Goal: Information Seeking & Learning: Learn about a topic

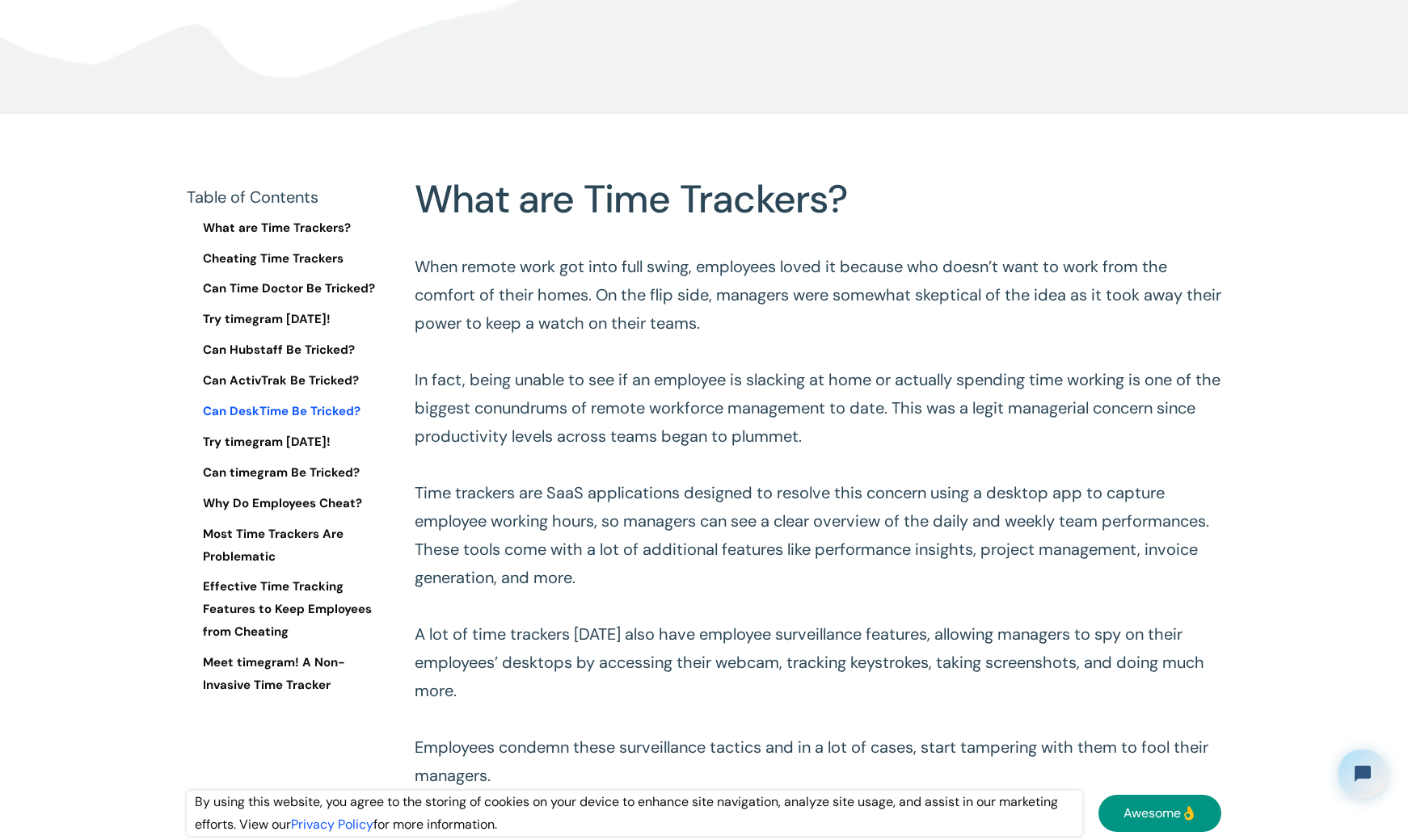
scroll to position [727, 0]
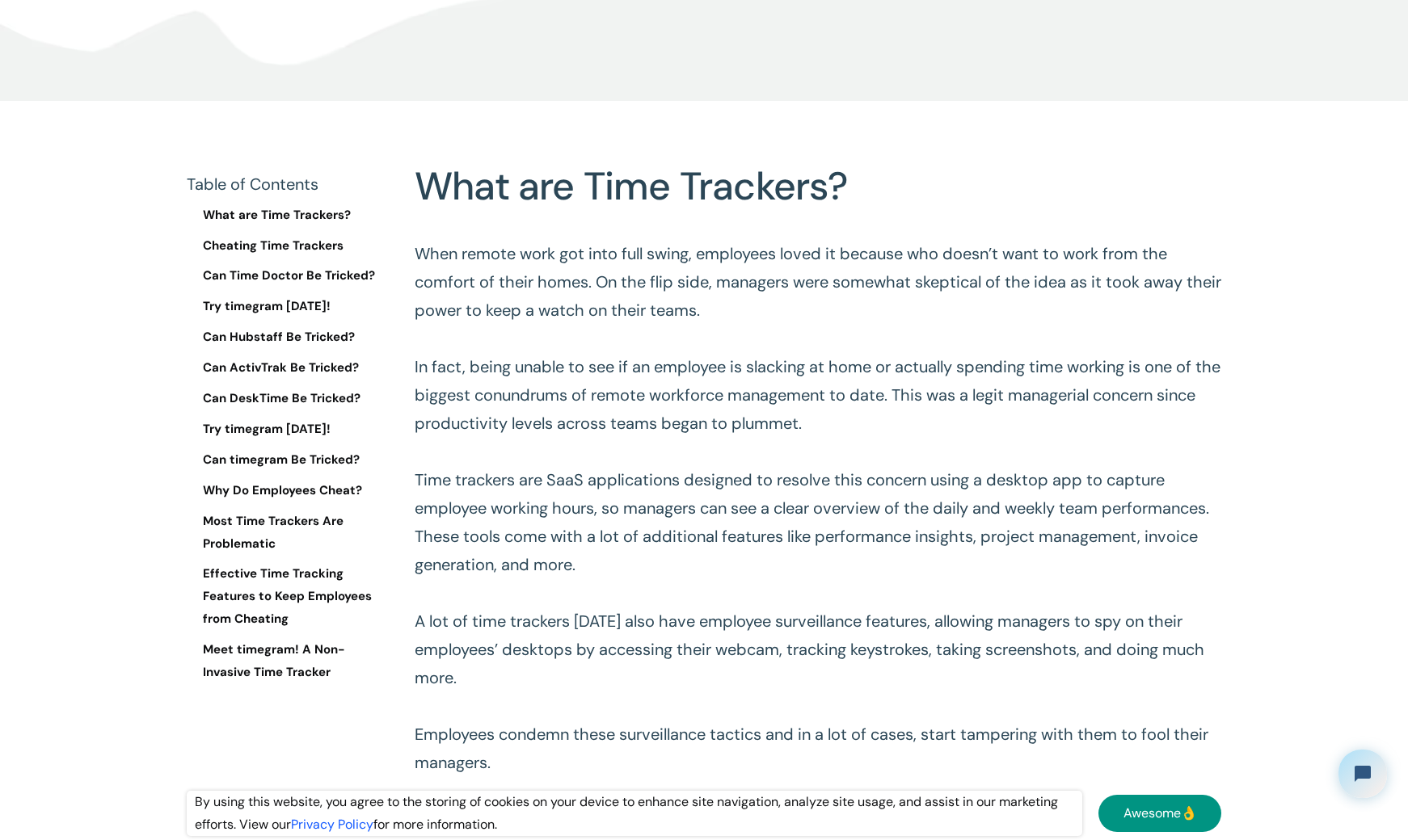
click at [541, 281] on p "When remote work got into full swing, employees loved it because who doesn’t wa…" at bounding box center [818, 508] width 807 height 537
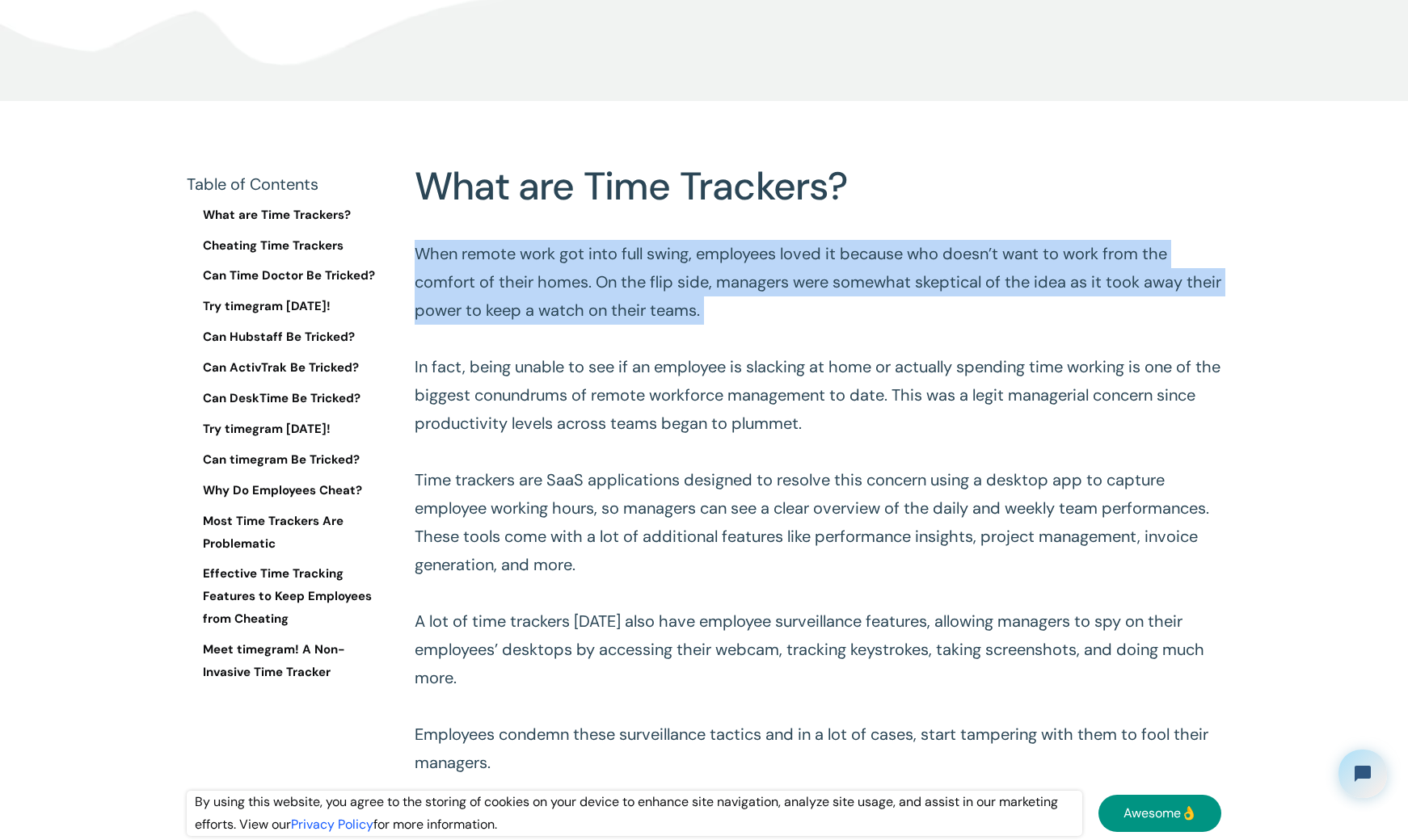
click at [541, 281] on p "When remote work got into full swing, employees loved it because who doesn’t wa…" at bounding box center [818, 508] width 807 height 537
click at [530, 279] on p "When remote work got into full swing, employees loved it because who doesn’t wa…" at bounding box center [818, 508] width 807 height 537
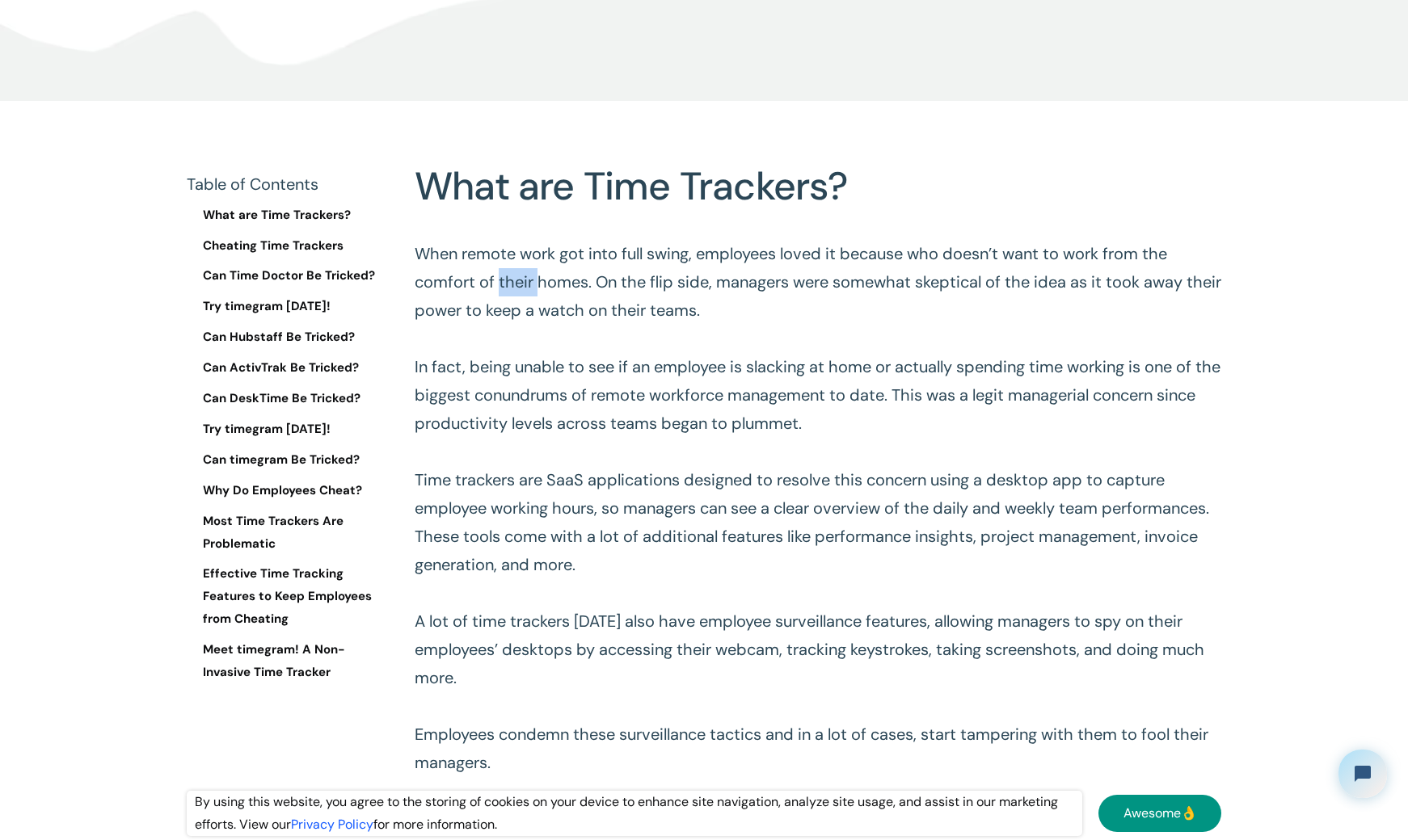
click at [530, 279] on p "When remote work got into full swing, employees loved it because who doesn’t wa…" at bounding box center [818, 508] width 807 height 537
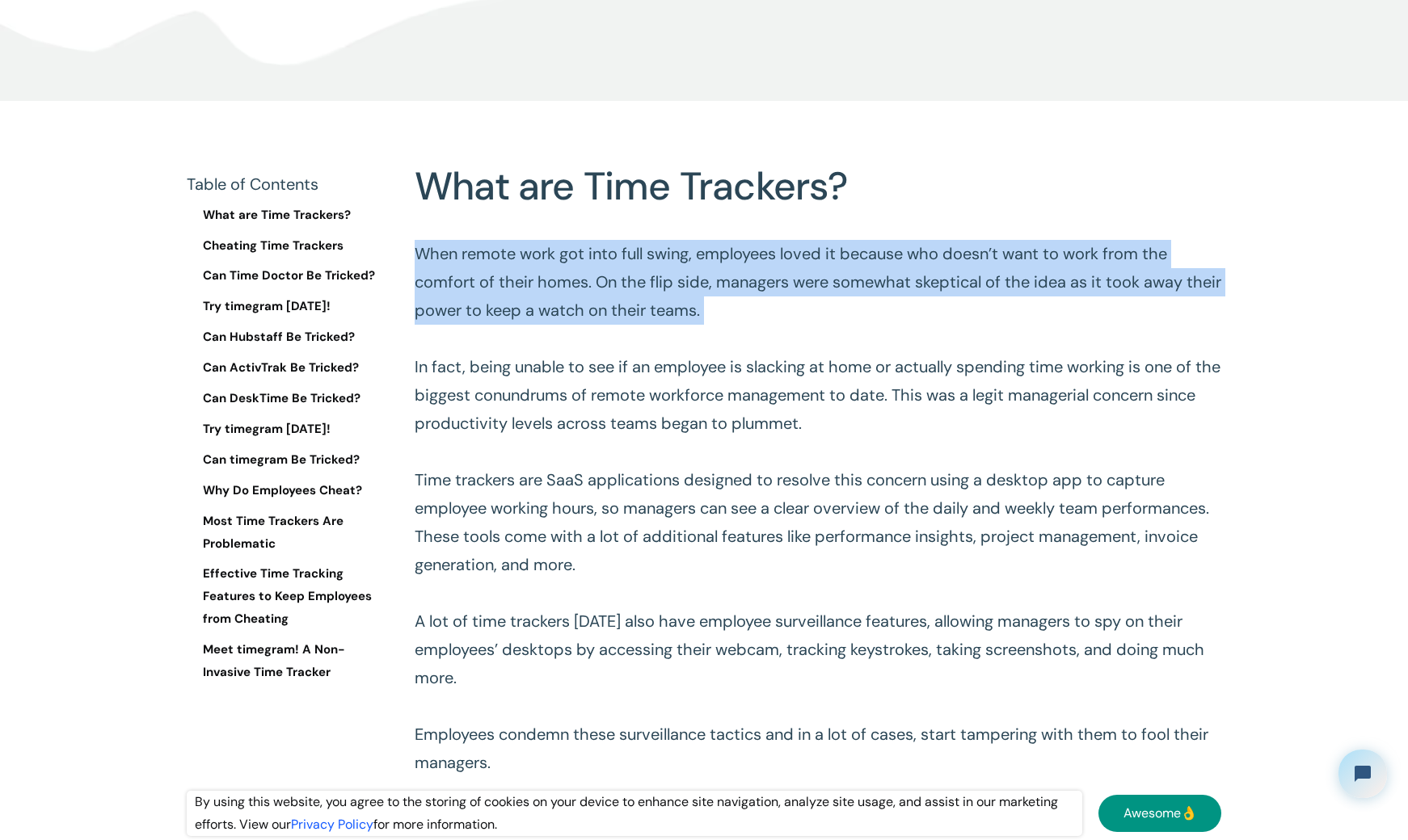
click at [530, 279] on p "When remote work got into full swing, employees loved it because who doesn’t wa…" at bounding box center [818, 508] width 807 height 537
click at [676, 285] on p "When remote work got into full swing, employees loved it because who doesn’t wa…" at bounding box center [818, 508] width 807 height 537
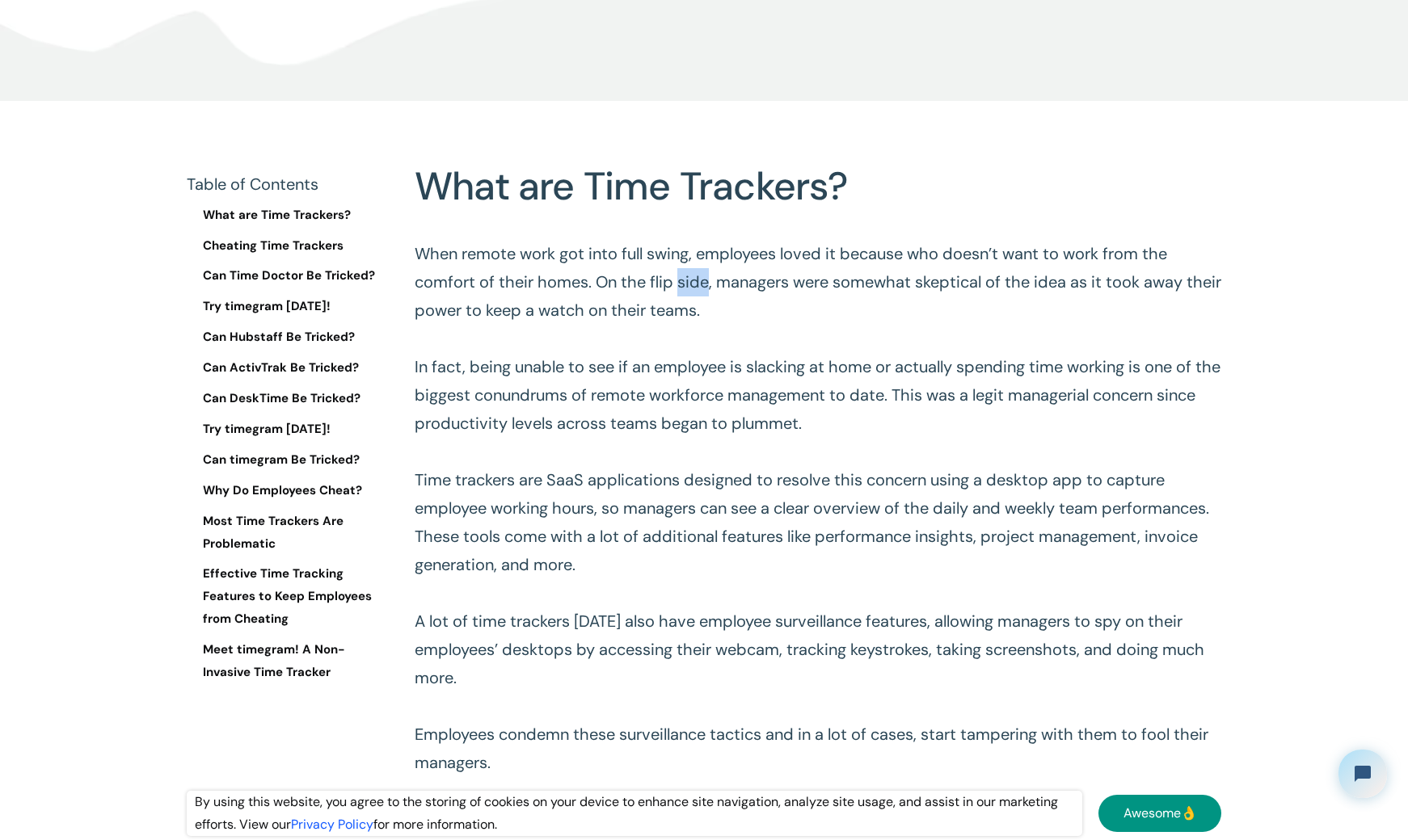
click at [676, 285] on p "When remote work got into full swing, employees loved it because who doesn’t wa…" at bounding box center [818, 508] width 807 height 537
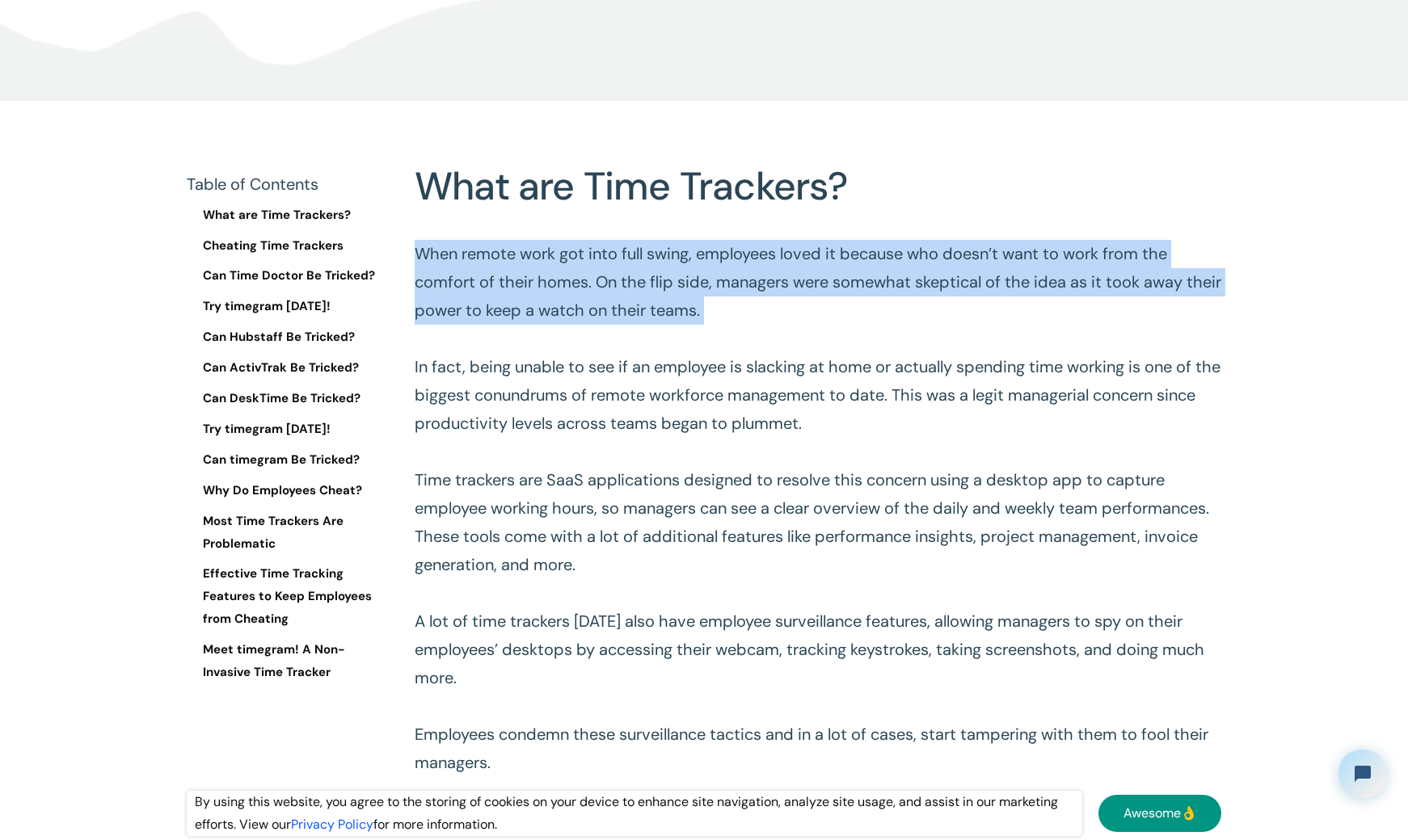
click at [676, 285] on p "When remote work got into full swing, employees loved it because who doesn’t wa…" at bounding box center [818, 508] width 807 height 537
click at [643, 303] on p "When remote work got into full swing, employees loved it because who doesn’t wa…" at bounding box center [818, 508] width 807 height 537
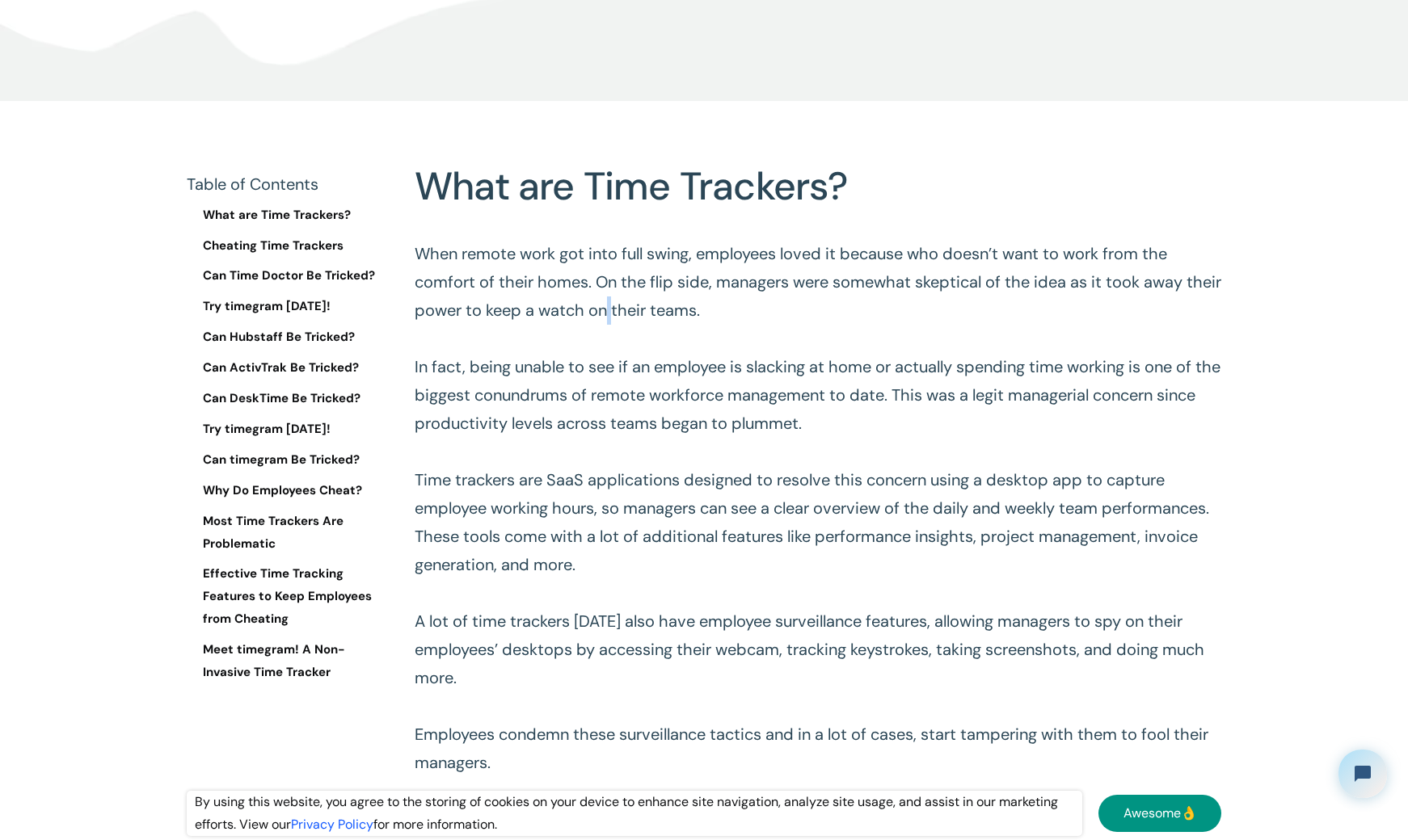
click at [643, 303] on p "When remote work got into full swing, employees loved it because who doesn’t wa…" at bounding box center [818, 508] width 807 height 537
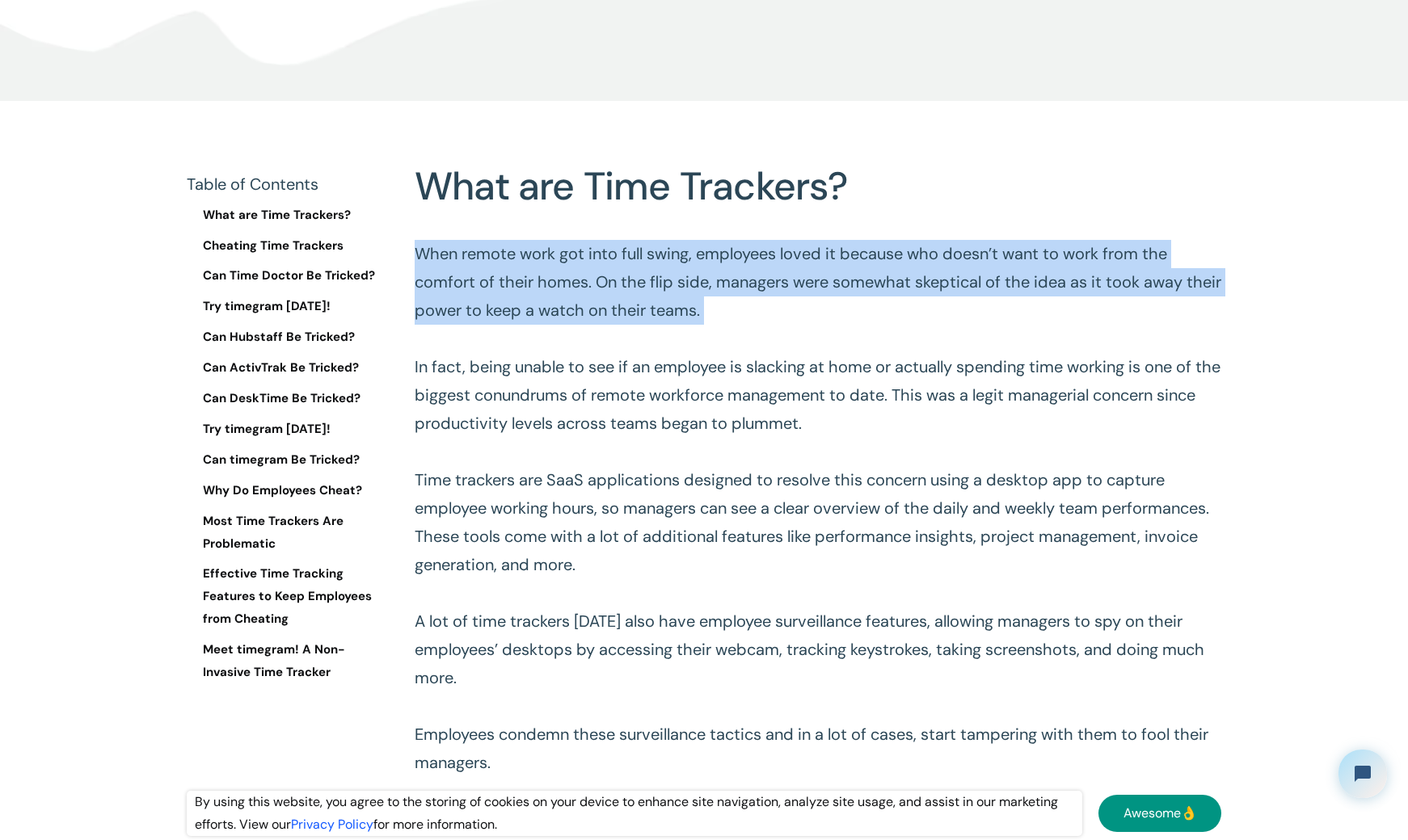
click at [643, 303] on p "When remote work got into full swing, employees loved it because who doesn’t wa…" at bounding box center [818, 508] width 807 height 537
click at [640, 303] on p "When remote work got into full swing, employees loved it because who doesn’t wa…" at bounding box center [818, 508] width 807 height 537
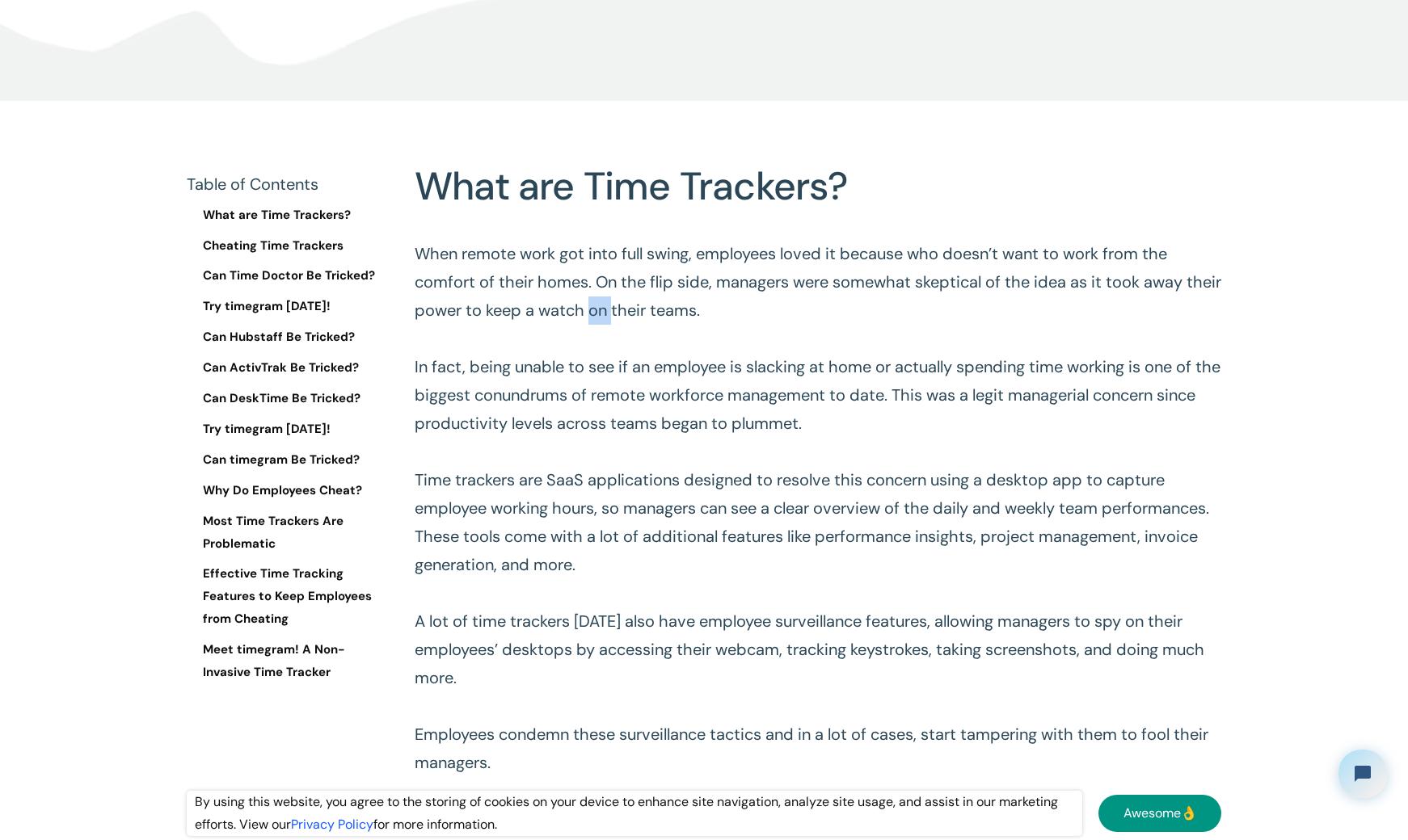
click at [640, 303] on p "When remote work got into full swing, employees loved it because who doesn’t wa…" at bounding box center [818, 508] width 807 height 537
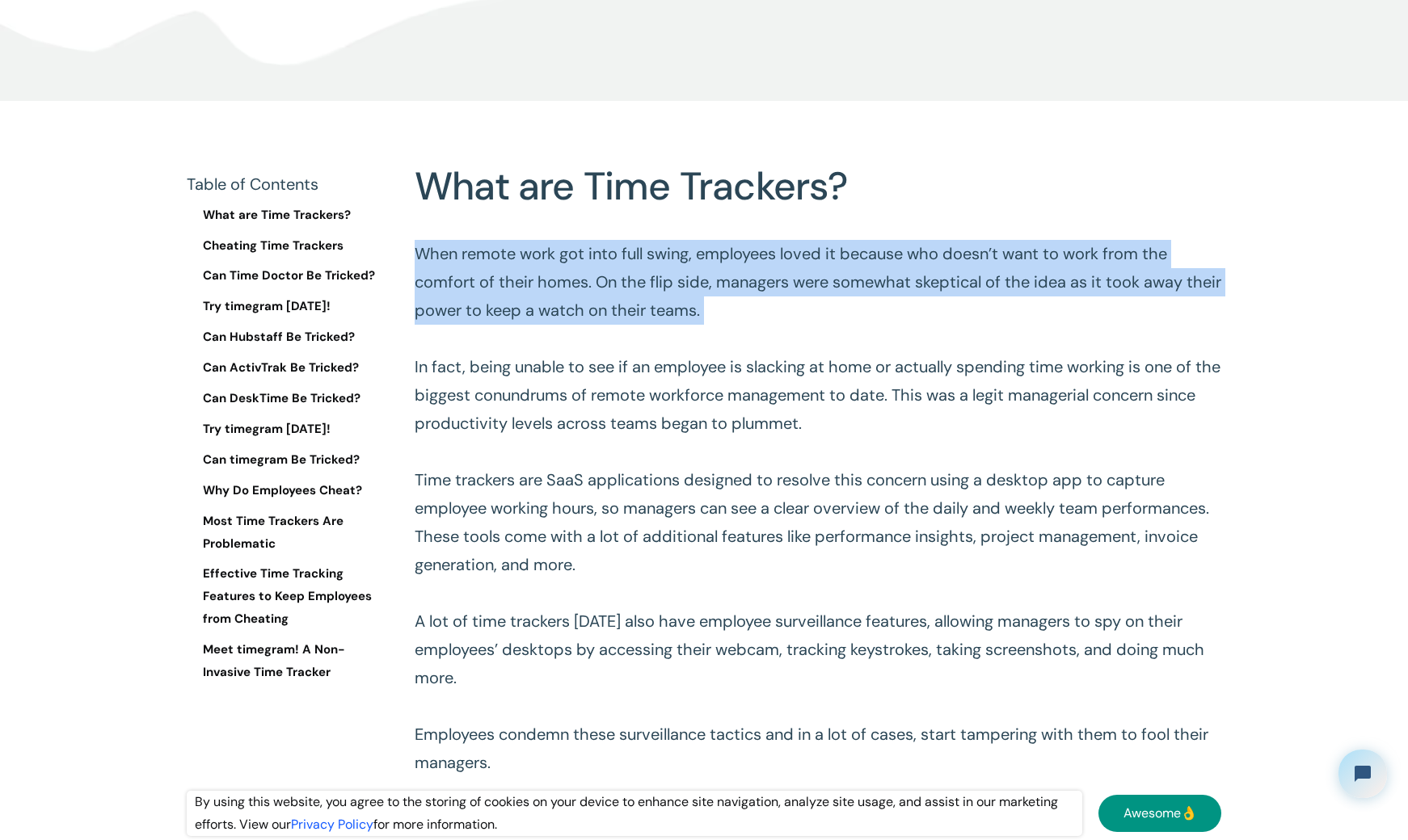
click at [640, 303] on p "When remote work got into full swing, employees loved it because who doesn’t wa…" at bounding box center [818, 508] width 807 height 537
click at [584, 300] on p "When remote work got into full swing, employees loved it because who doesn’t wa…" at bounding box center [818, 508] width 807 height 537
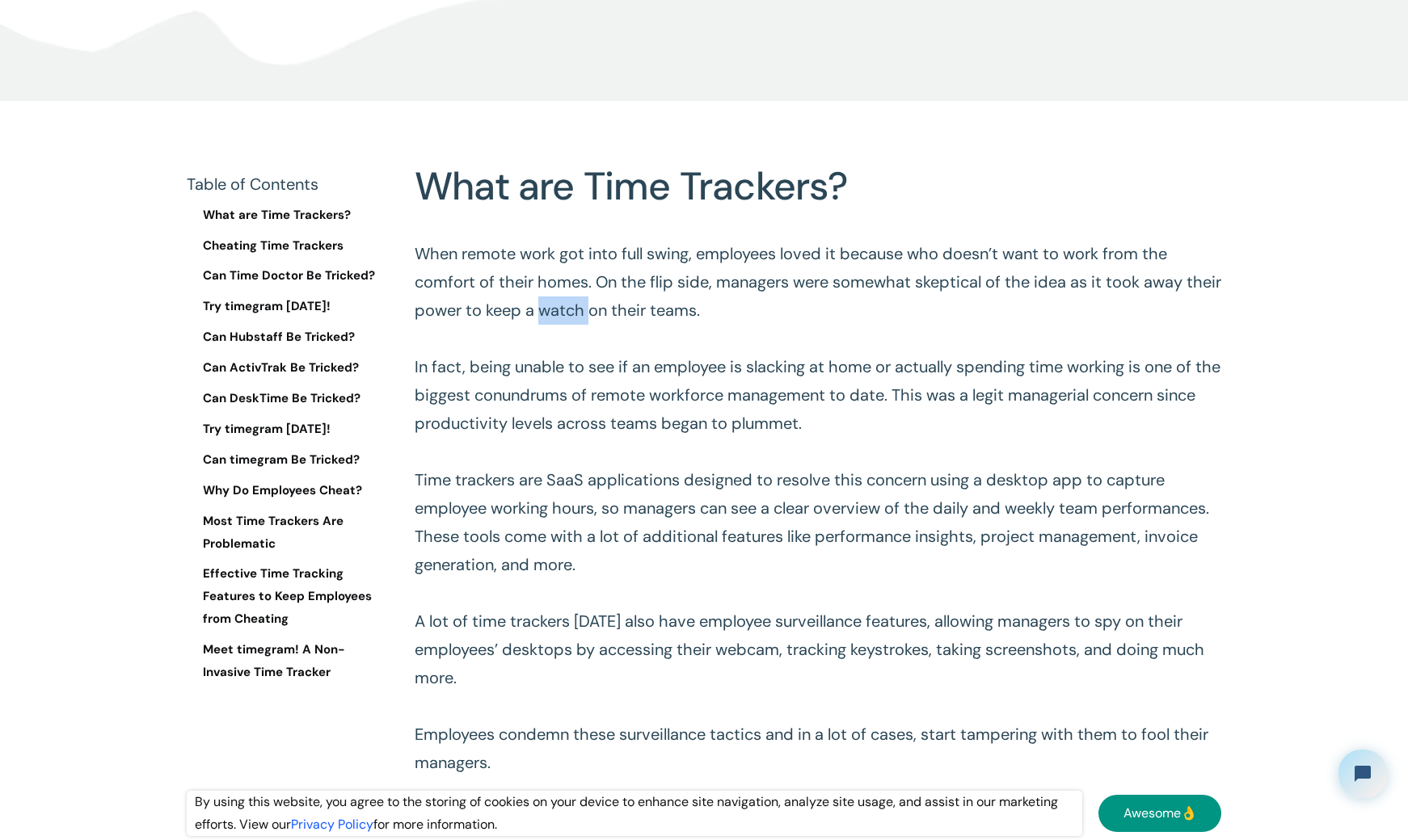
click at [584, 300] on p "When remote work got into full swing, employees loved it because who doesn’t wa…" at bounding box center [818, 508] width 807 height 537
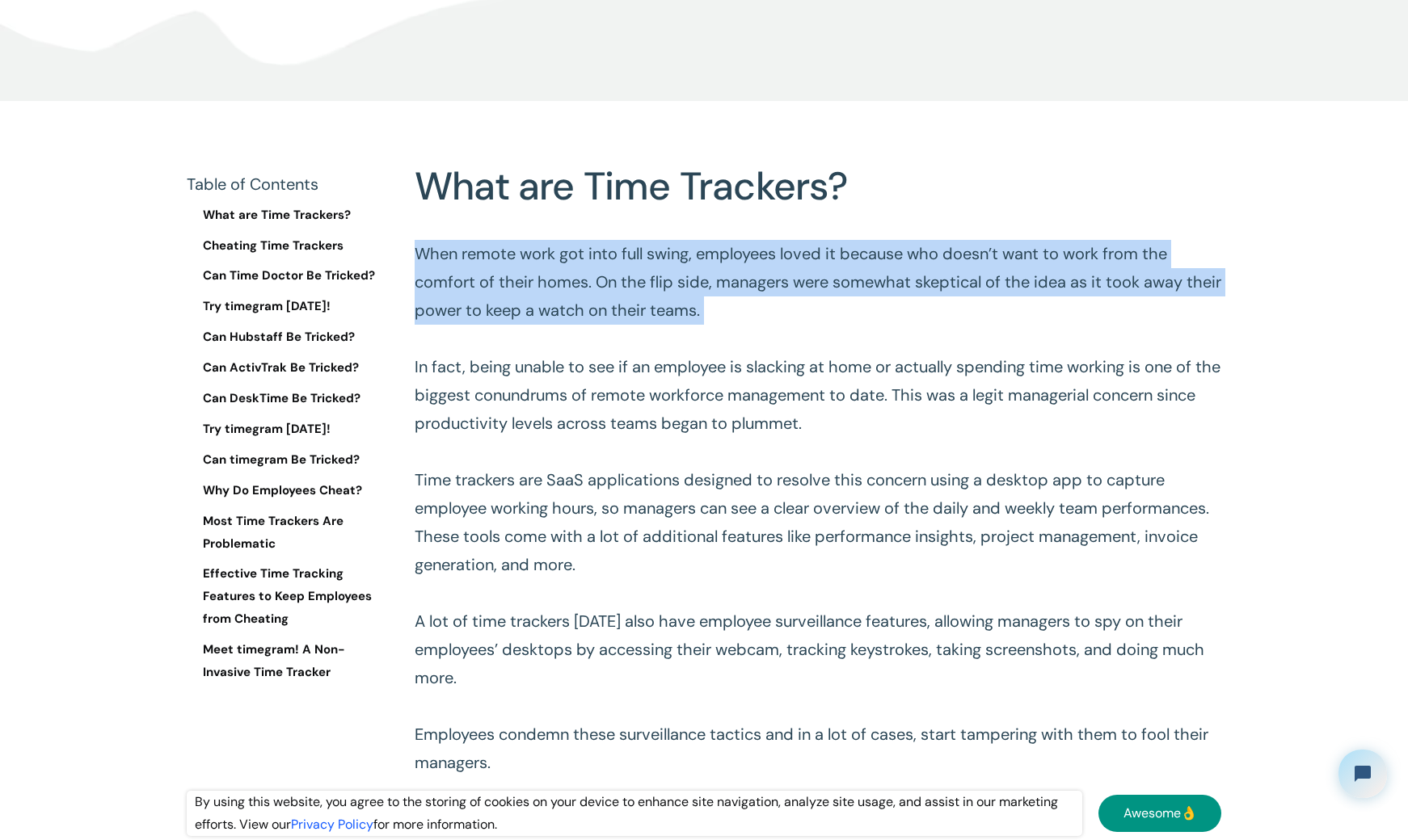
click at [584, 300] on p "When remote work got into full swing, employees loved it because who doesn’t wa…" at bounding box center [818, 508] width 807 height 537
click at [552, 313] on p "When remote work got into full swing, employees loved it because who doesn’t wa…" at bounding box center [818, 508] width 807 height 537
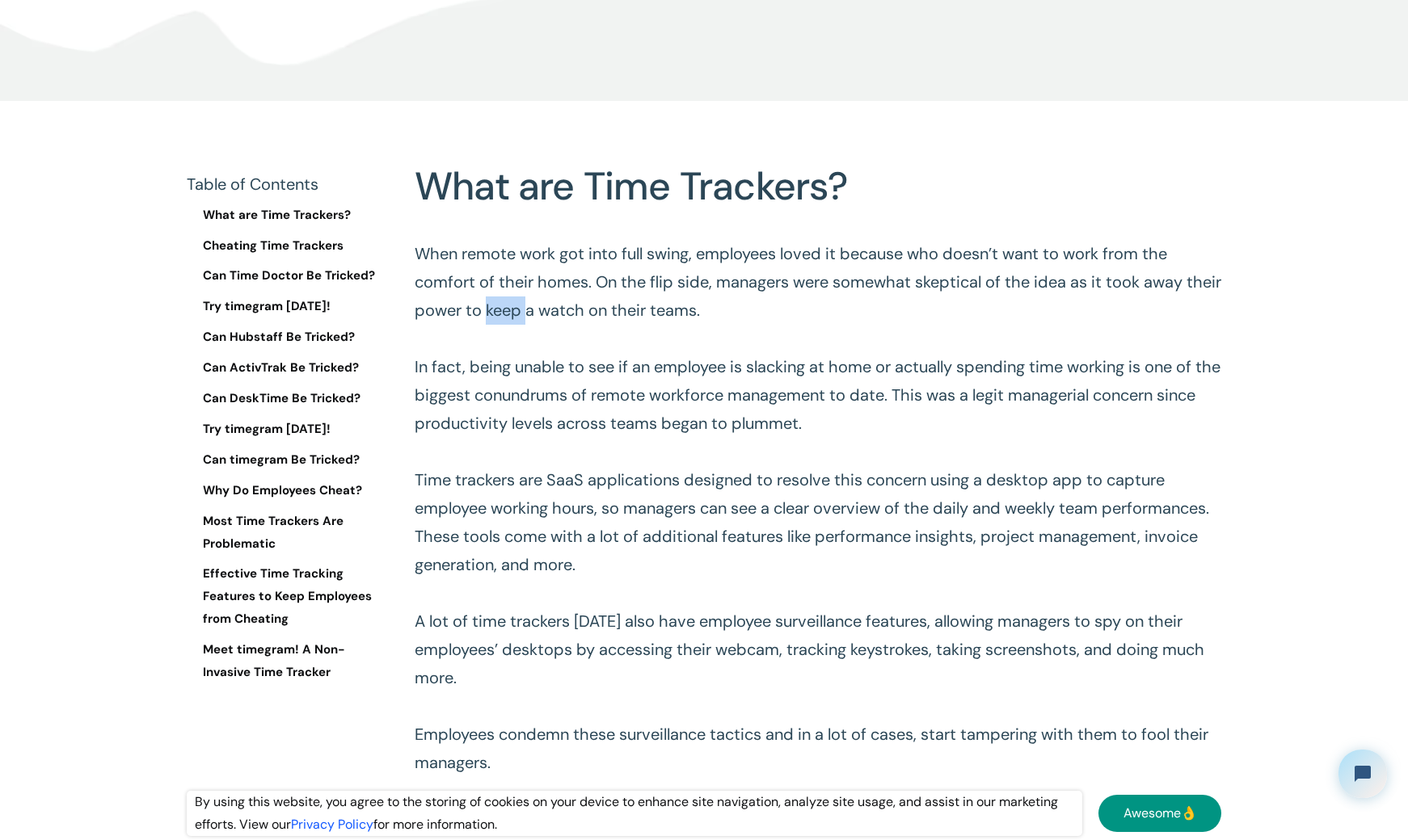
click at [552, 313] on p "When remote work got into full swing, employees loved it because who doesn’t wa…" at bounding box center [818, 508] width 807 height 537
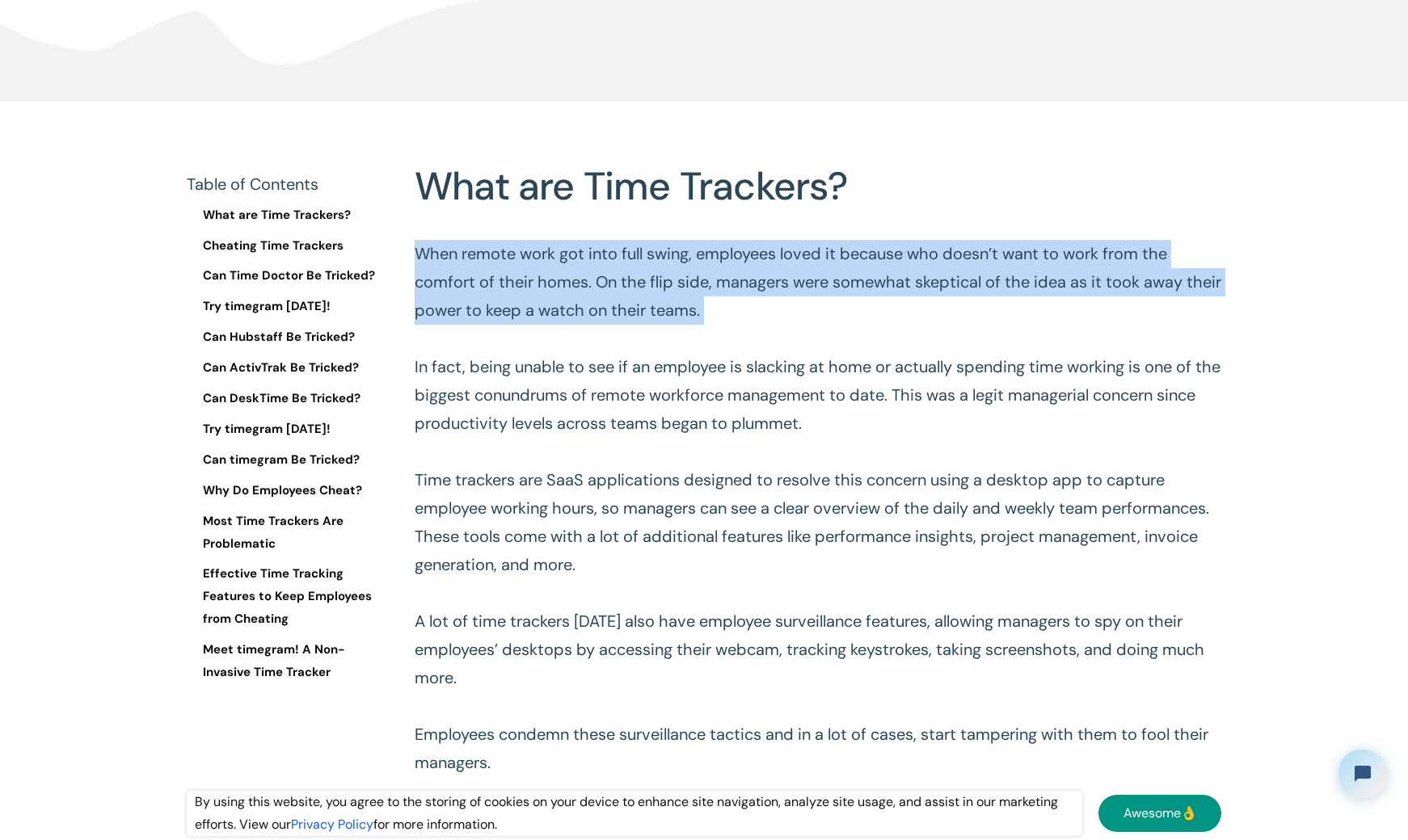
click at [552, 313] on p "When remote work got into full swing, employees loved it because who doesn’t wa…" at bounding box center [818, 508] width 807 height 537
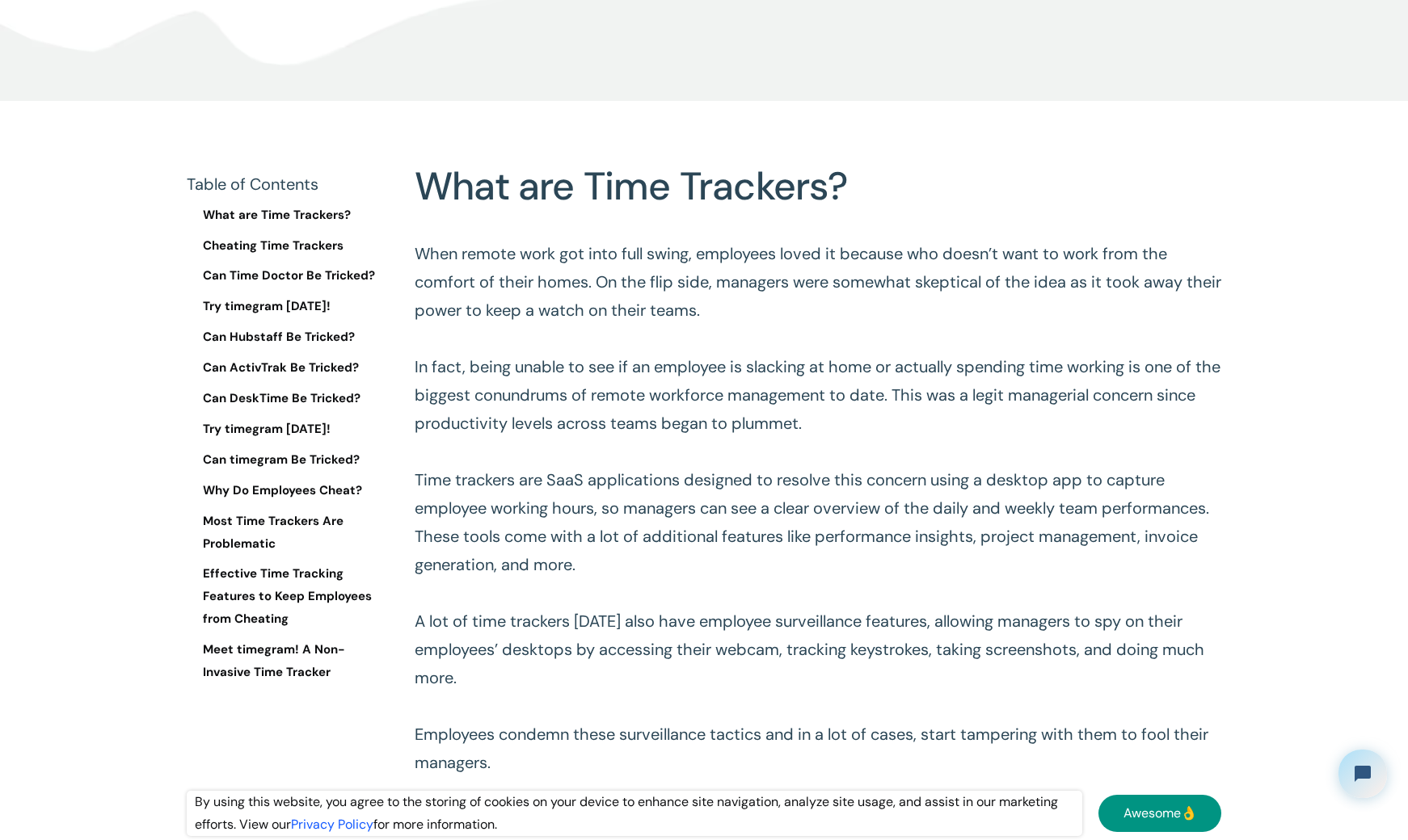
click at [573, 383] on p "When remote work got into full swing, employees loved it because who doesn’t wa…" at bounding box center [818, 508] width 807 height 537
click at [574, 383] on p "When remote work got into full swing, employees loved it because who doesn’t wa…" at bounding box center [818, 508] width 807 height 537
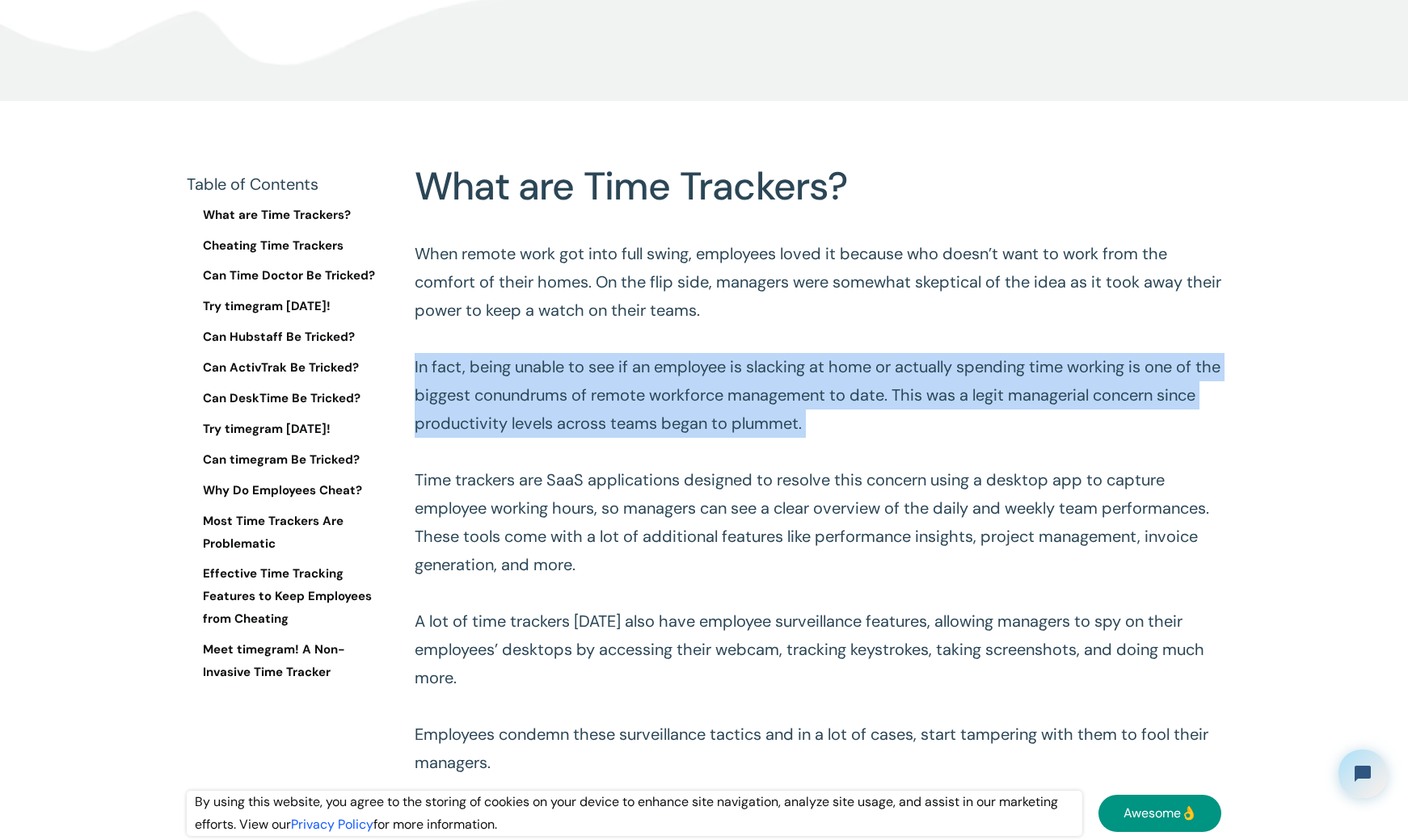
click at [574, 383] on p "When remote work got into full swing, employees loved it because who doesn’t wa…" at bounding box center [818, 508] width 807 height 537
click at [724, 424] on p "When remote work got into full swing, employees loved it because who doesn’t wa…" at bounding box center [818, 508] width 807 height 537
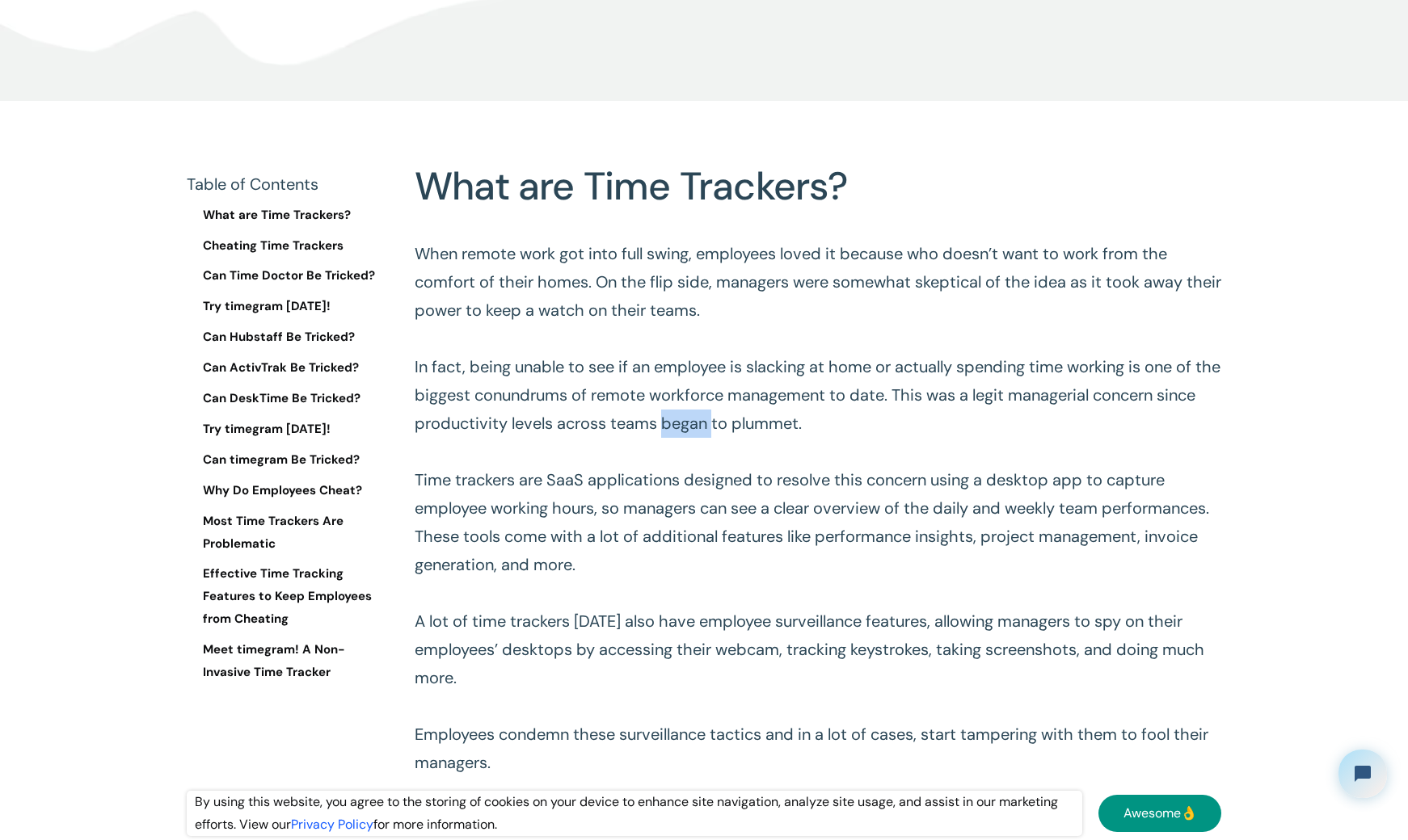
click at [724, 424] on p "When remote work got into full swing, employees loved it because who doesn’t wa…" at bounding box center [818, 508] width 807 height 537
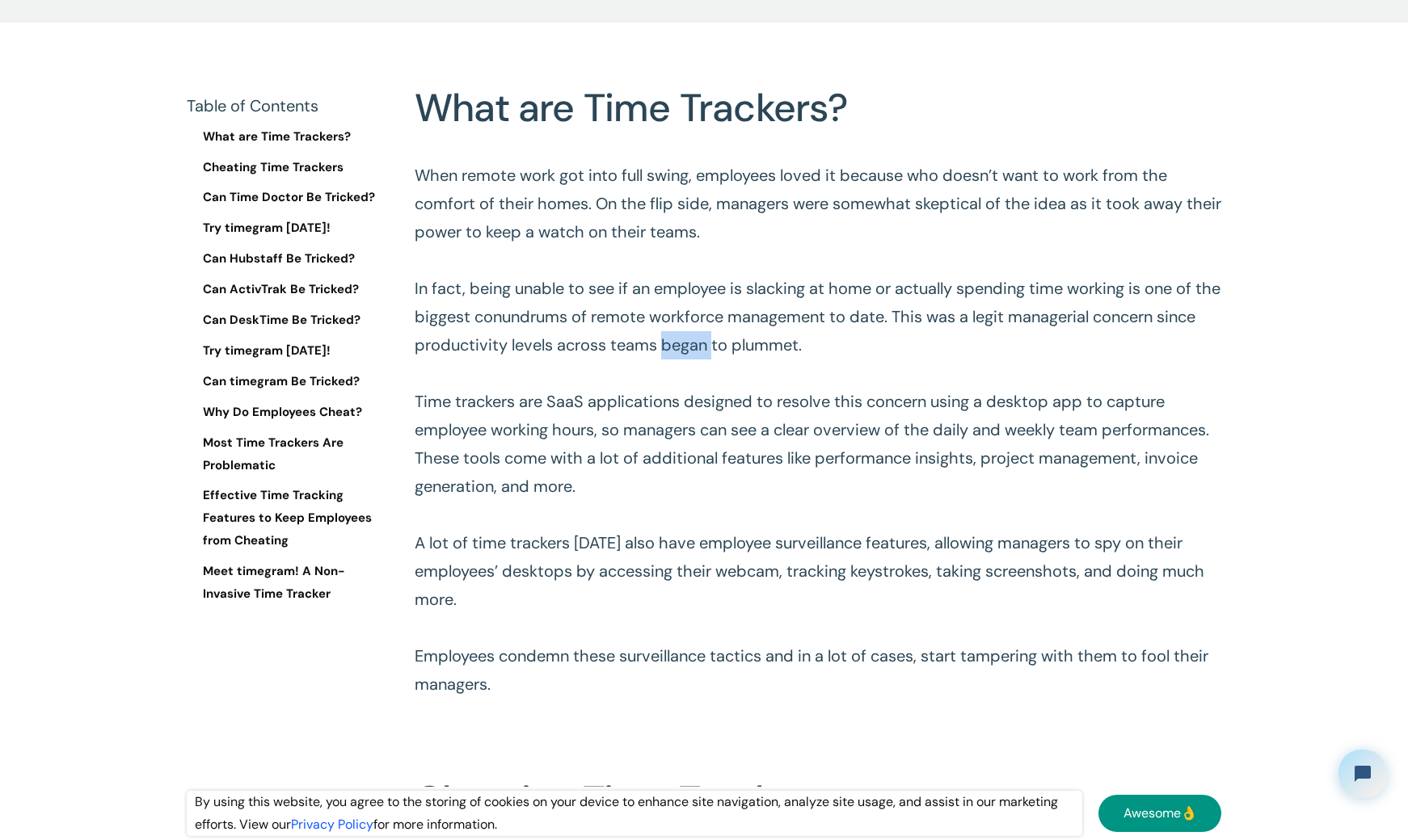
scroll to position [808, 0]
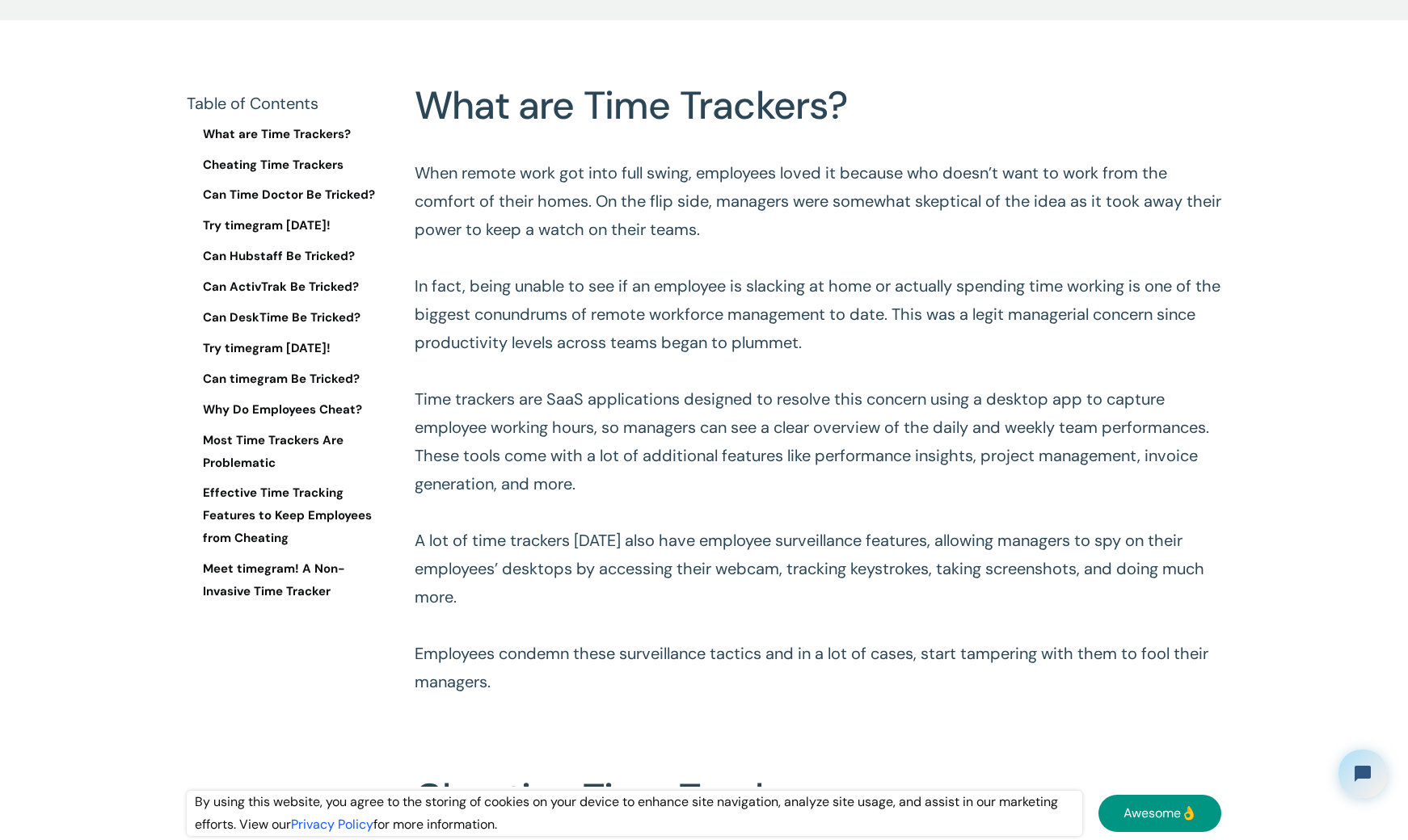
click at [656, 405] on p "When remote work got into full swing, employees loved it because who doesn’t wa…" at bounding box center [818, 427] width 807 height 537
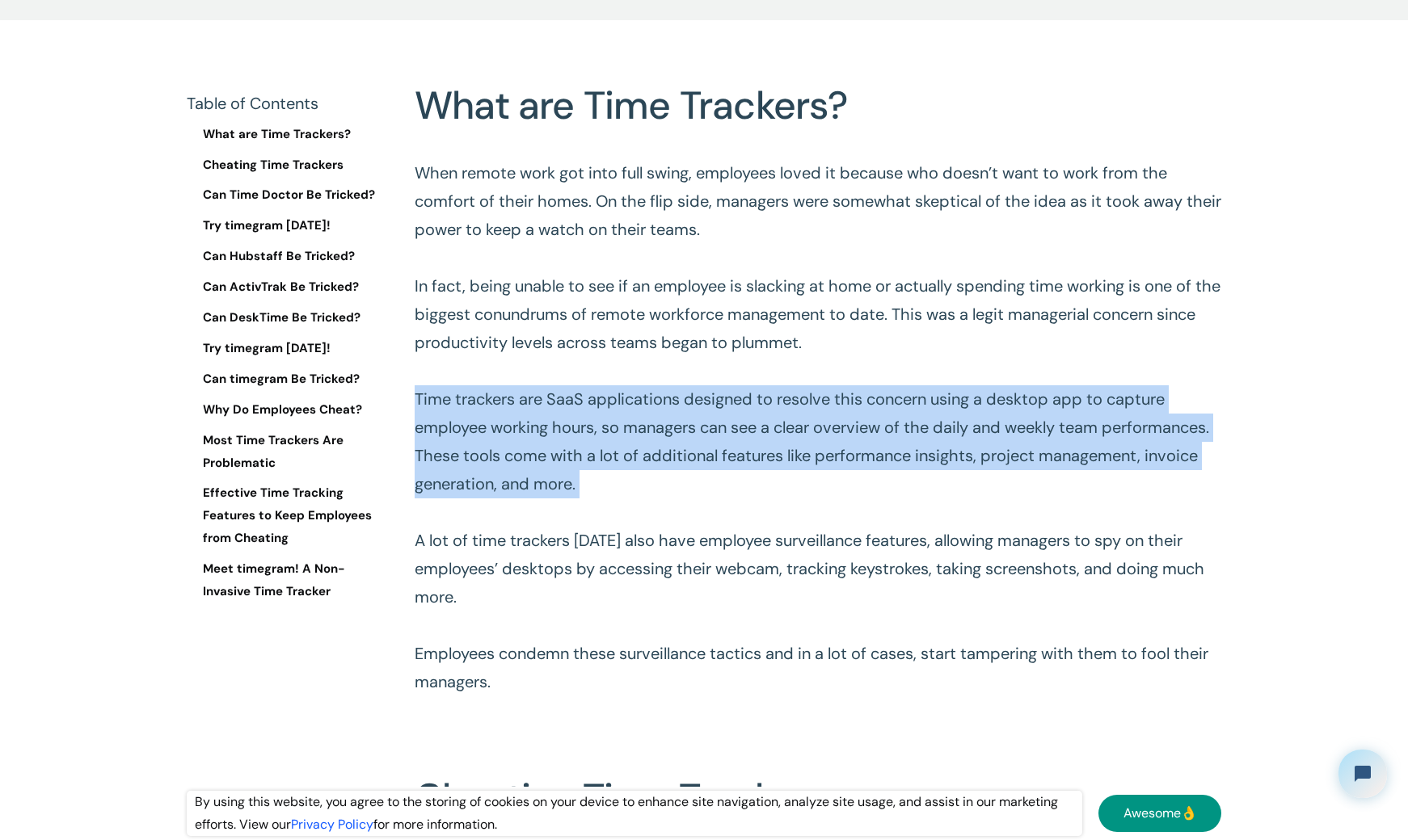
click at [656, 405] on p "When remote work got into full swing, employees loved it because who doesn’t wa…" at bounding box center [818, 427] width 807 height 537
click at [589, 417] on p "When remote work got into full swing, employees loved it because who doesn’t wa…" at bounding box center [818, 427] width 807 height 537
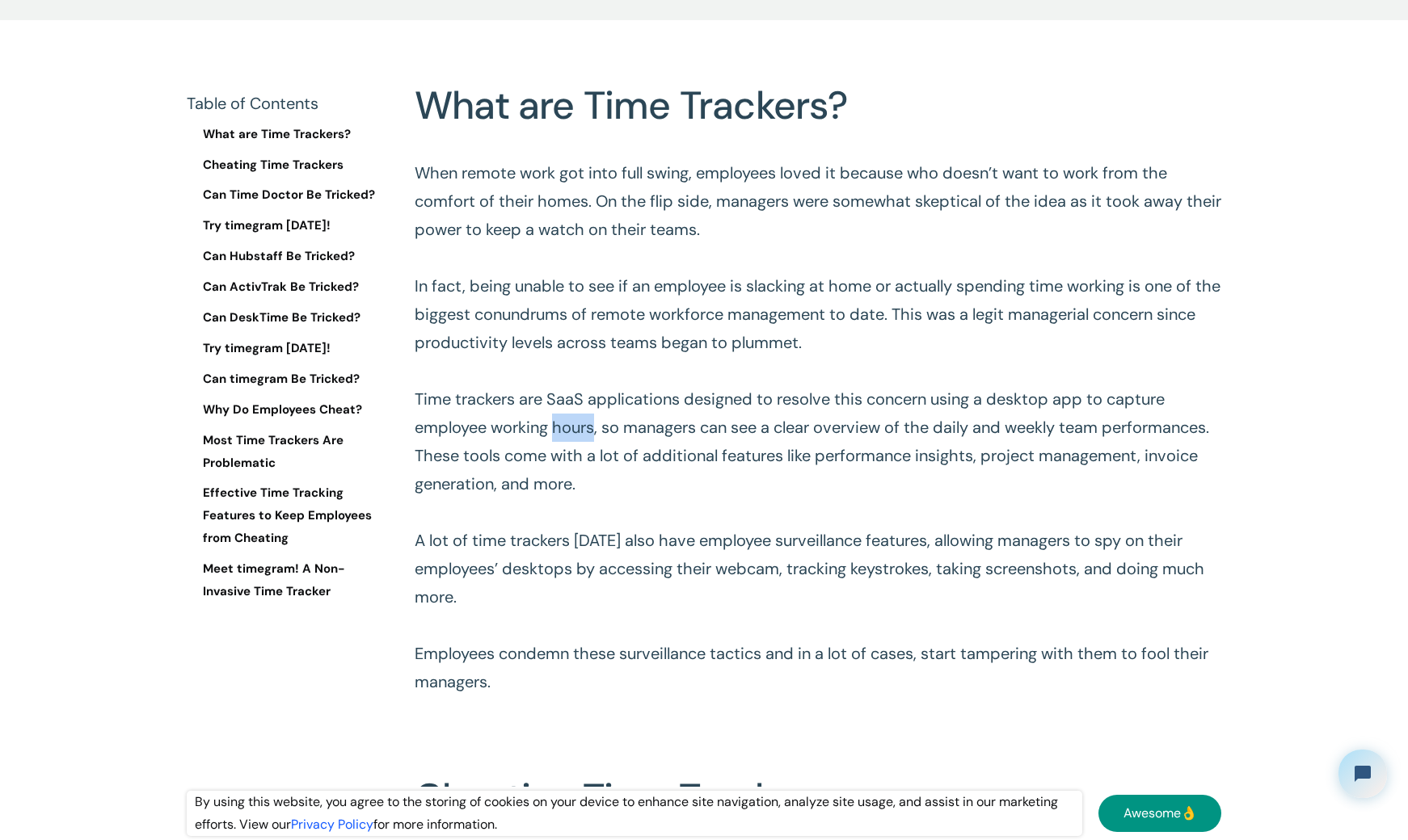
click at [589, 417] on p "When remote work got into full swing, employees loved it because who doesn’t wa…" at bounding box center [818, 427] width 807 height 537
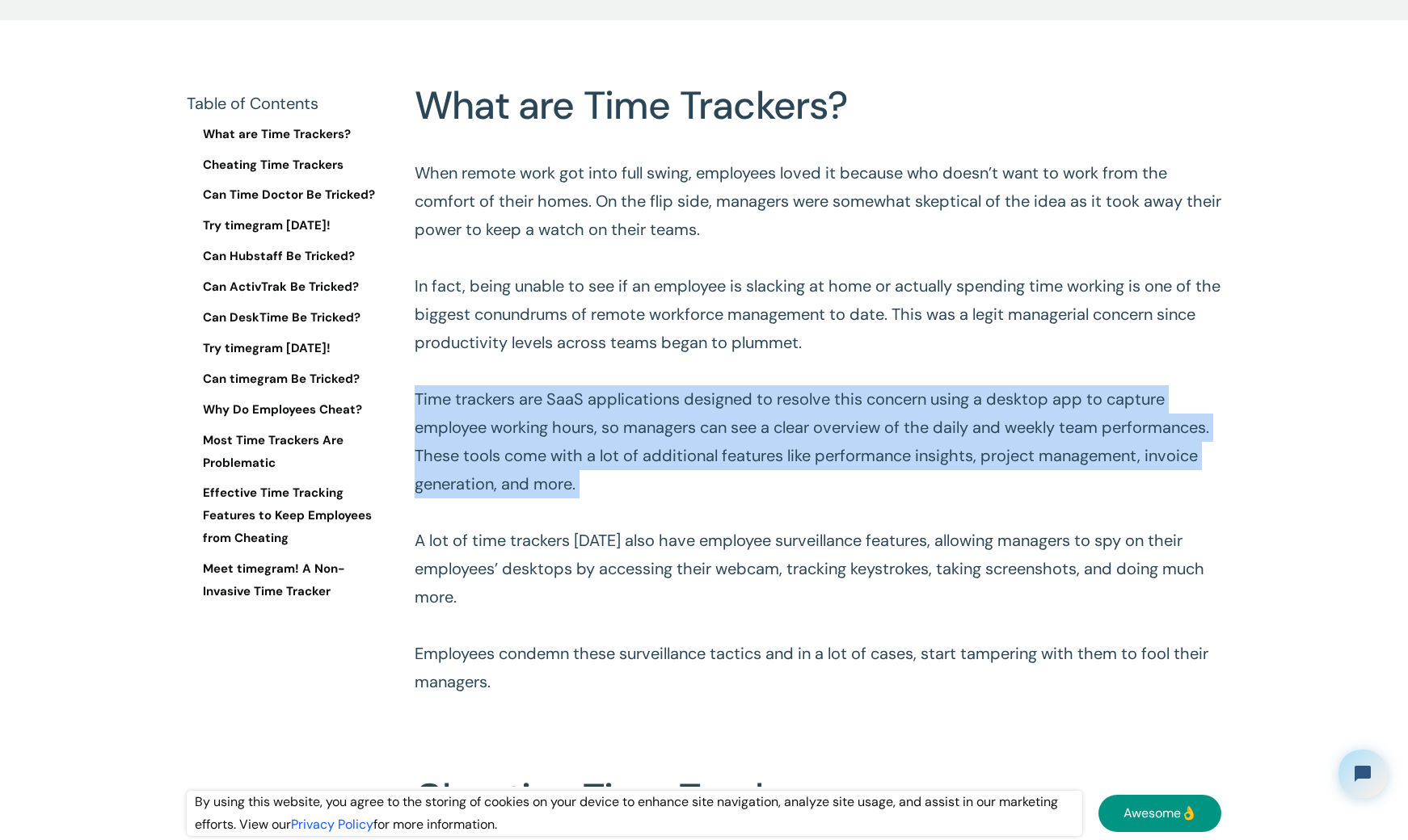
click at [589, 417] on p "When remote work got into full swing, employees loved it because who doesn’t wa…" at bounding box center [818, 427] width 807 height 537
click at [585, 430] on p "When remote work got into full swing, employees loved it because who doesn’t wa…" at bounding box center [818, 427] width 807 height 537
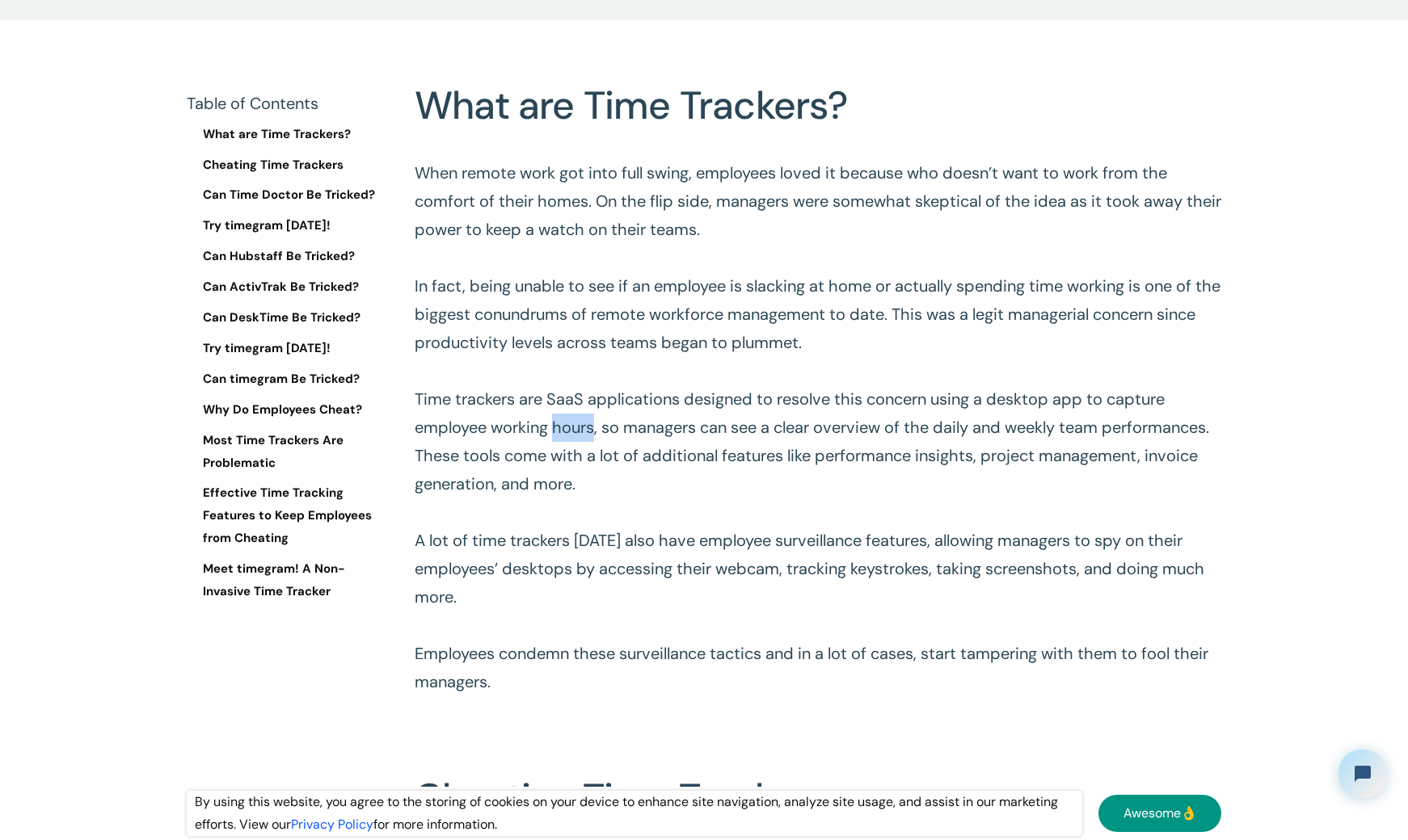
click at [585, 430] on p "When remote work got into full swing, employees loved it because who doesn’t wa…" at bounding box center [818, 427] width 807 height 537
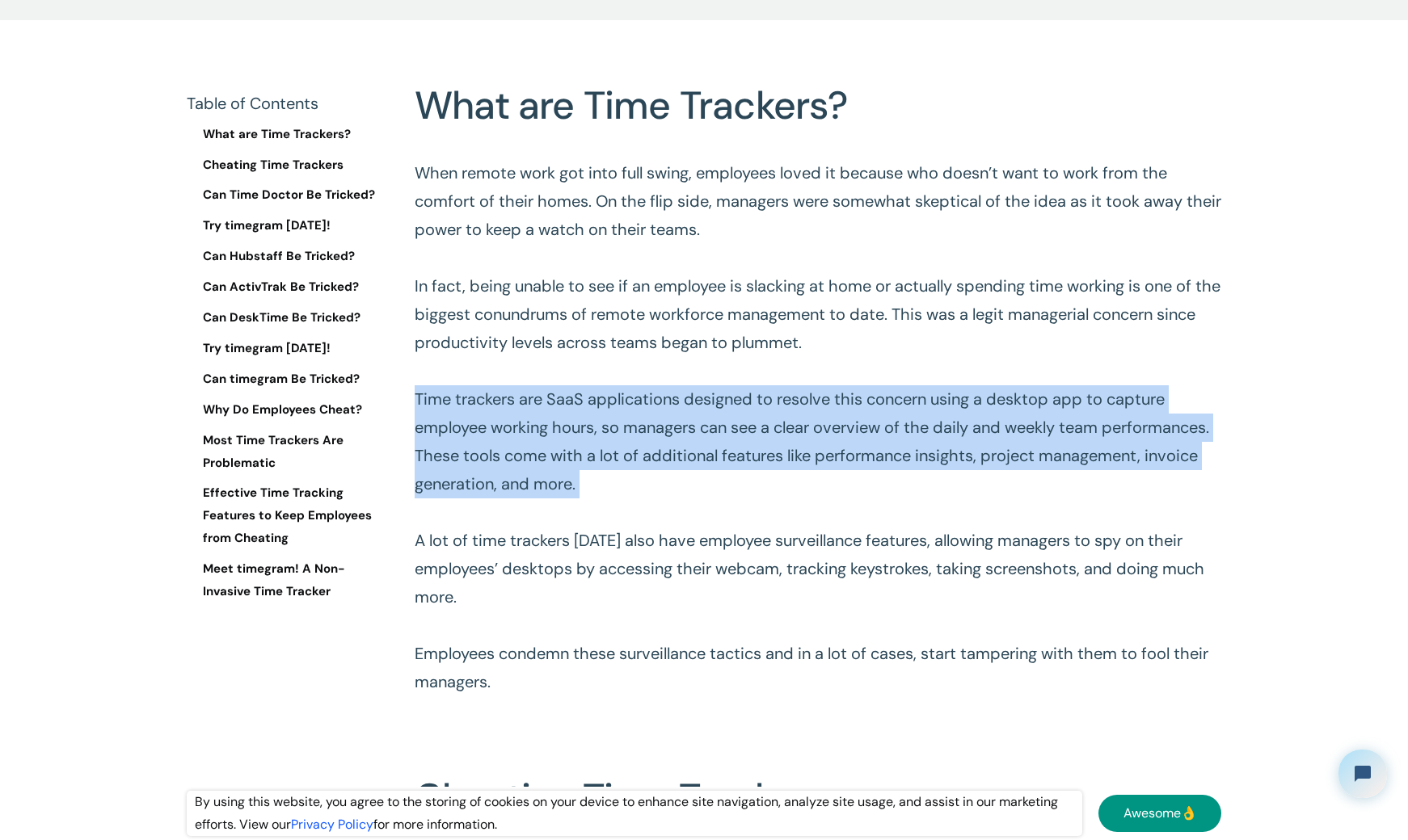
click at [585, 430] on p "When remote work got into full swing, employees loved it because who doesn’t wa…" at bounding box center [818, 427] width 807 height 537
click at [589, 446] on p "When remote work got into full swing, employees loved it because who doesn’t wa…" at bounding box center [818, 427] width 807 height 537
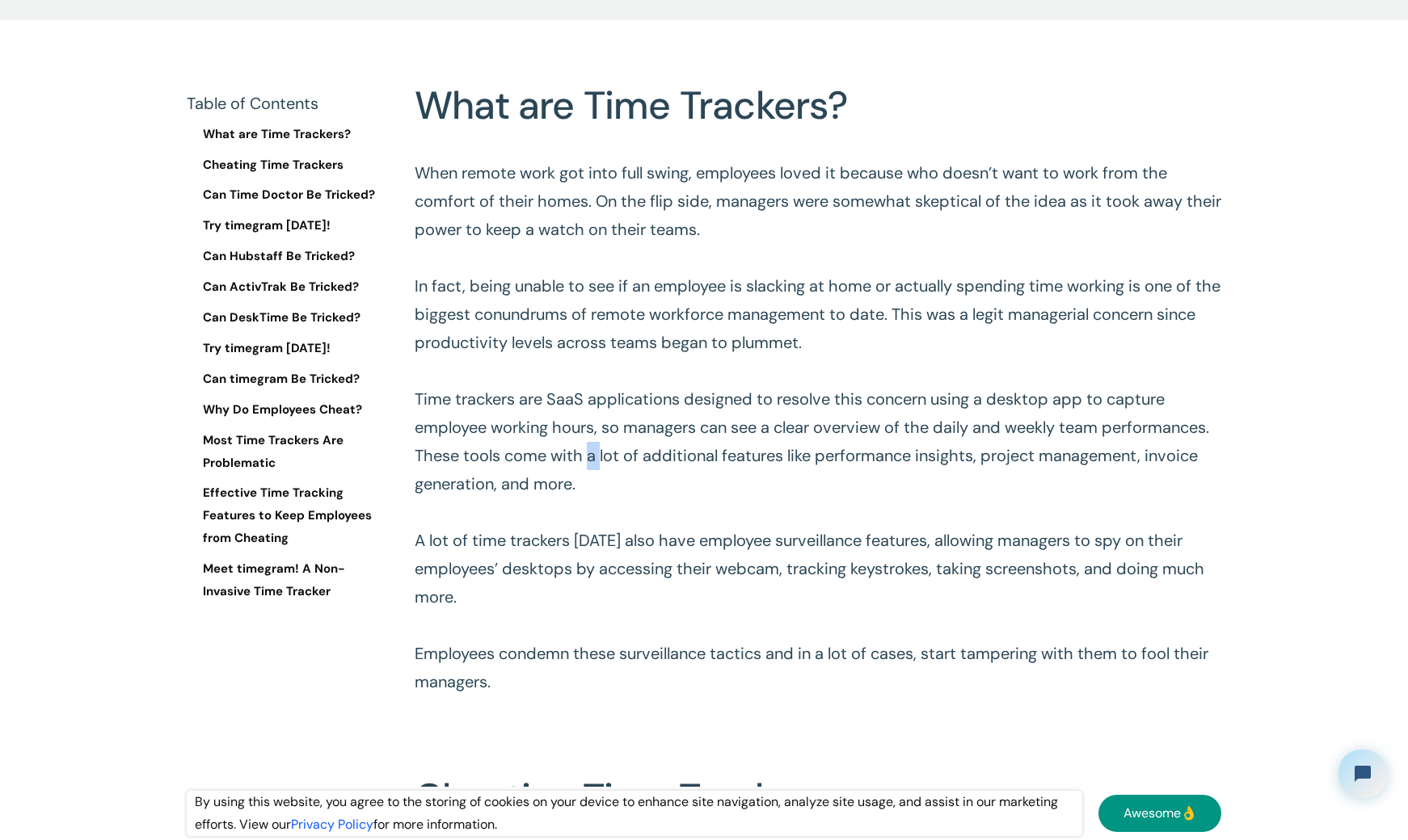
click at [589, 446] on p "When remote work got into full swing, employees loved it because who doesn’t wa…" at bounding box center [818, 427] width 807 height 537
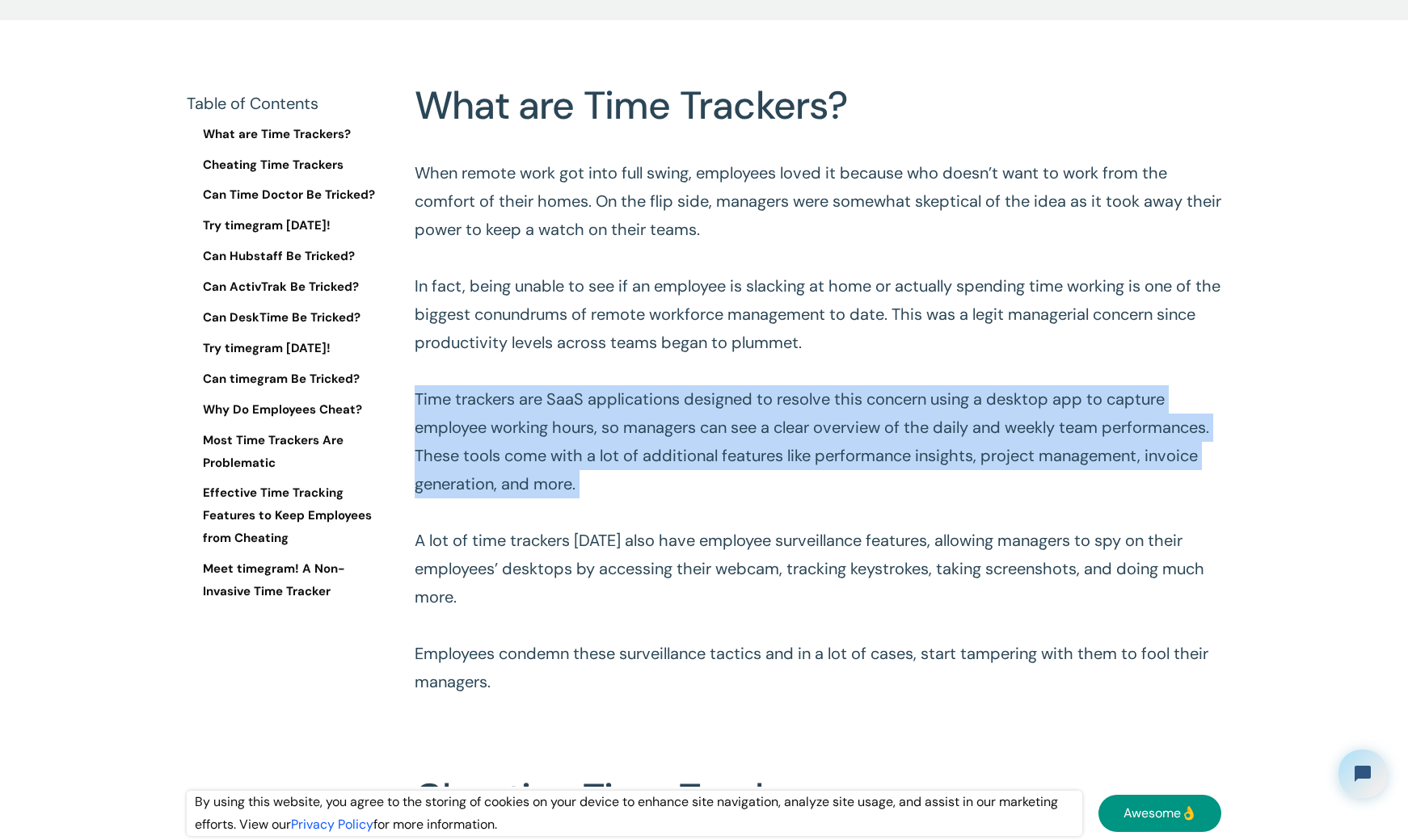
click at [589, 446] on p "When remote work got into full swing, employees loved it because who doesn’t wa…" at bounding box center [818, 427] width 807 height 537
click at [655, 498] on p "When remote work got into full swing, employees loved it because who doesn’t wa…" at bounding box center [818, 427] width 807 height 537
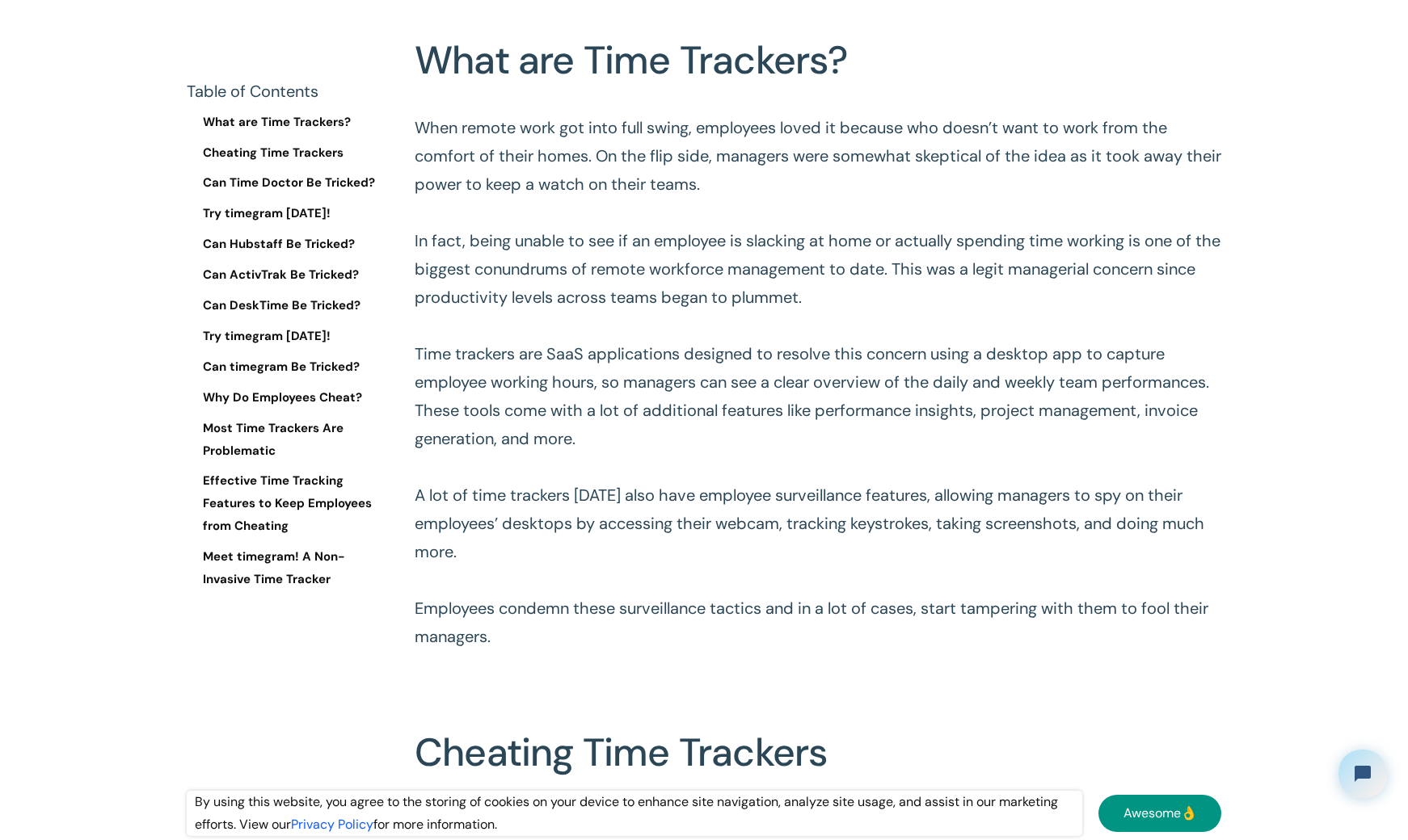
scroll to position [969, 0]
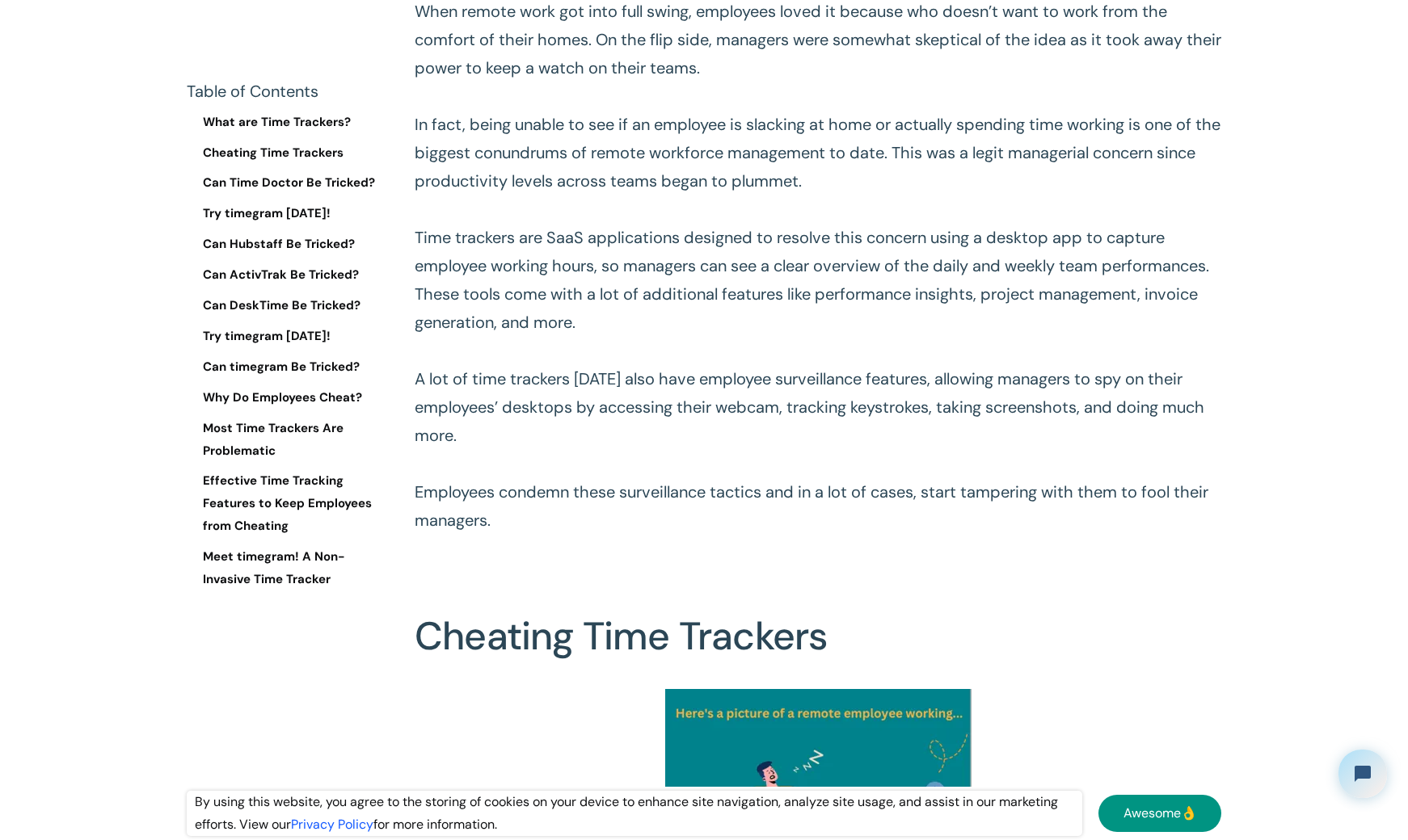
click at [652, 391] on p "When remote work got into full swing, employees loved it because who doesn’t wa…" at bounding box center [818, 266] width 807 height 537
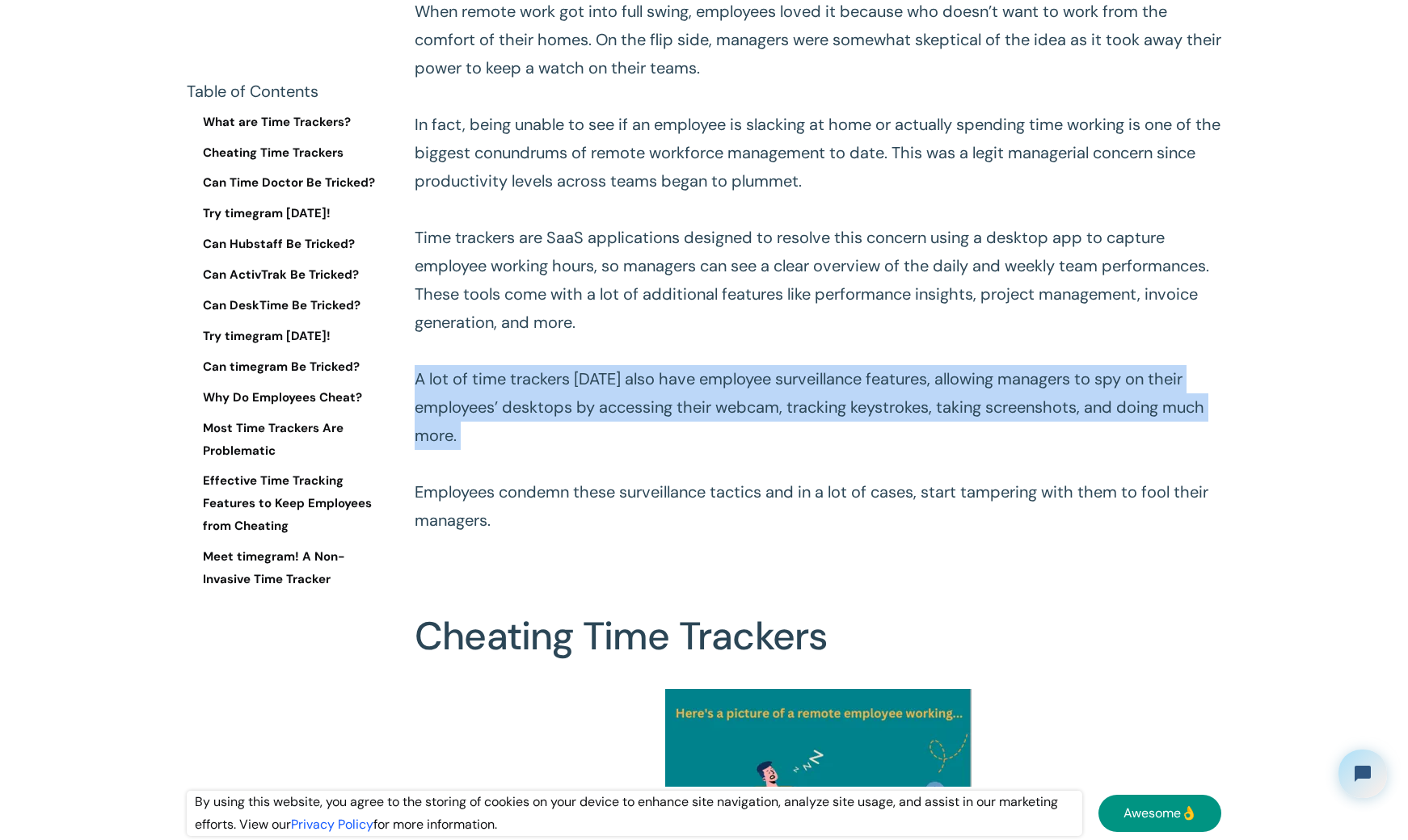
click at [652, 391] on p "When remote work got into full swing, employees loved it because who doesn’t wa…" at bounding box center [818, 266] width 807 height 537
click at [603, 407] on p "When remote work got into full swing, employees loved it because who doesn’t wa…" at bounding box center [818, 266] width 807 height 537
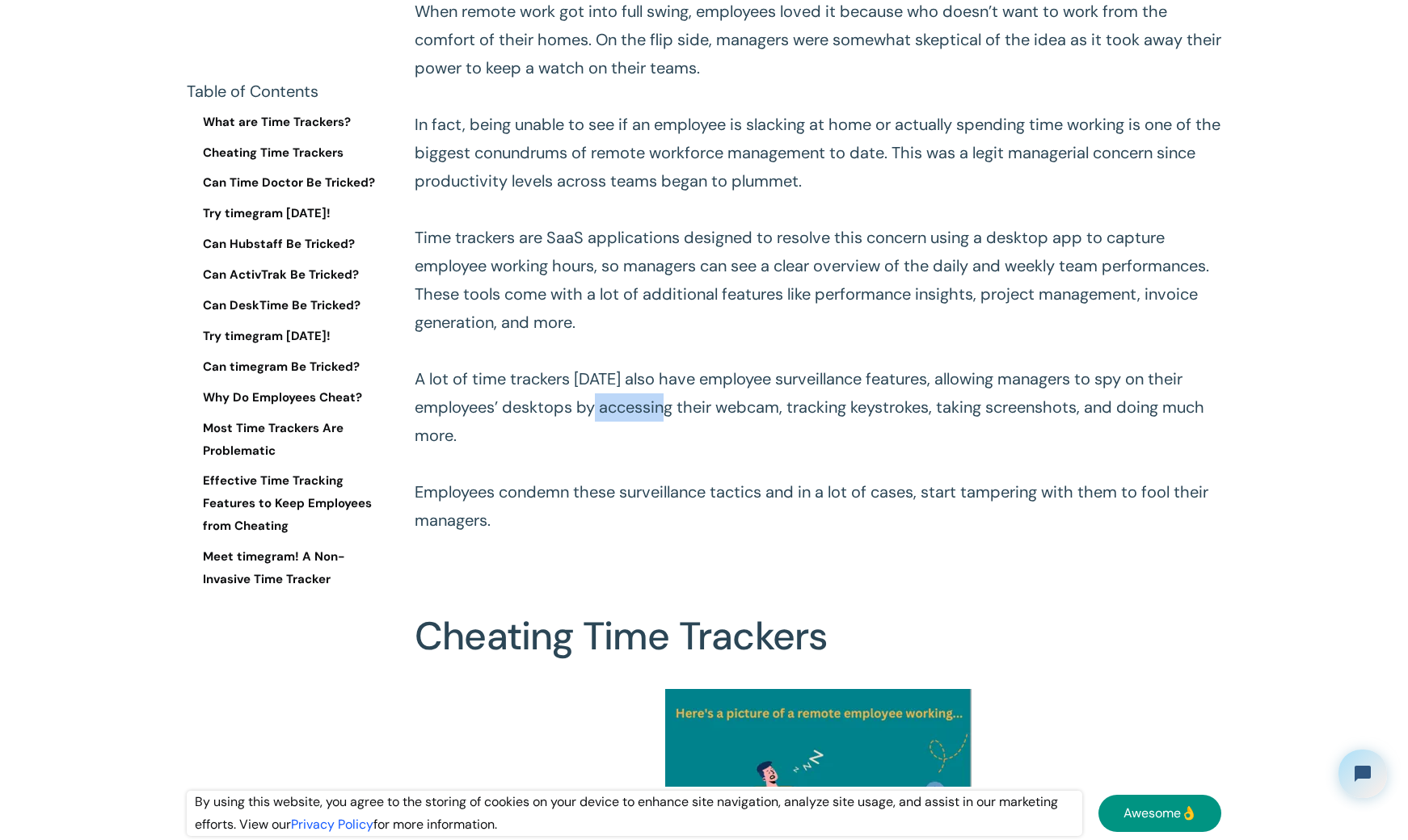
click at [603, 407] on p "When remote work got into full swing, employees loved it because who doesn’t wa…" at bounding box center [818, 266] width 807 height 537
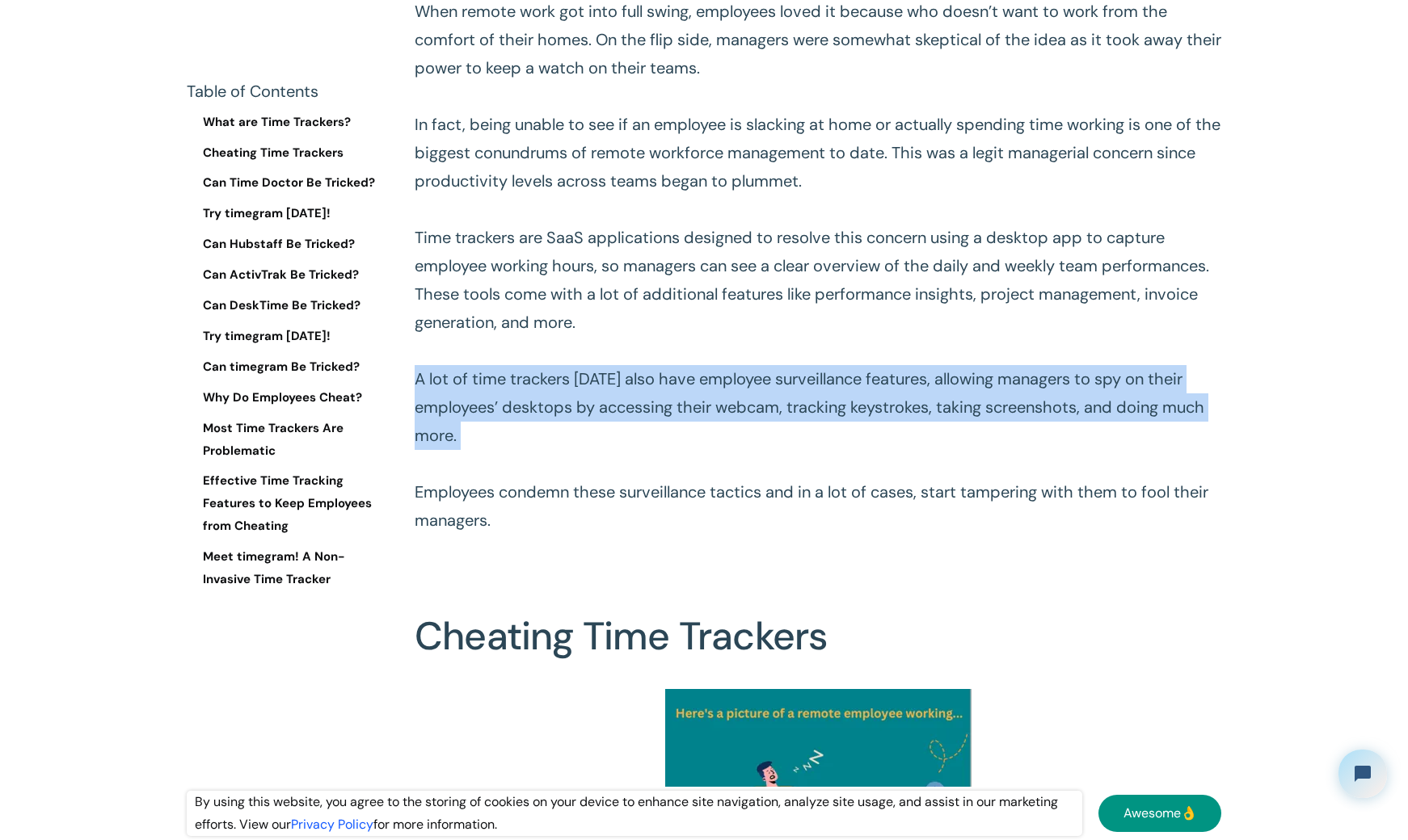
click at [603, 407] on p "When remote work got into full swing, employees loved it because who doesn’t wa…" at bounding box center [818, 266] width 807 height 537
click at [605, 407] on p "When remote work got into full swing, employees loved it because who doesn’t wa…" at bounding box center [818, 266] width 807 height 537
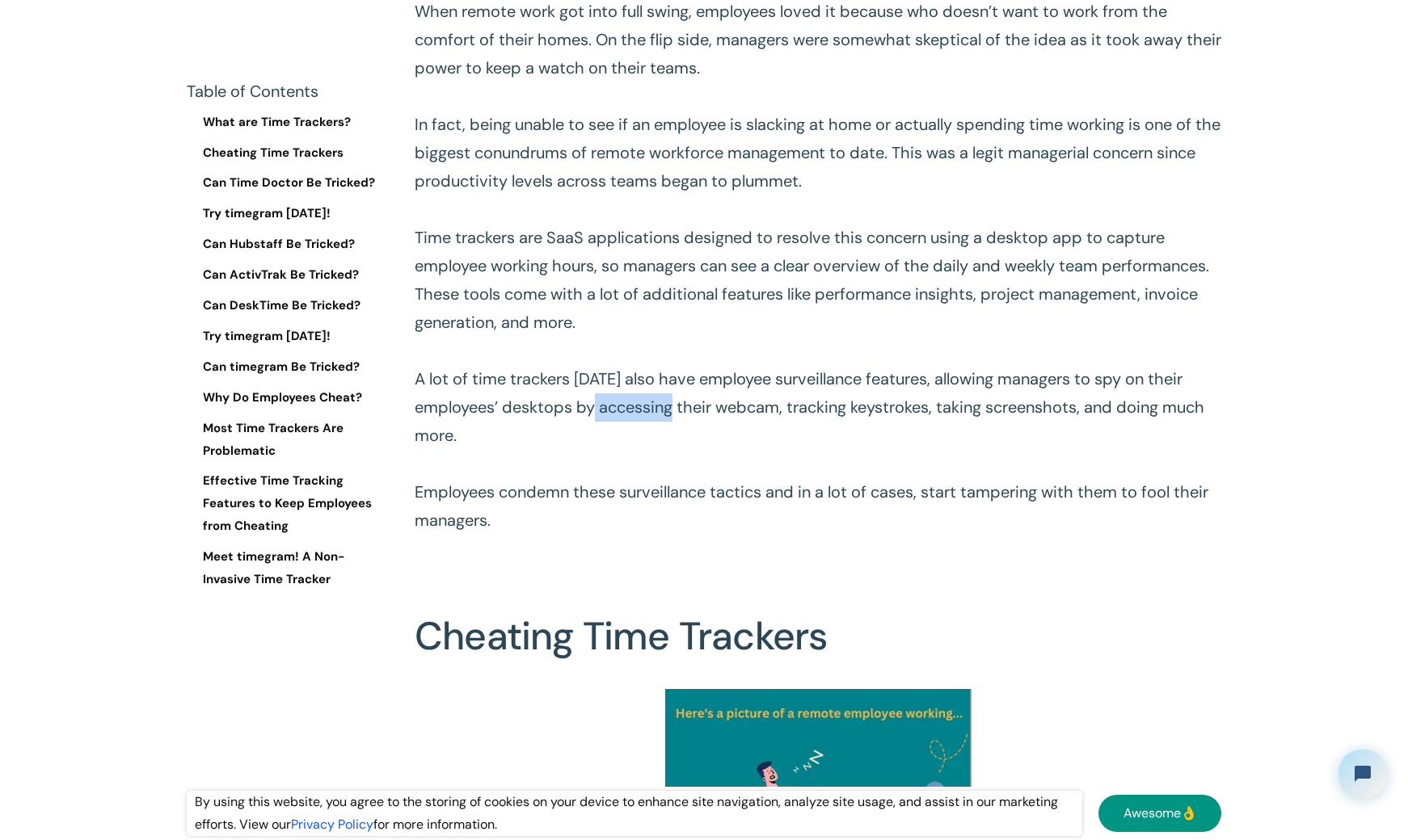
click at [605, 407] on p "When remote work got into full swing, employees loved it because who doesn’t wa…" at bounding box center [818, 266] width 807 height 537
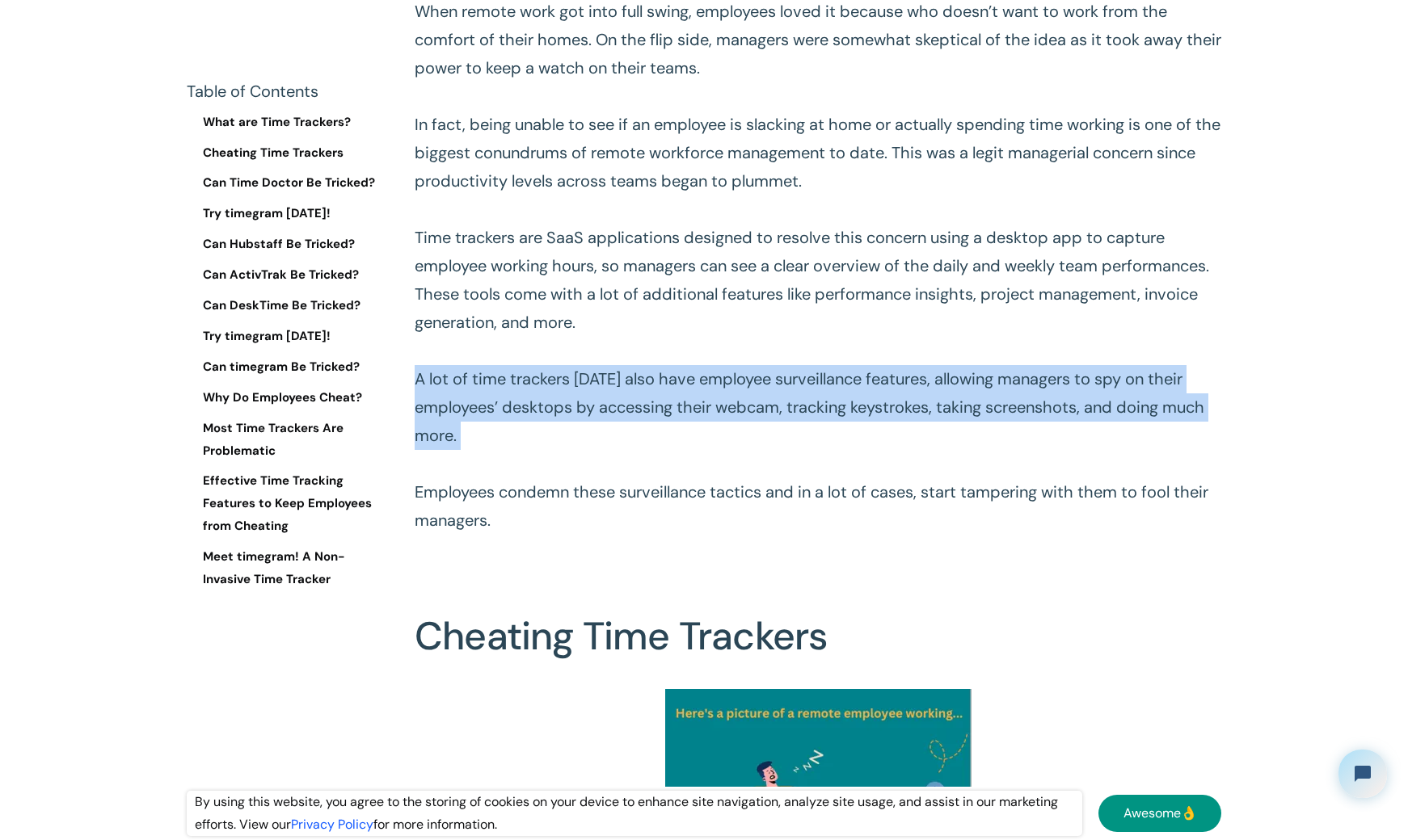
click at [605, 407] on p "When remote work got into full swing, employees loved it because who doesn’t wa…" at bounding box center [818, 266] width 807 height 537
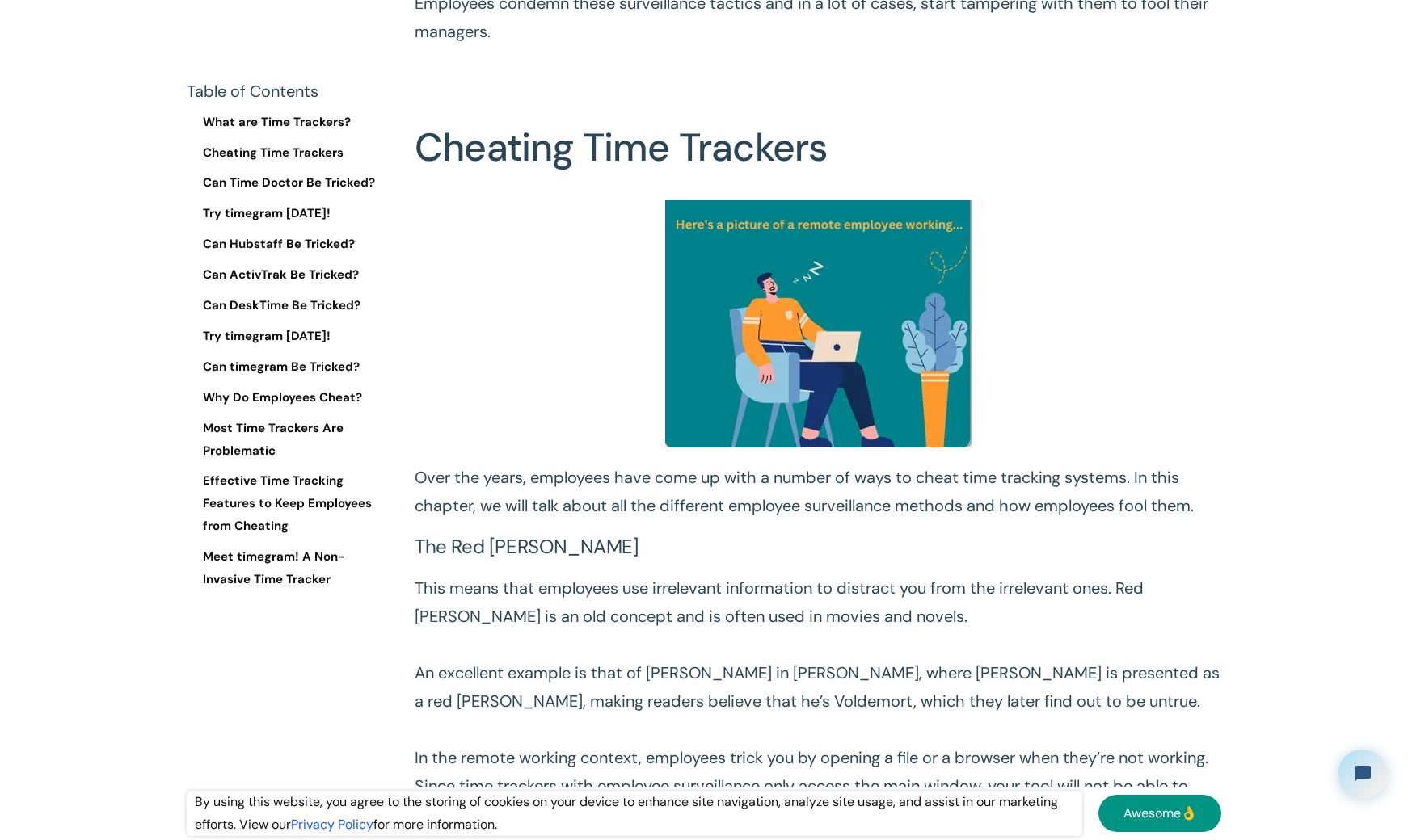
scroll to position [1535, 0]
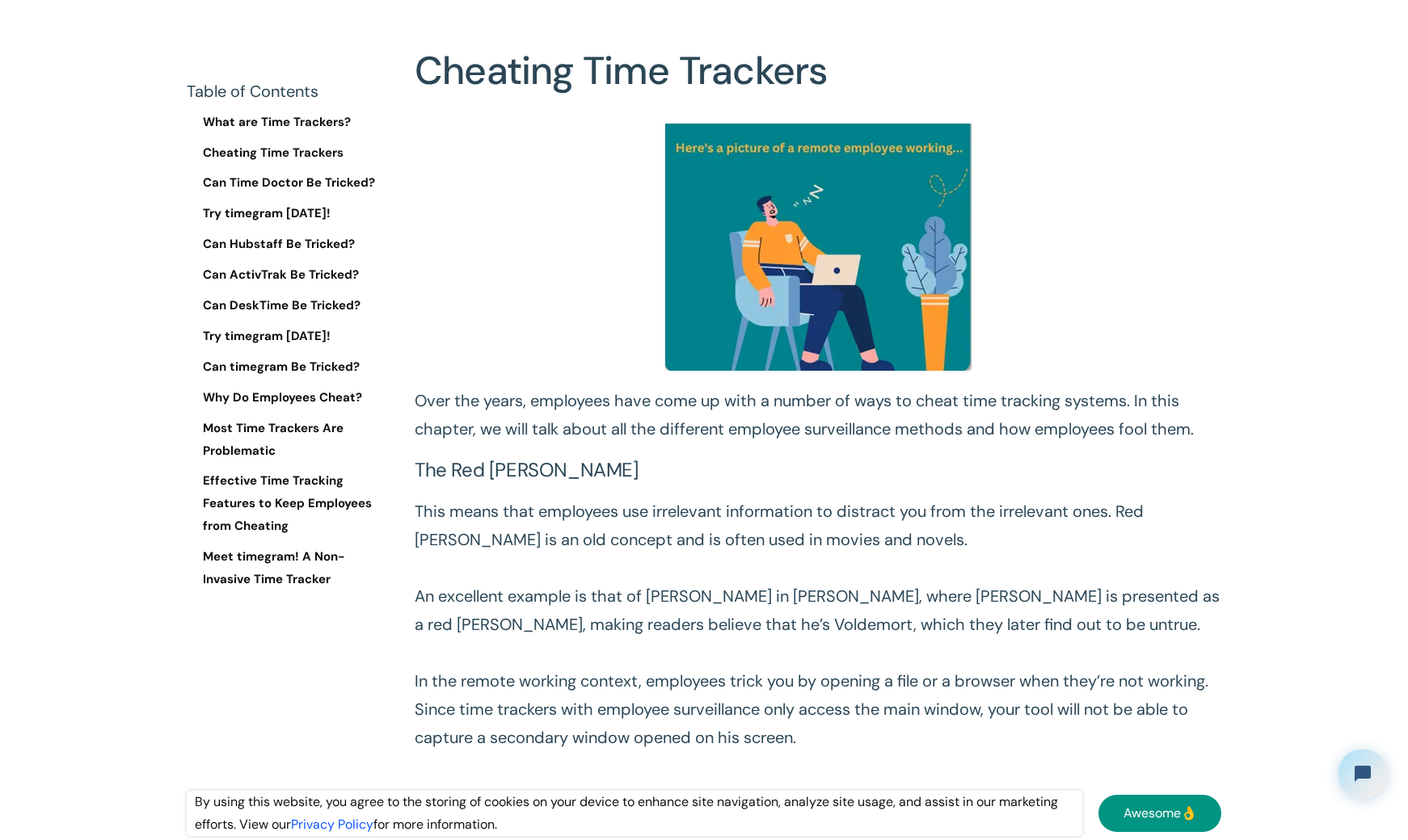
click at [568, 402] on p "Over the years, employees have come up with a number of ways to cheat time trac…" at bounding box center [818, 414] width 807 height 56
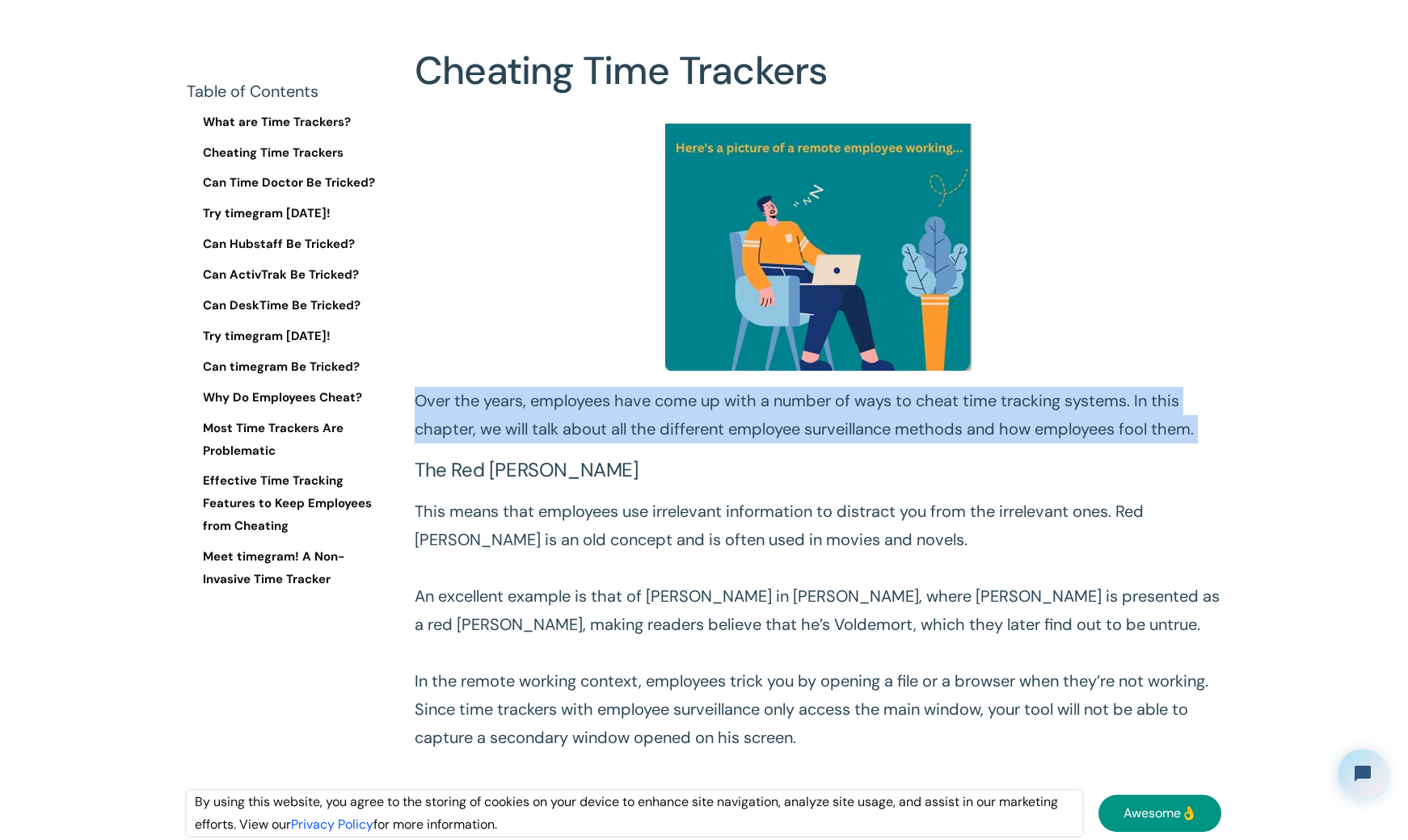
click at [568, 402] on p "Over the years, employees have come up with a number of ways to cheat time trac…" at bounding box center [818, 414] width 807 height 56
click at [748, 414] on p "Over the years, employees have come up with a number of ways to cheat time trac…" at bounding box center [818, 414] width 807 height 56
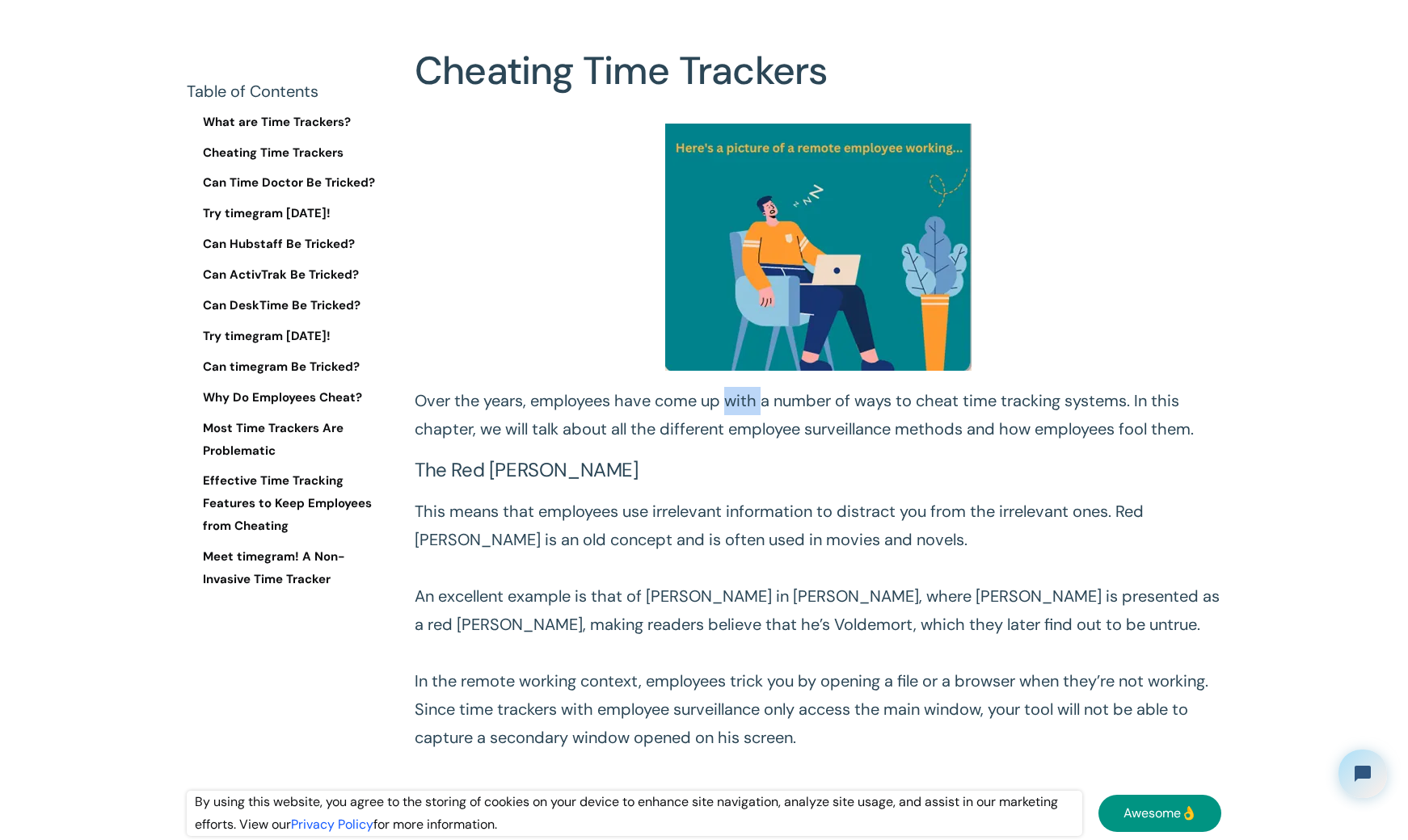
click at [747, 414] on p "Over the years, employees have come up with a number of ways to cheat time trac…" at bounding box center [818, 414] width 807 height 56
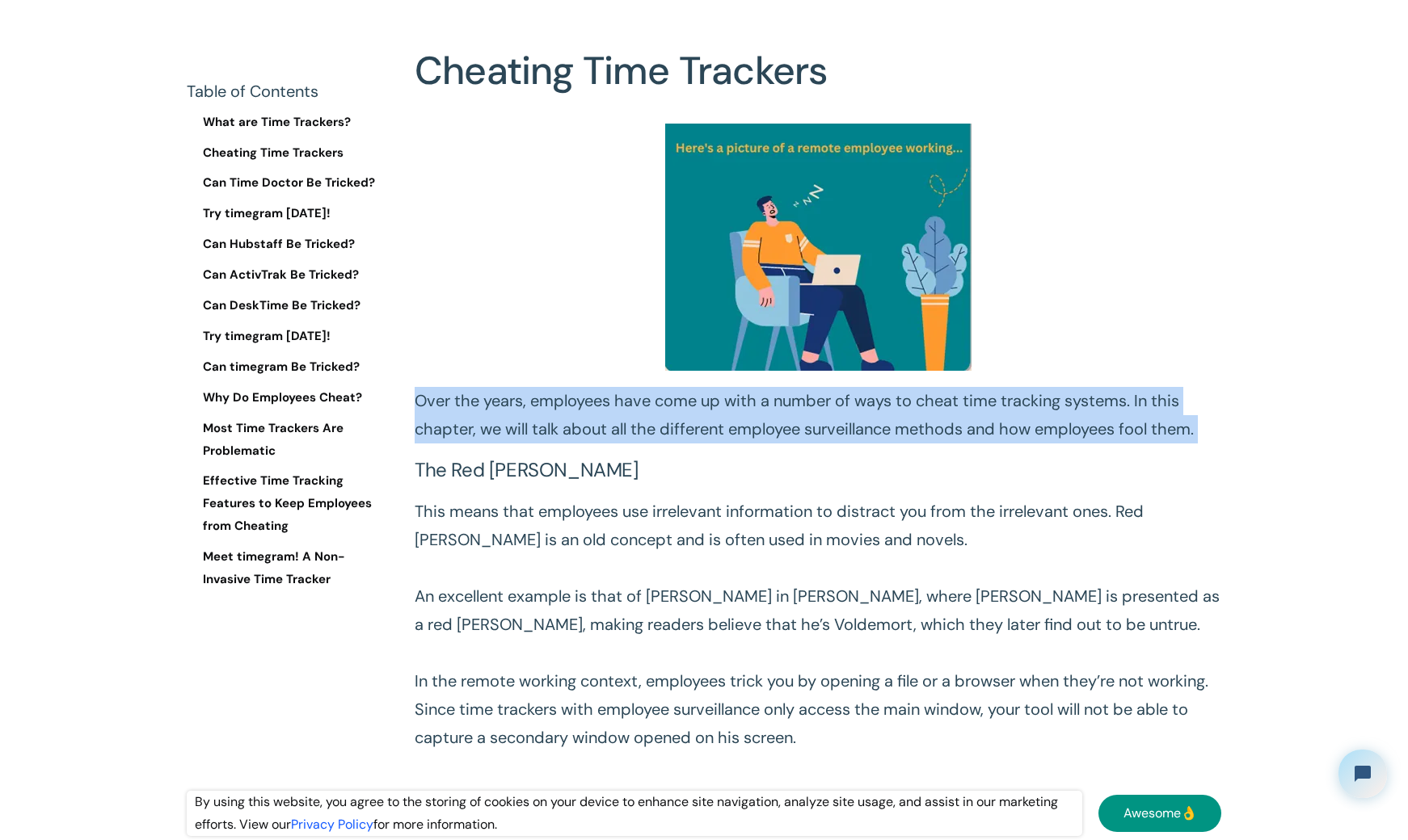
click at [747, 413] on p "Over the years, employees have come up with a number of ways to cheat time trac…" at bounding box center [818, 414] width 807 height 56
click at [581, 420] on p "Over the years, employees have come up with a number of ways to cheat time trac…" at bounding box center [818, 414] width 807 height 56
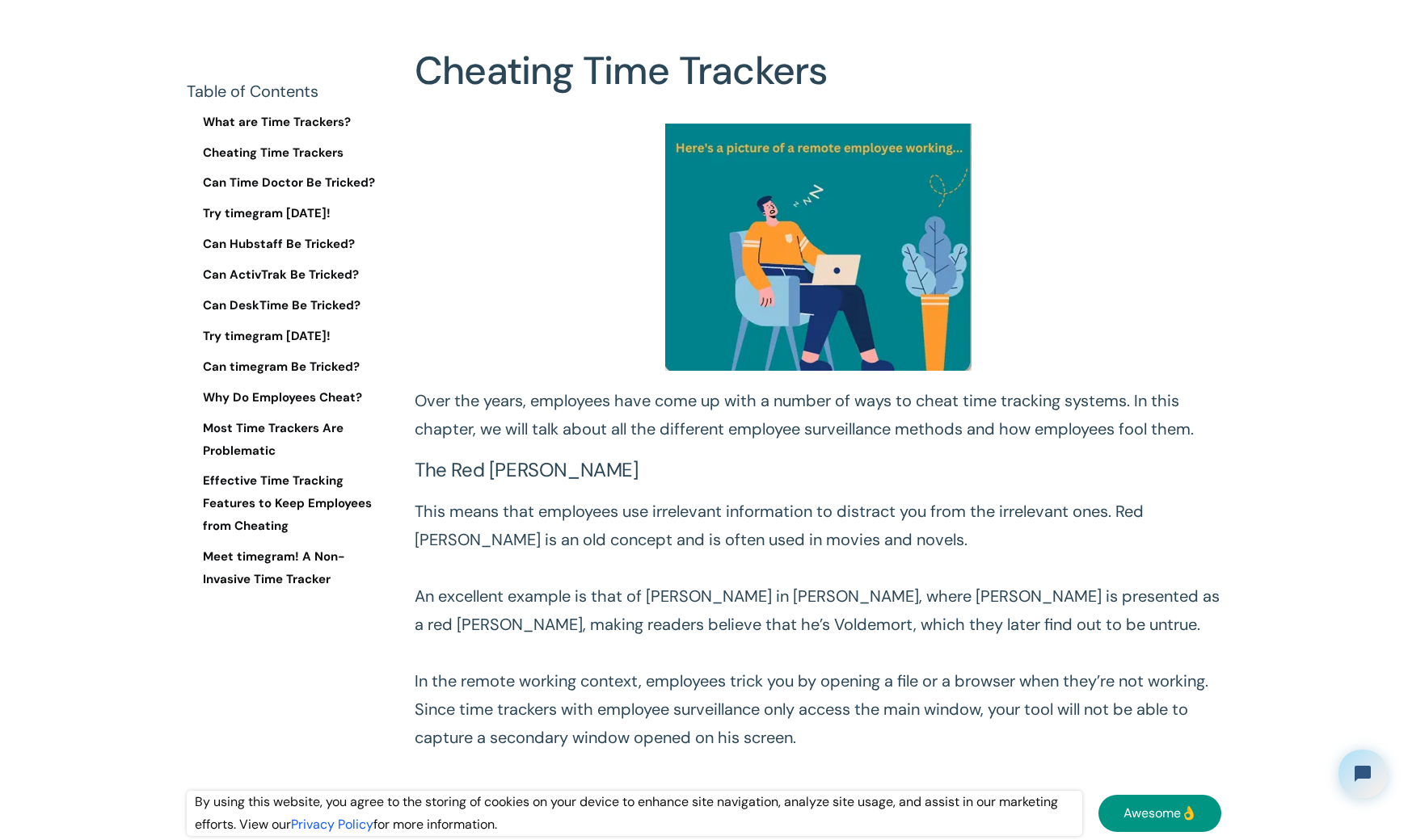
click at [538, 435] on p "Over the years, employees have come up with a number of ways to cheat time trac…" at bounding box center [818, 414] width 807 height 56
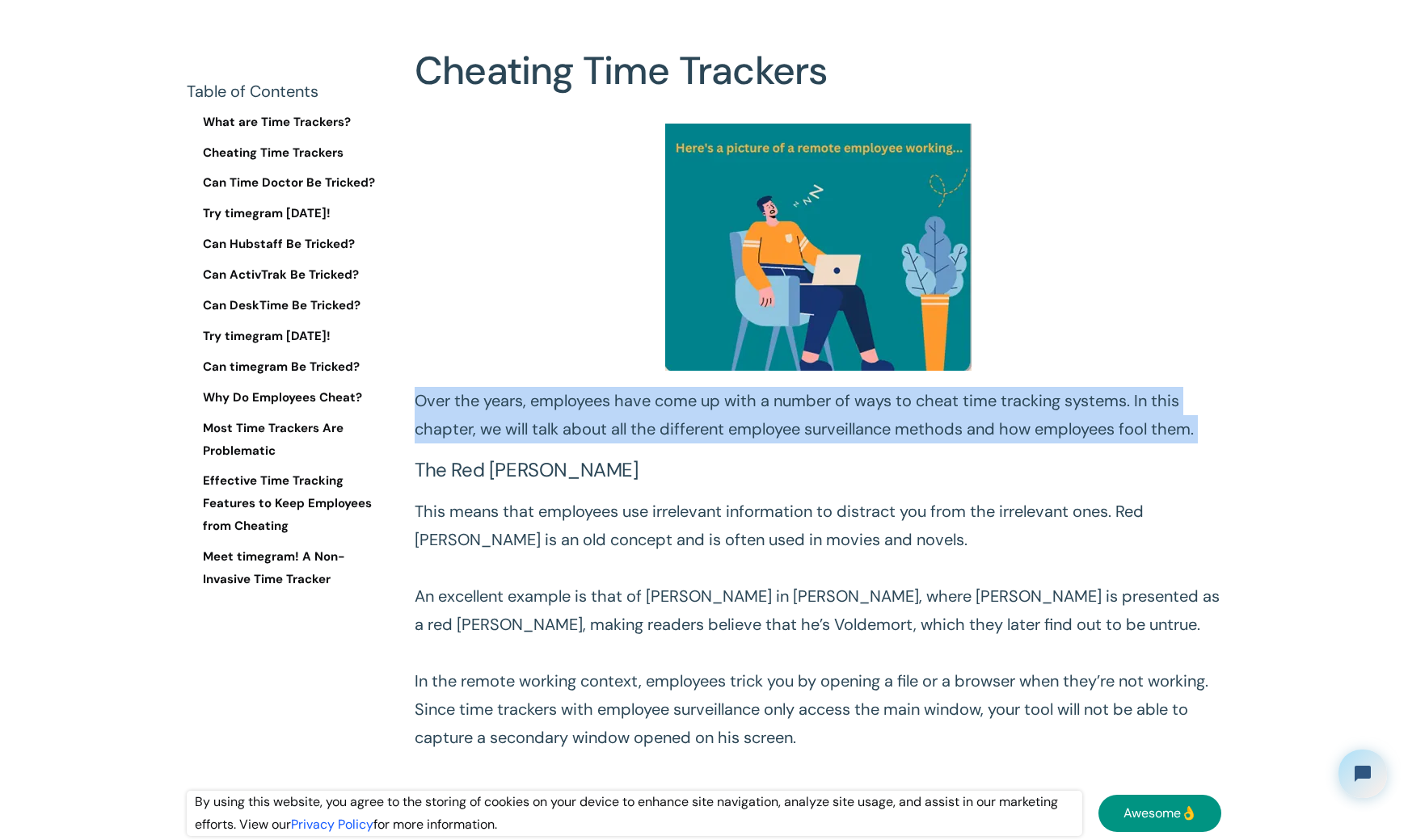
click at [538, 435] on p "Over the years, employees have come up with a number of ways to cheat time trac…" at bounding box center [818, 414] width 807 height 56
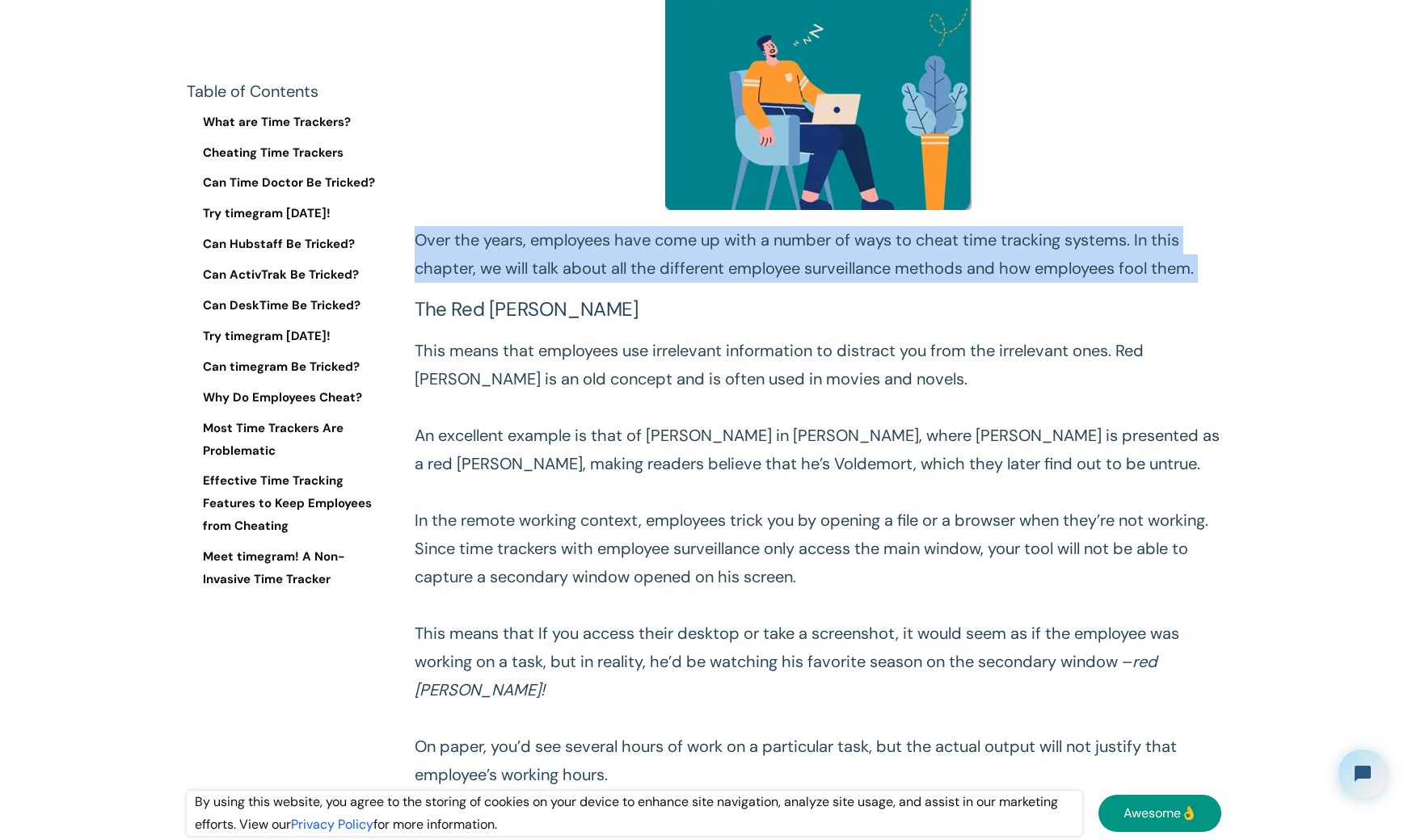
scroll to position [1696, 0]
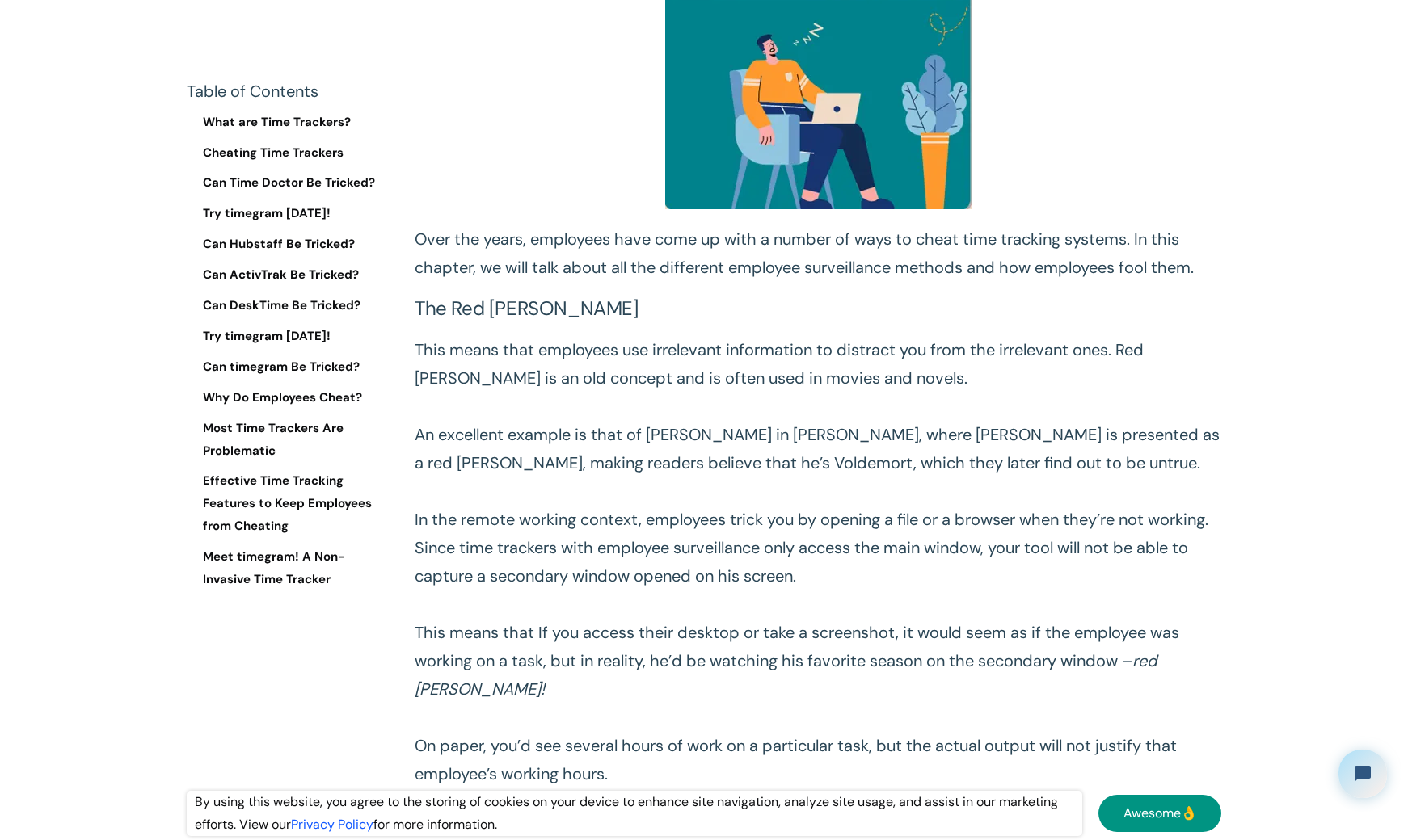
click at [552, 536] on p "This means that employees use irrelevant information to distract you from the i…" at bounding box center [818, 562] width 807 height 452
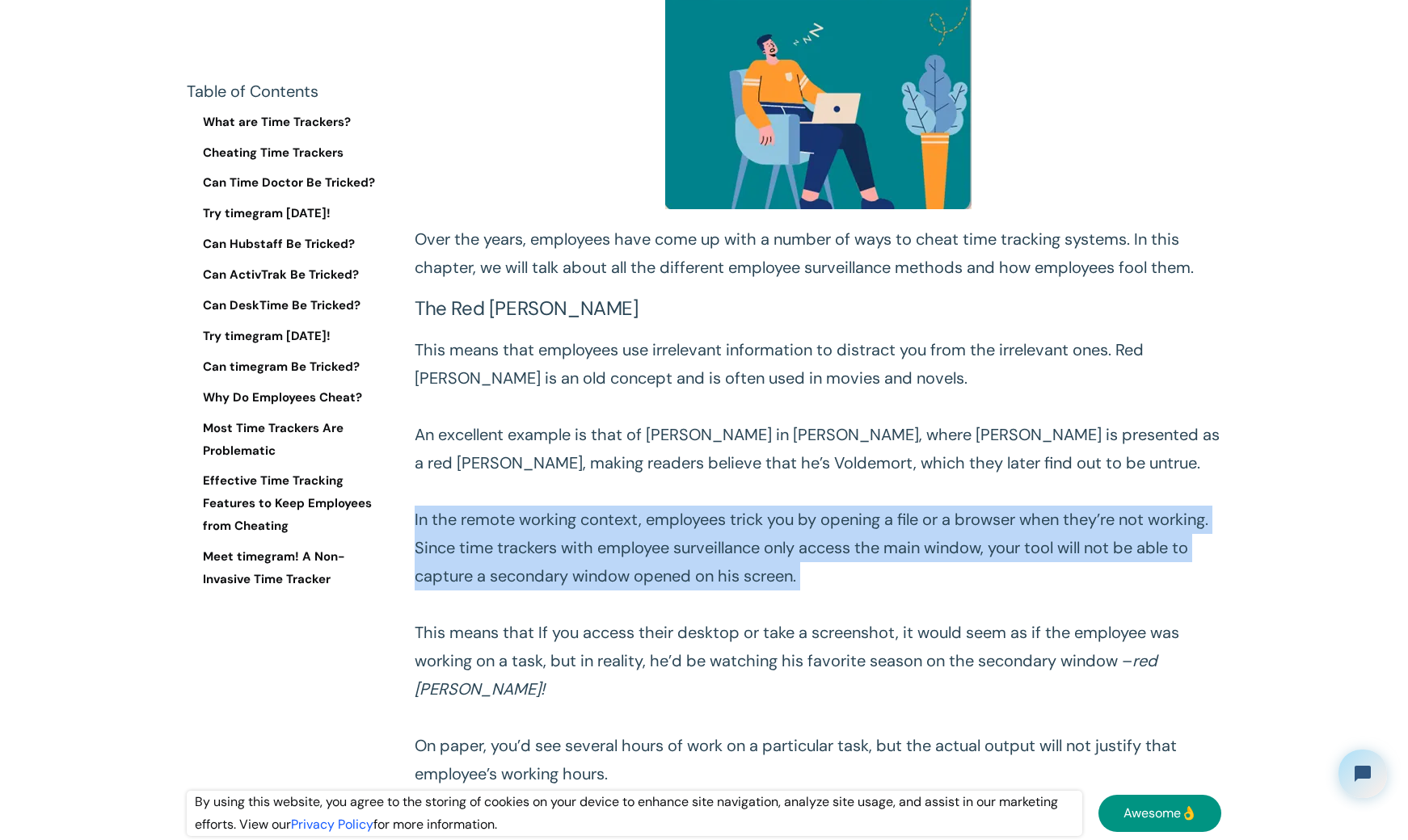
click at [552, 536] on p "This means that employees use irrelevant information to distract you from the i…" at bounding box center [818, 562] width 807 height 452
click at [752, 529] on p "This means that employees use irrelevant information to distract you from the i…" at bounding box center [818, 562] width 807 height 452
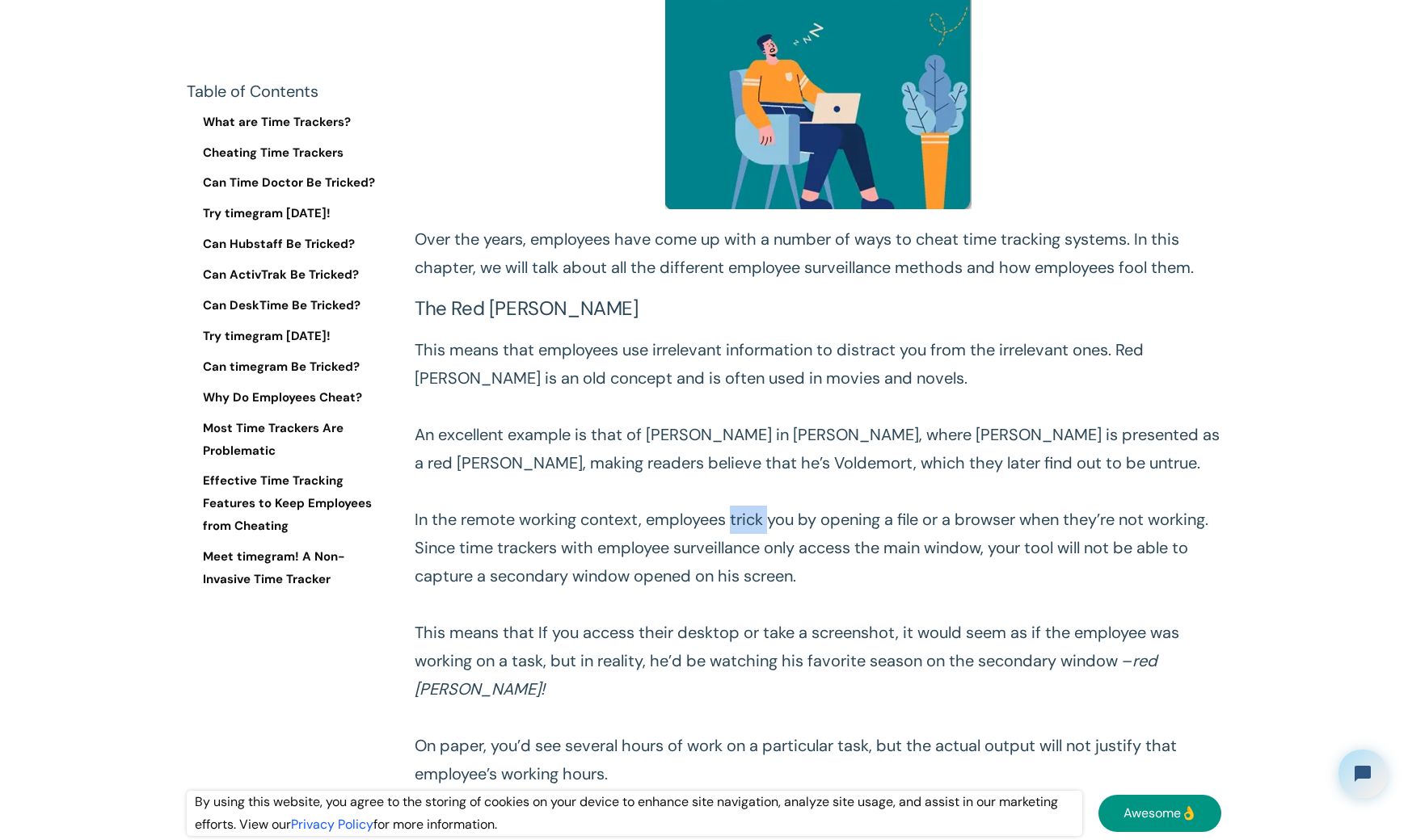
click at [752, 529] on p "This means that employees use irrelevant information to distract you from the i…" at bounding box center [818, 562] width 807 height 452
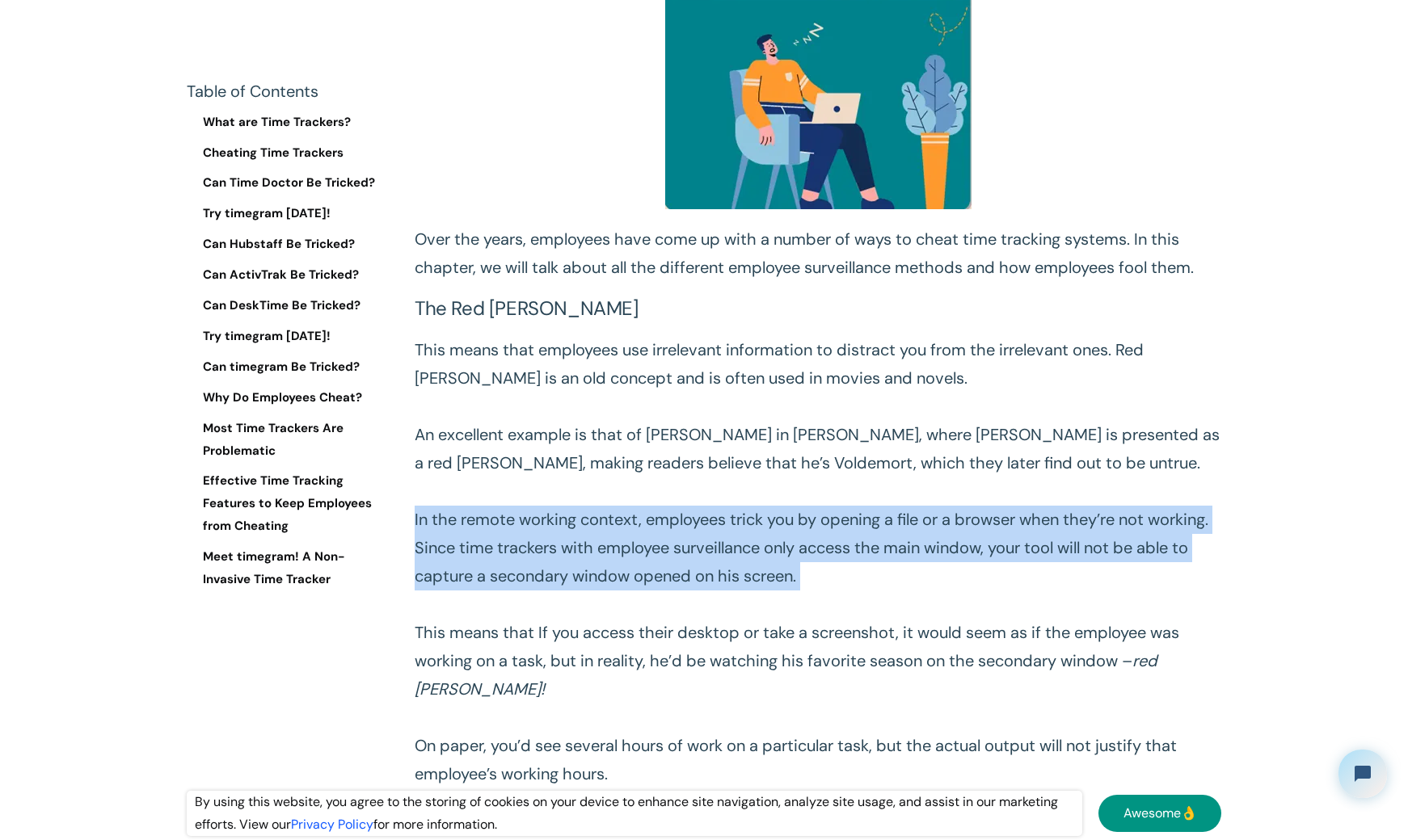
click at [752, 529] on p "This means that employees use irrelevant information to distract you from the i…" at bounding box center [818, 562] width 807 height 452
click at [701, 554] on p "This means that employees use irrelevant information to distract you from the i…" at bounding box center [818, 562] width 807 height 452
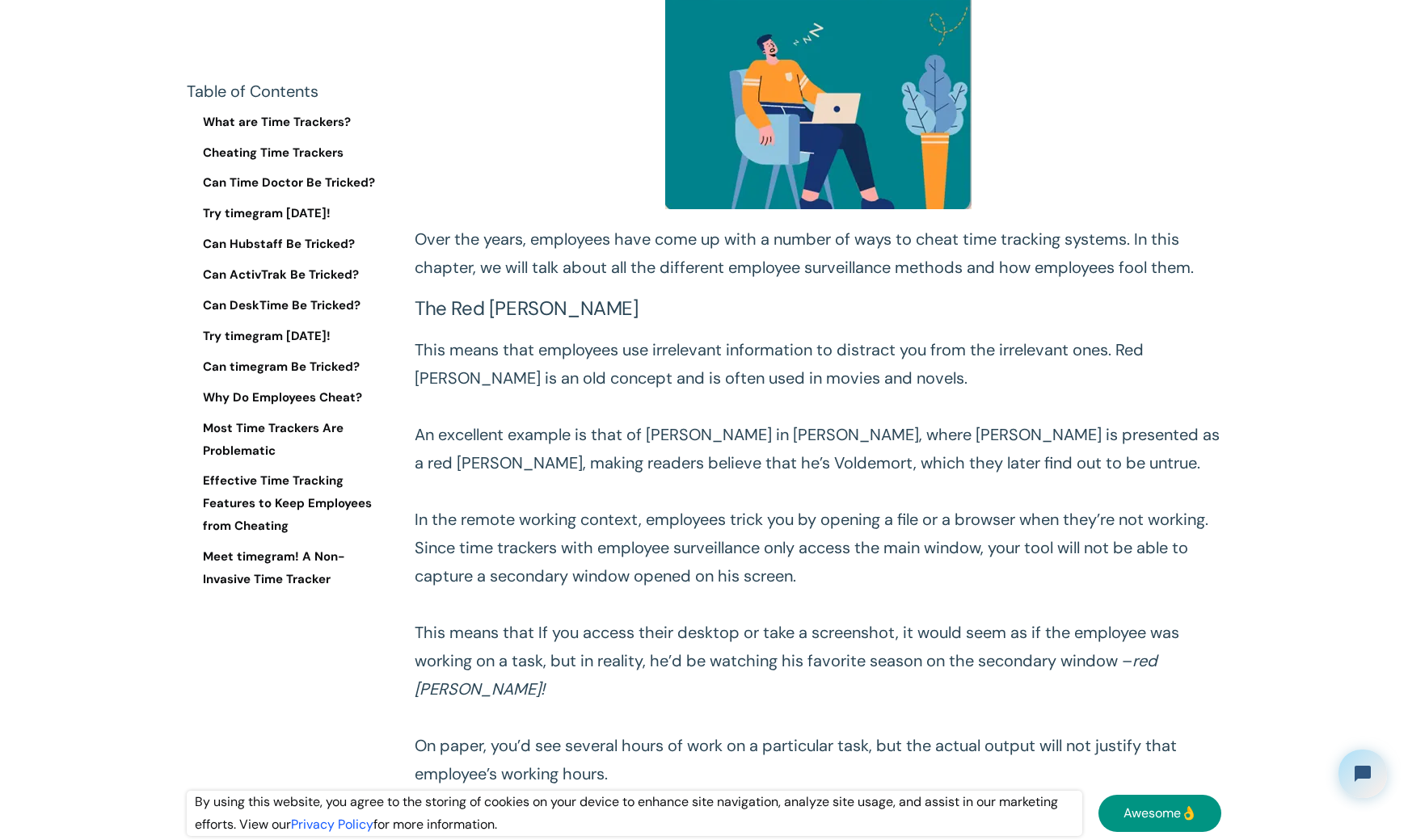
click at [601, 555] on p "This means that employees use irrelevant information to distract you from the i…" at bounding box center [818, 562] width 807 height 452
click at [601, 554] on p "This means that employees use irrelevant information to distract you from the i…" at bounding box center [818, 562] width 807 height 452
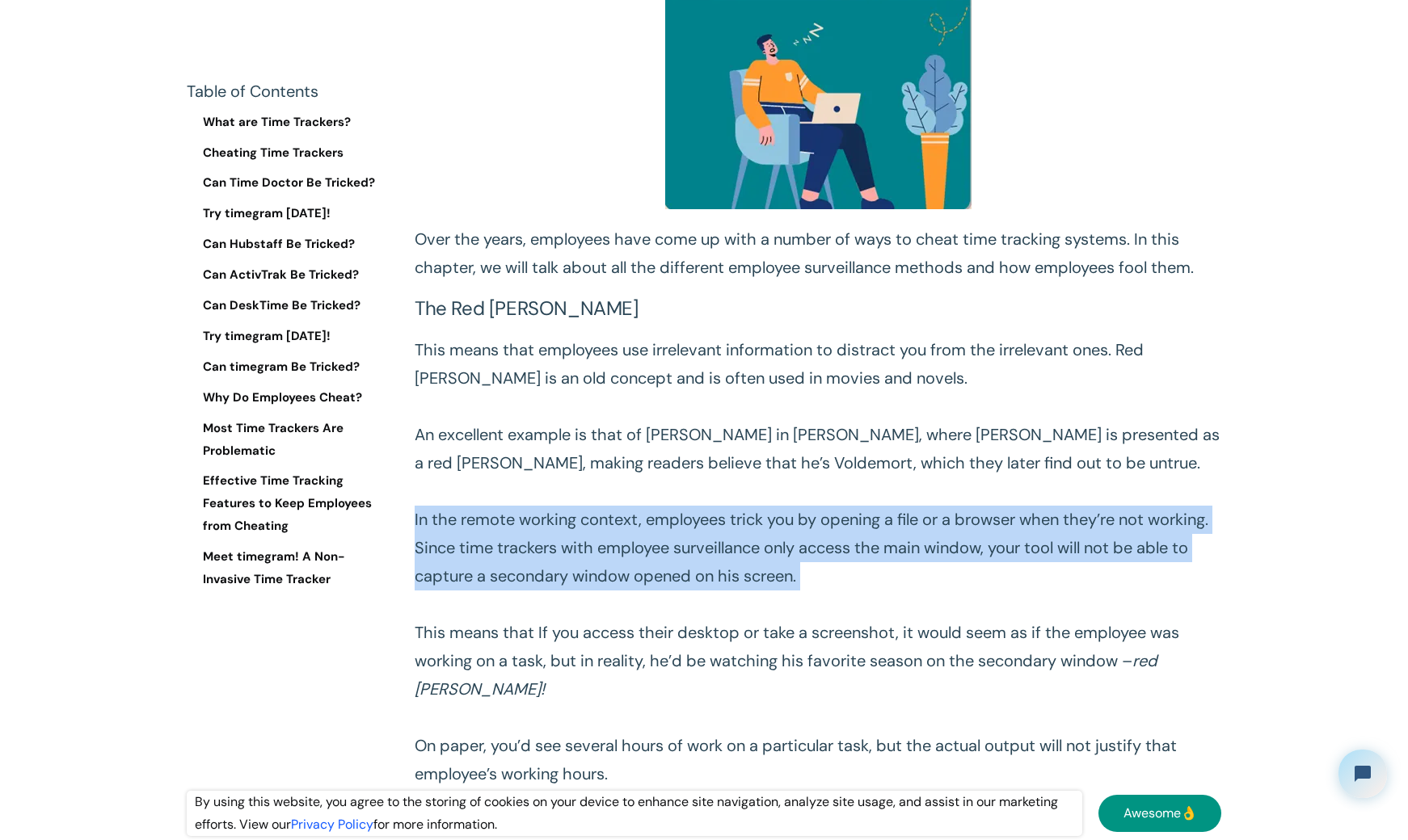
click at [601, 554] on p "This means that employees use irrelevant information to distract you from the i…" at bounding box center [818, 562] width 807 height 452
click at [600, 553] on p "This means that employees use irrelevant information to distract you from the i…" at bounding box center [818, 562] width 807 height 452
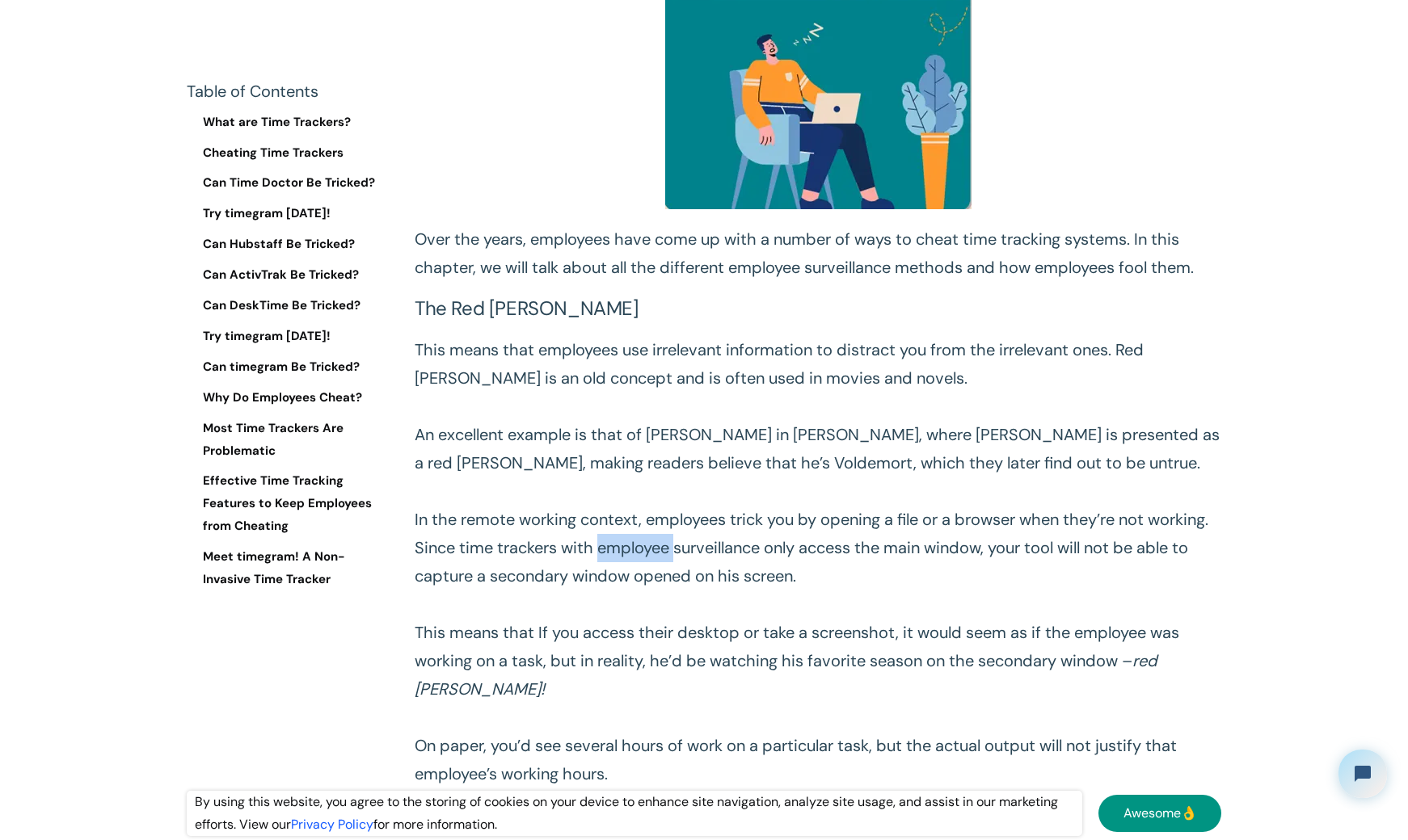
click at [600, 553] on p "This means that employees use irrelevant information to distract you from the i…" at bounding box center [818, 562] width 807 height 452
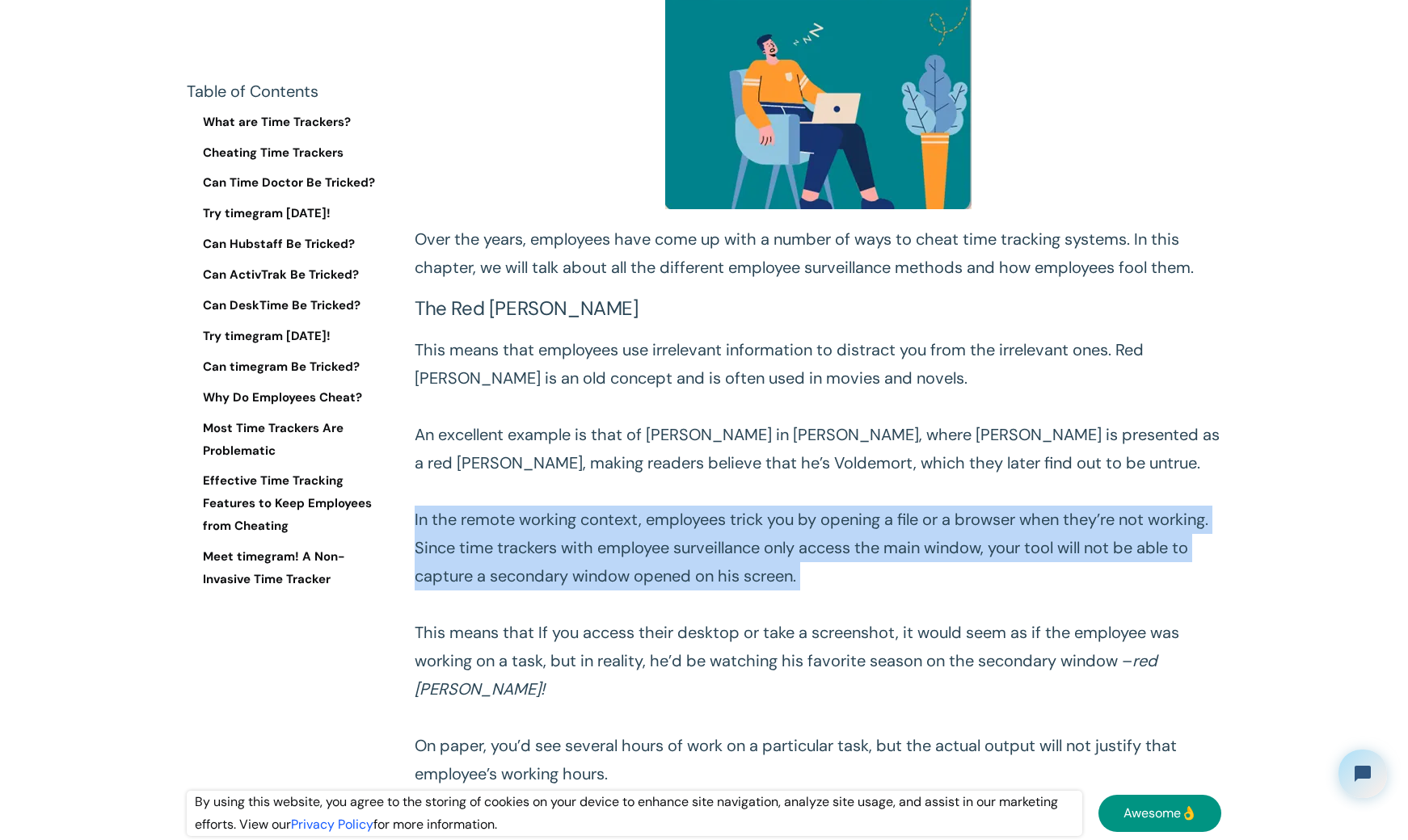
click at [600, 553] on p "This means that employees use irrelevant information to distract you from the i…" at bounding box center [818, 562] width 807 height 452
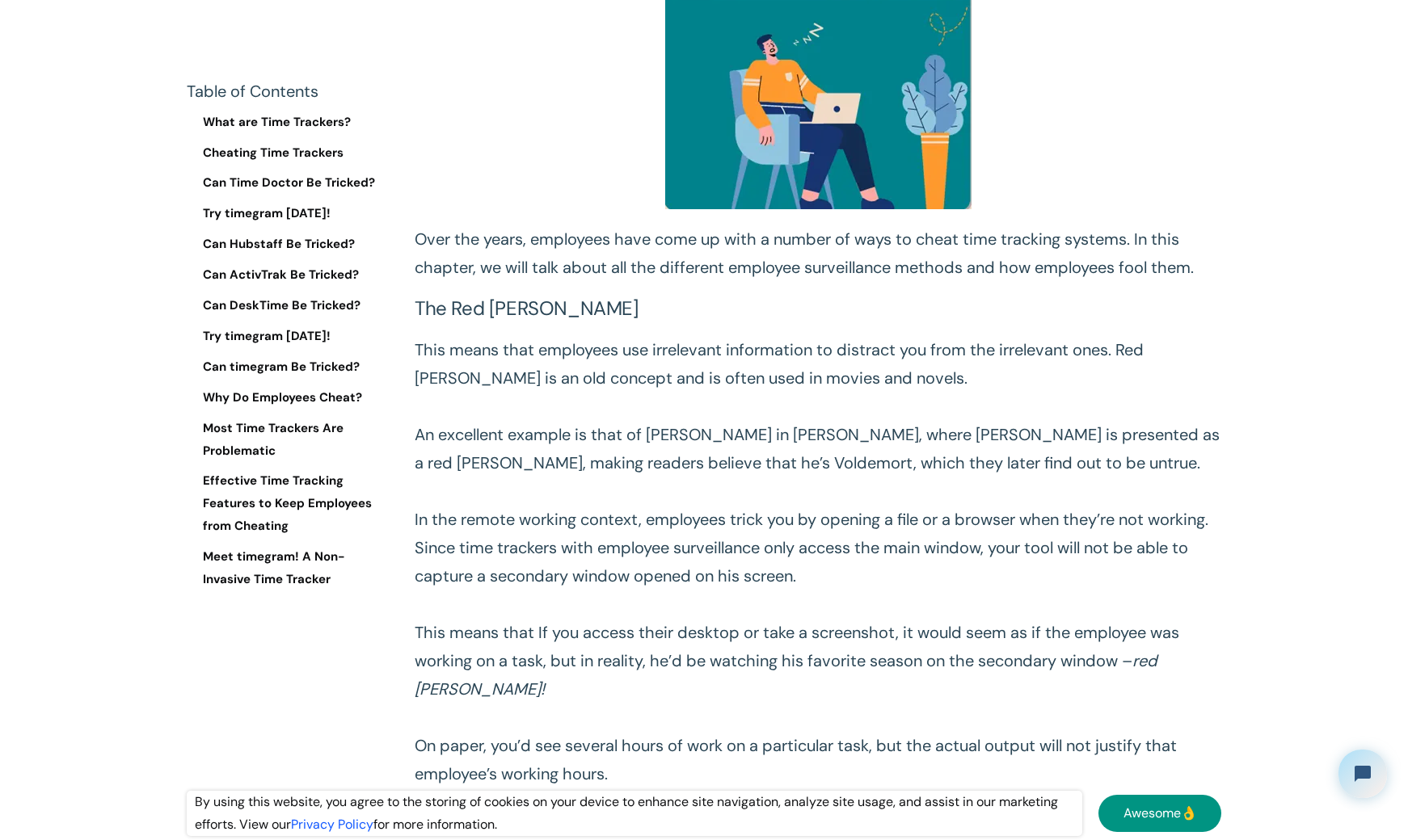
click at [562, 646] on p "This means that employees use irrelevant information to distract you from the i…" at bounding box center [818, 562] width 807 height 452
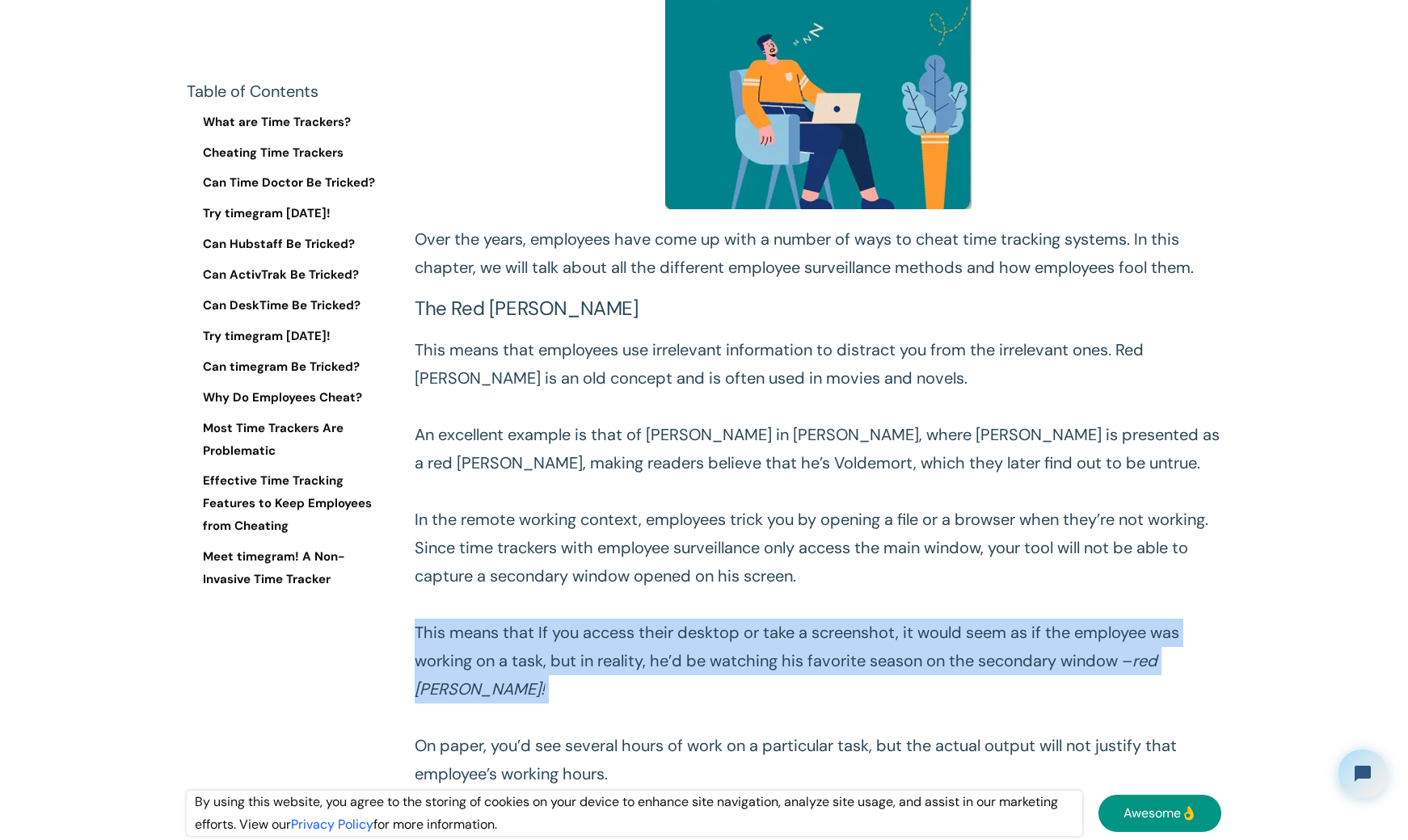
click at [562, 646] on p "This means that employees use irrelevant information to distract you from the i…" at bounding box center [818, 562] width 807 height 452
click at [504, 656] on p "This means that employees use irrelevant information to distract you from the i…" at bounding box center [818, 562] width 807 height 452
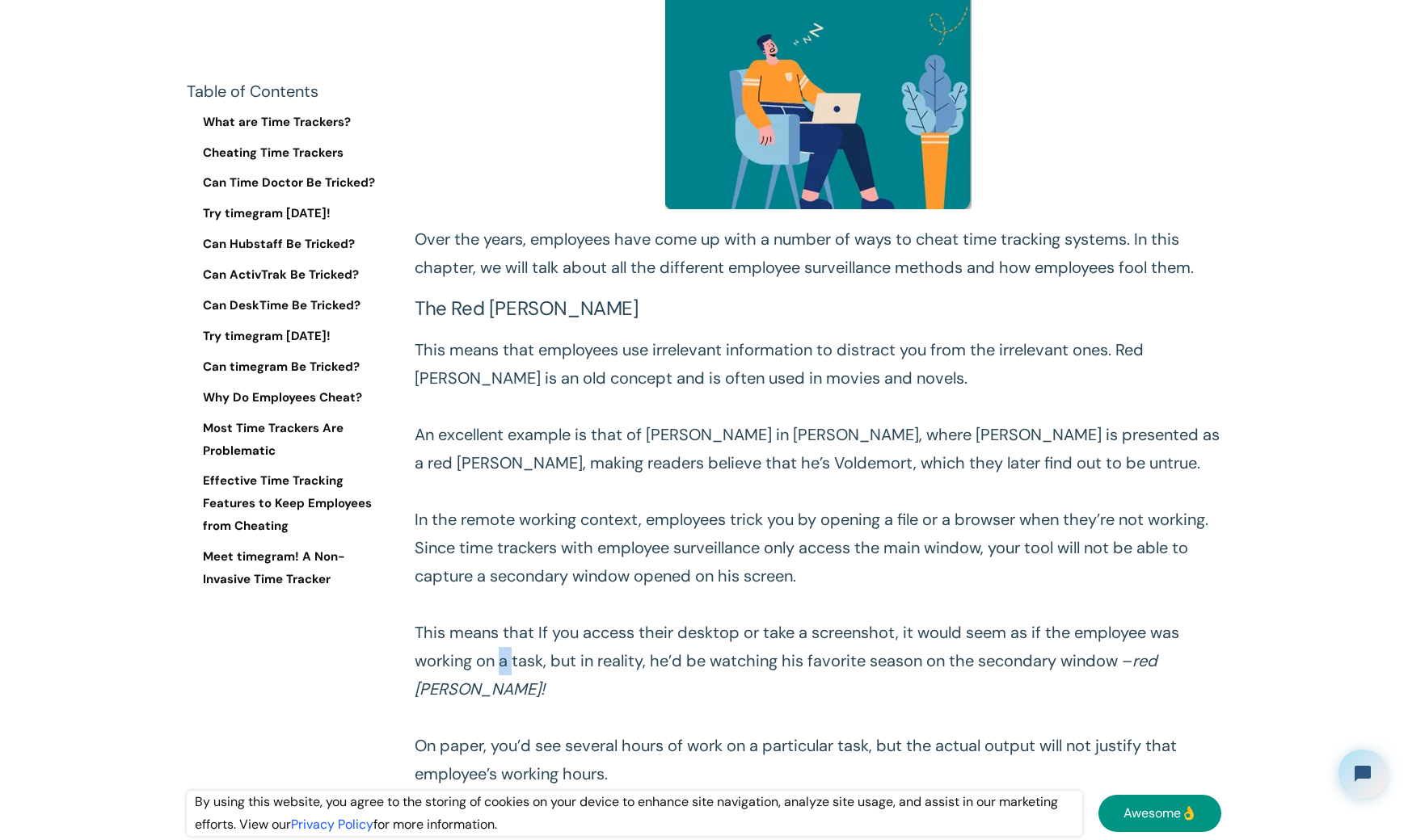
click at [504, 656] on p "This means that employees use irrelevant information to distract you from the i…" at bounding box center [818, 562] width 807 height 452
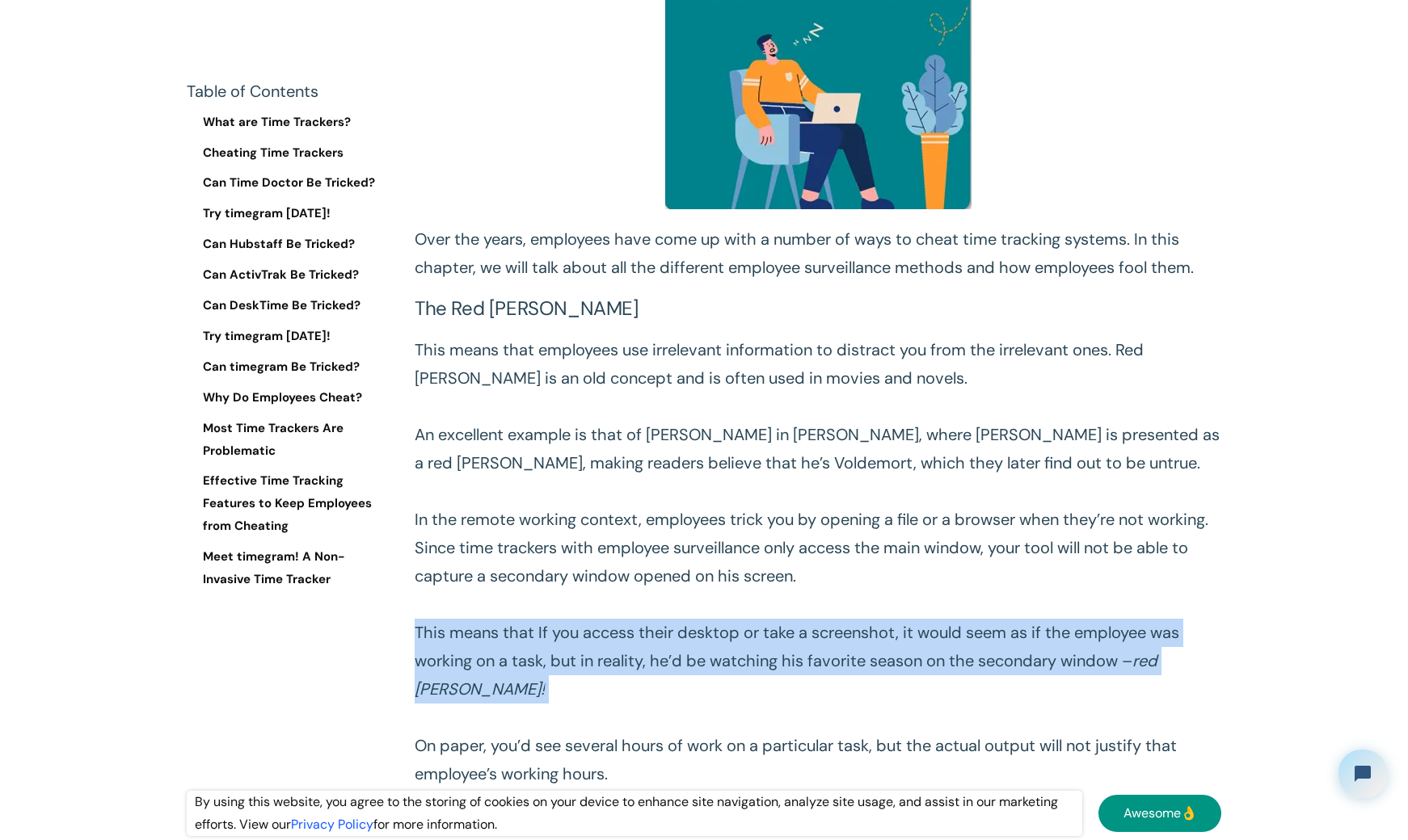
click at [504, 656] on p "This means that employees use irrelevant information to distract you from the i…" at bounding box center [818, 562] width 807 height 452
click at [609, 654] on p "This means that employees use irrelevant information to distract you from the i…" at bounding box center [818, 562] width 807 height 452
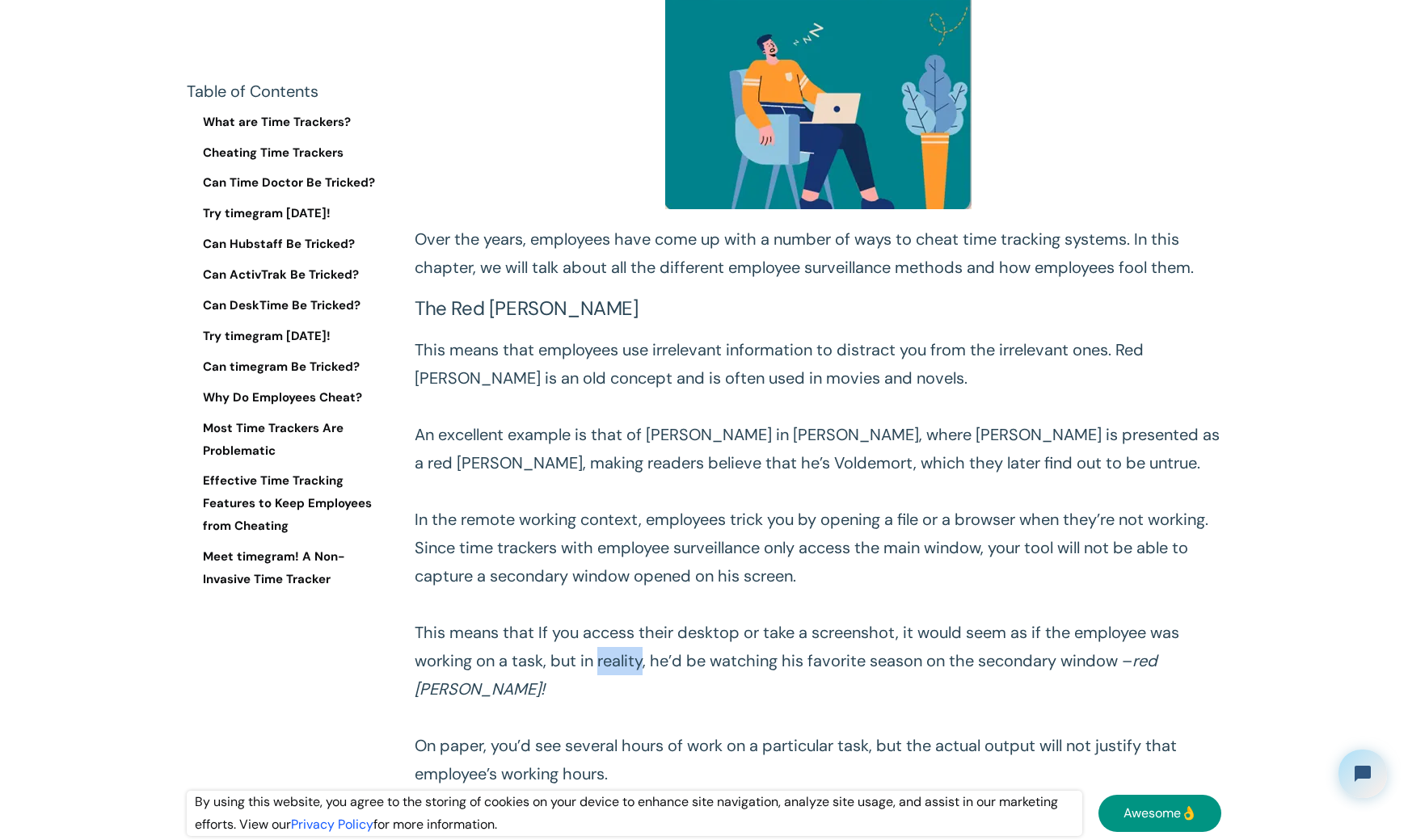
click at [609, 654] on p "This means that employees use irrelevant information to distract you from the i…" at bounding box center [818, 562] width 807 height 452
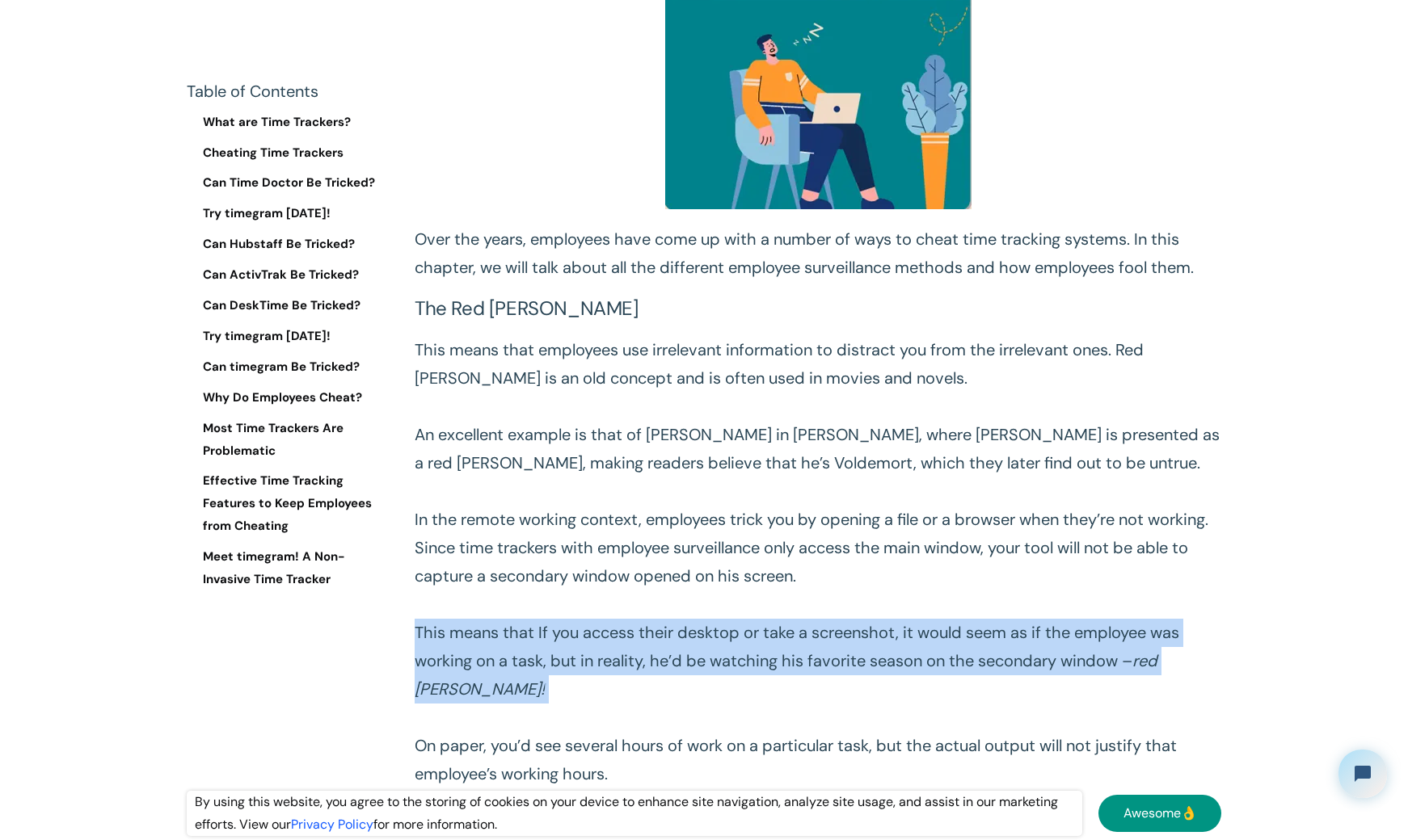
click at [609, 654] on p "This means that employees use irrelevant information to distract you from the i…" at bounding box center [818, 562] width 807 height 452
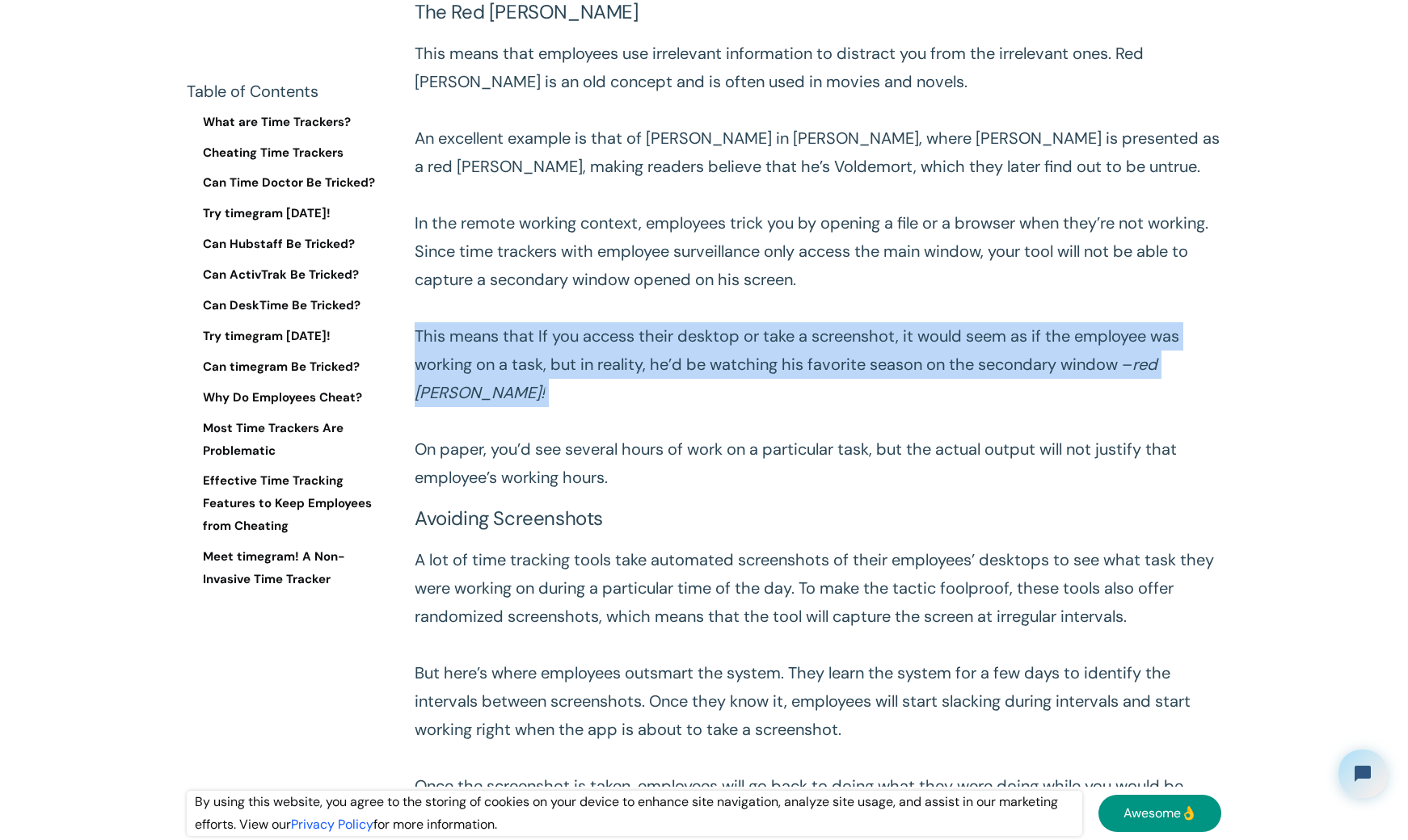
scroll to position [2019, 0]
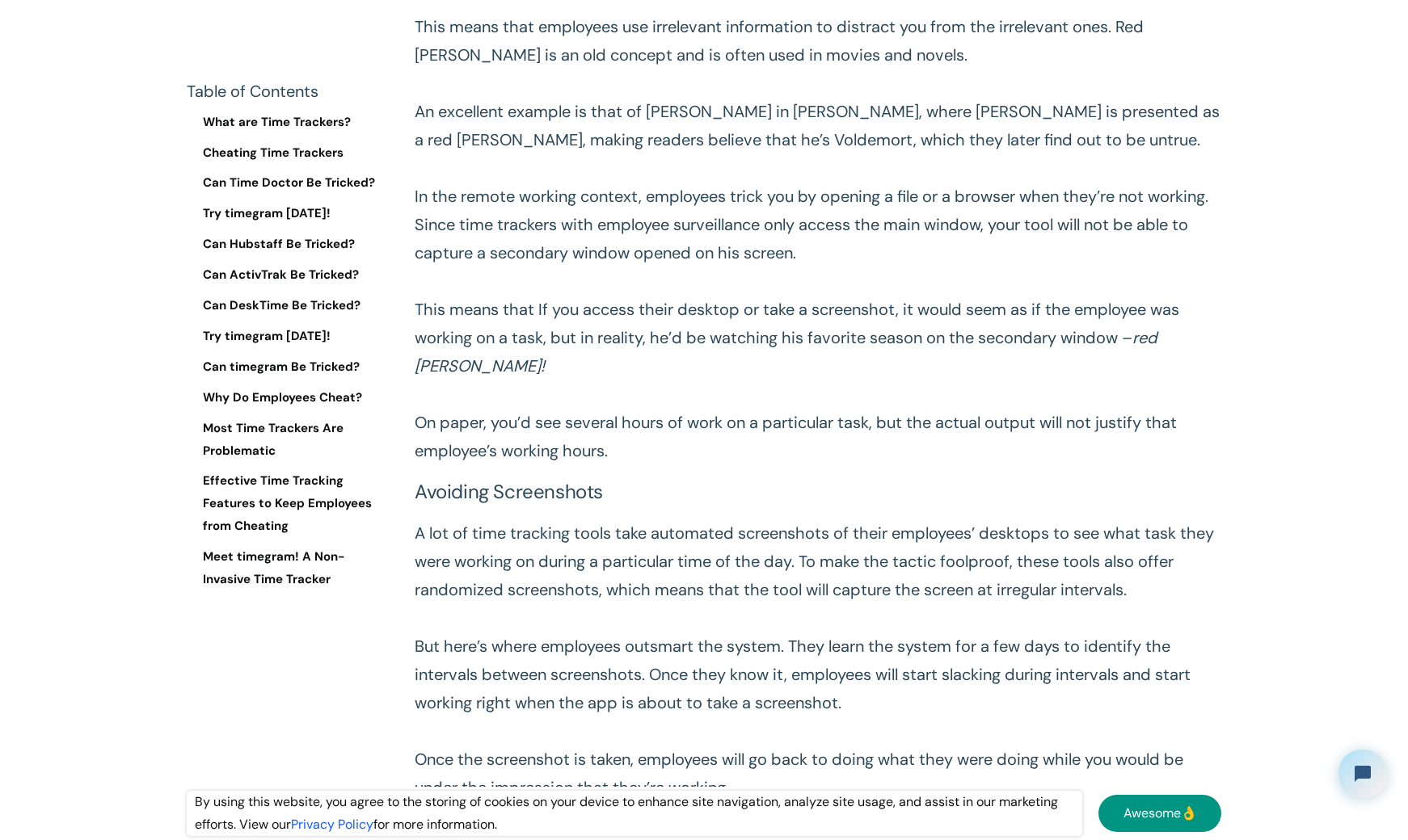
click at [563, 559] on p "A lot of time tracking tools take automated screenshots of their employees’ des…" at bounding box center [818, 660] width 807 height 282
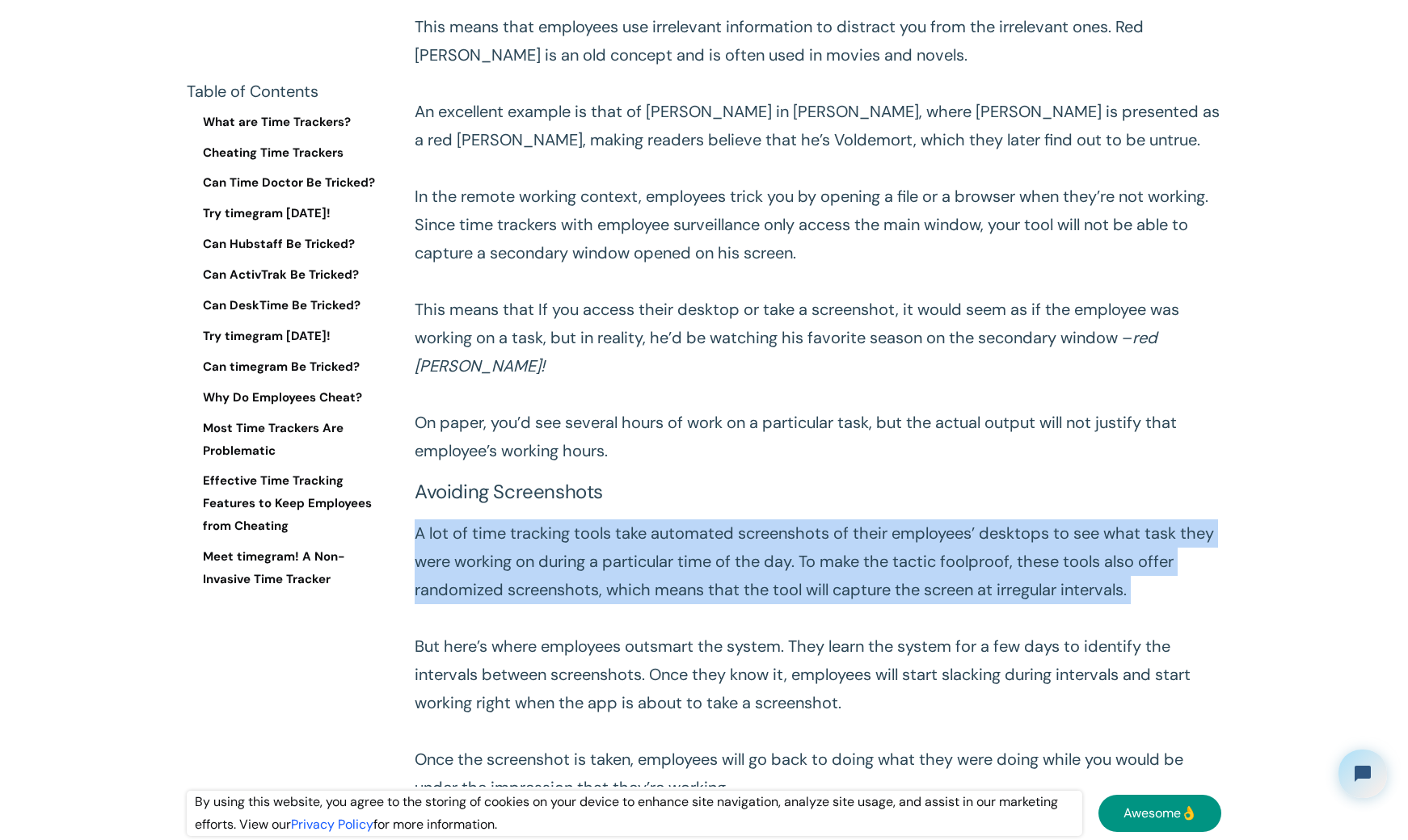
click at [563, 559] on p "A lot of time tracking tools take automated screenshots of their employees’ des…" at bounding box center [818, 660] width 807 height 282
click at [562, 559] on p "A lot of time tracking tools take automated screenshots of their employees’ des…" at bounding box center [818, 660] width 807 height 282
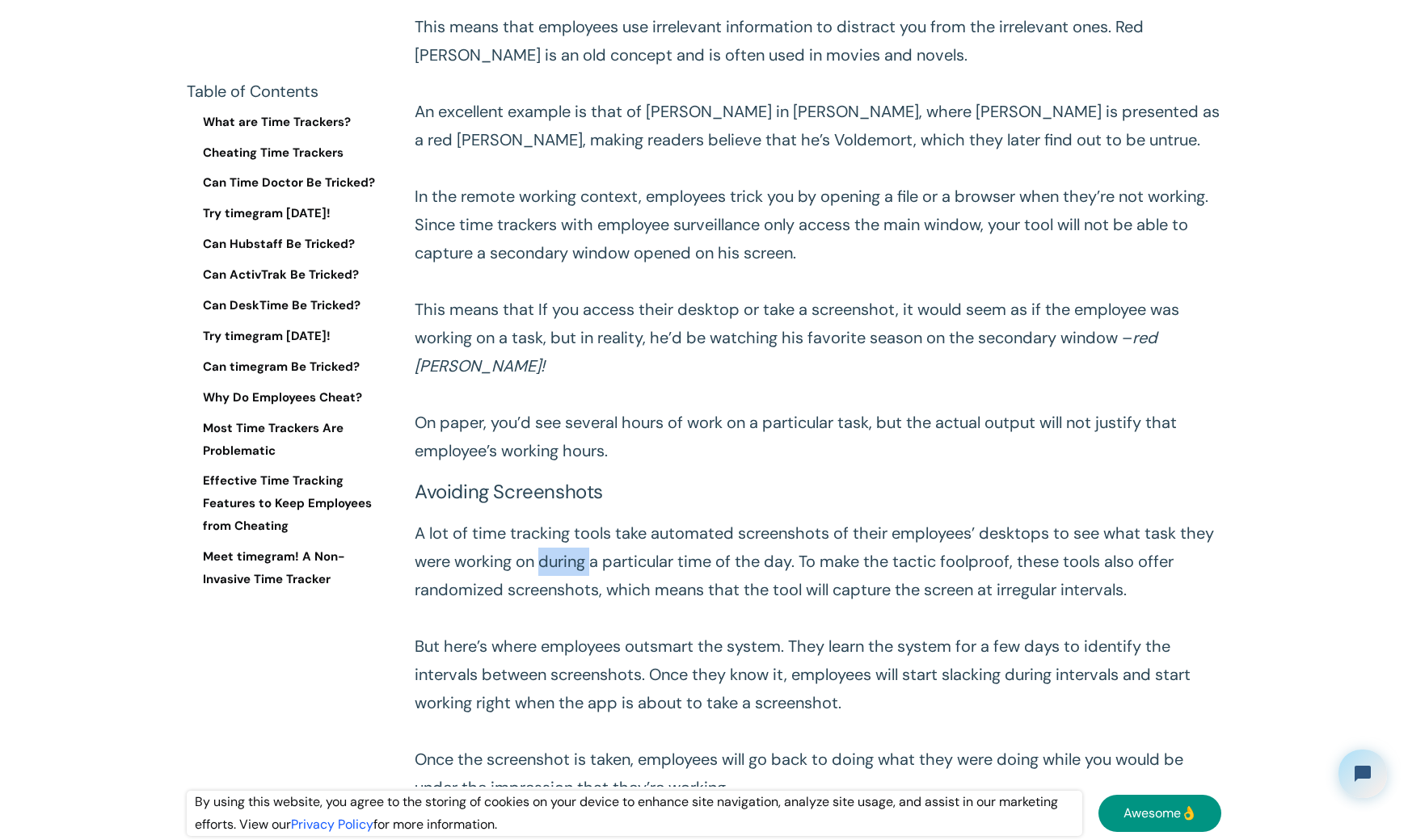
click at [562, 559] on p "A lot of time tracking tools take automated screenshots of their employees’ des…" at bounding box center [818, 660] width 807 height 282
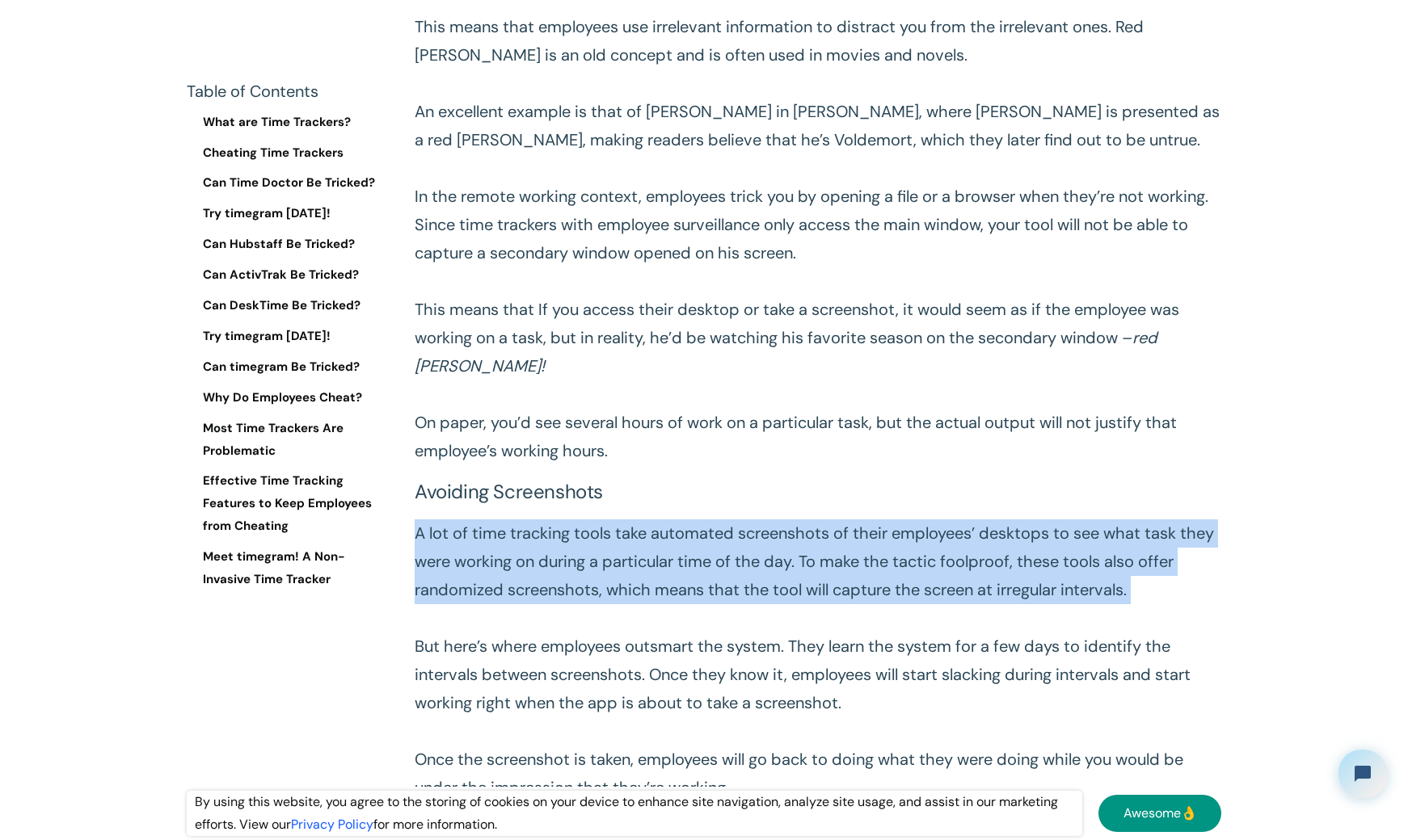
click at [562, 559] on p "A lot of time tracking tools take automated screenshots of their employees’ des…" at bounding box center [818, 660] width 807 height 282
click at [561, 559] on p "A lot of time tracking tools take automated screenshots of their employees’ des…" at bounding box center [818, 660] width 807 height 282
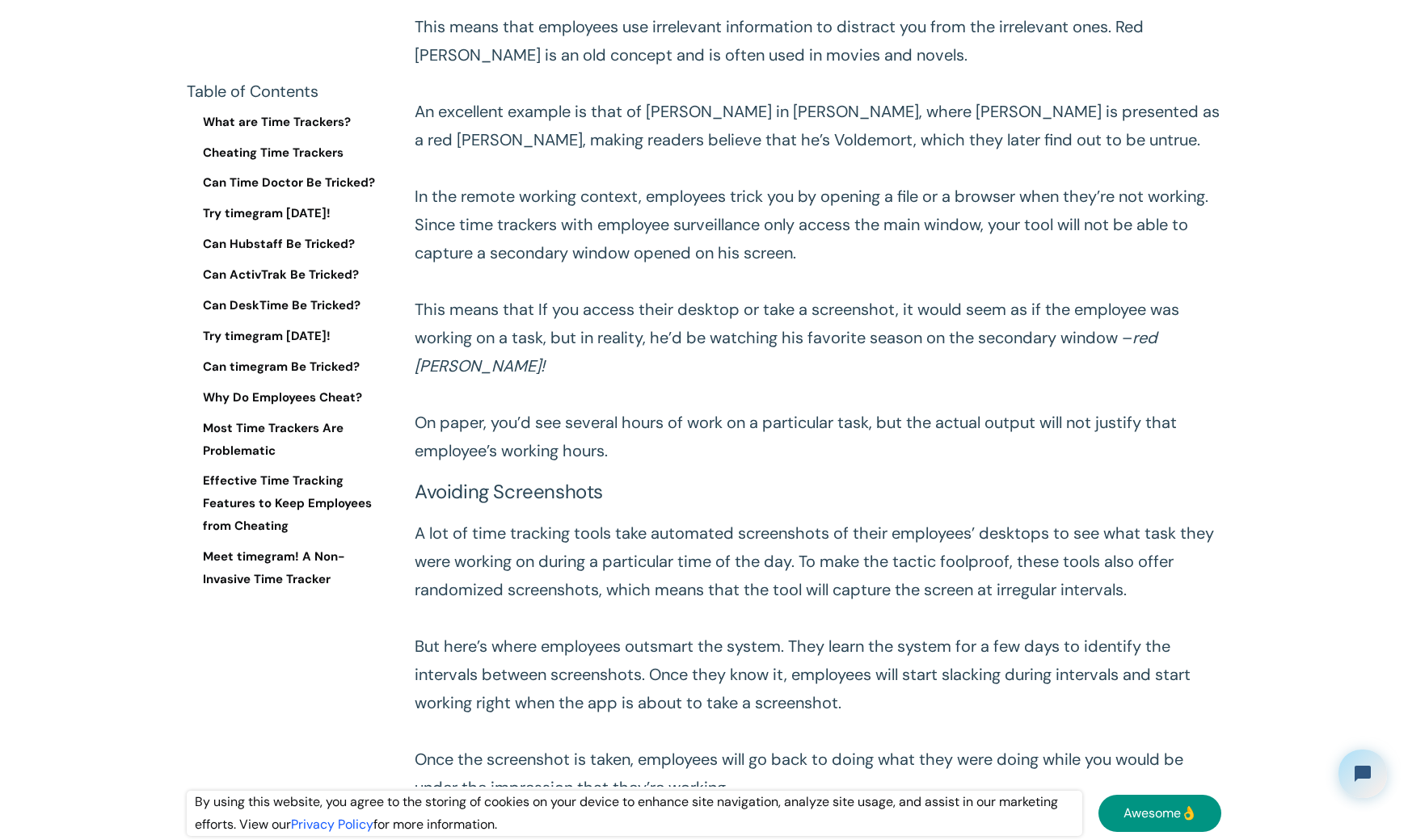
click at [559, 559] on p "A lot of time tracking tools take automated screenshots of their employees’ des…" at bounding box center [818, 660] width 807 height 282
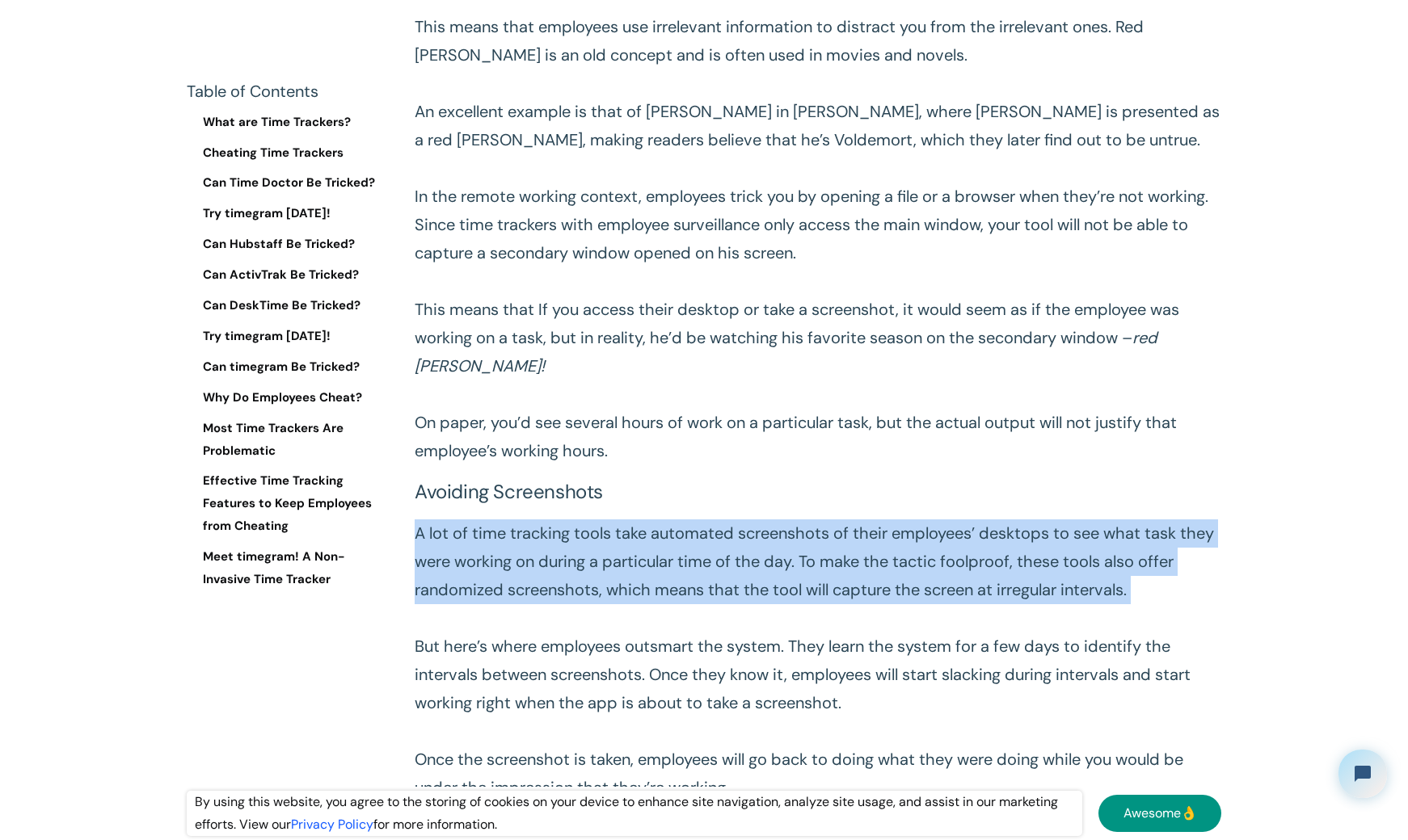
click at [559, 559] on p "A lot of time tracking tools take automated screenshots of their employees’ des…" at bounding box center [818, 660] width 807 height 282
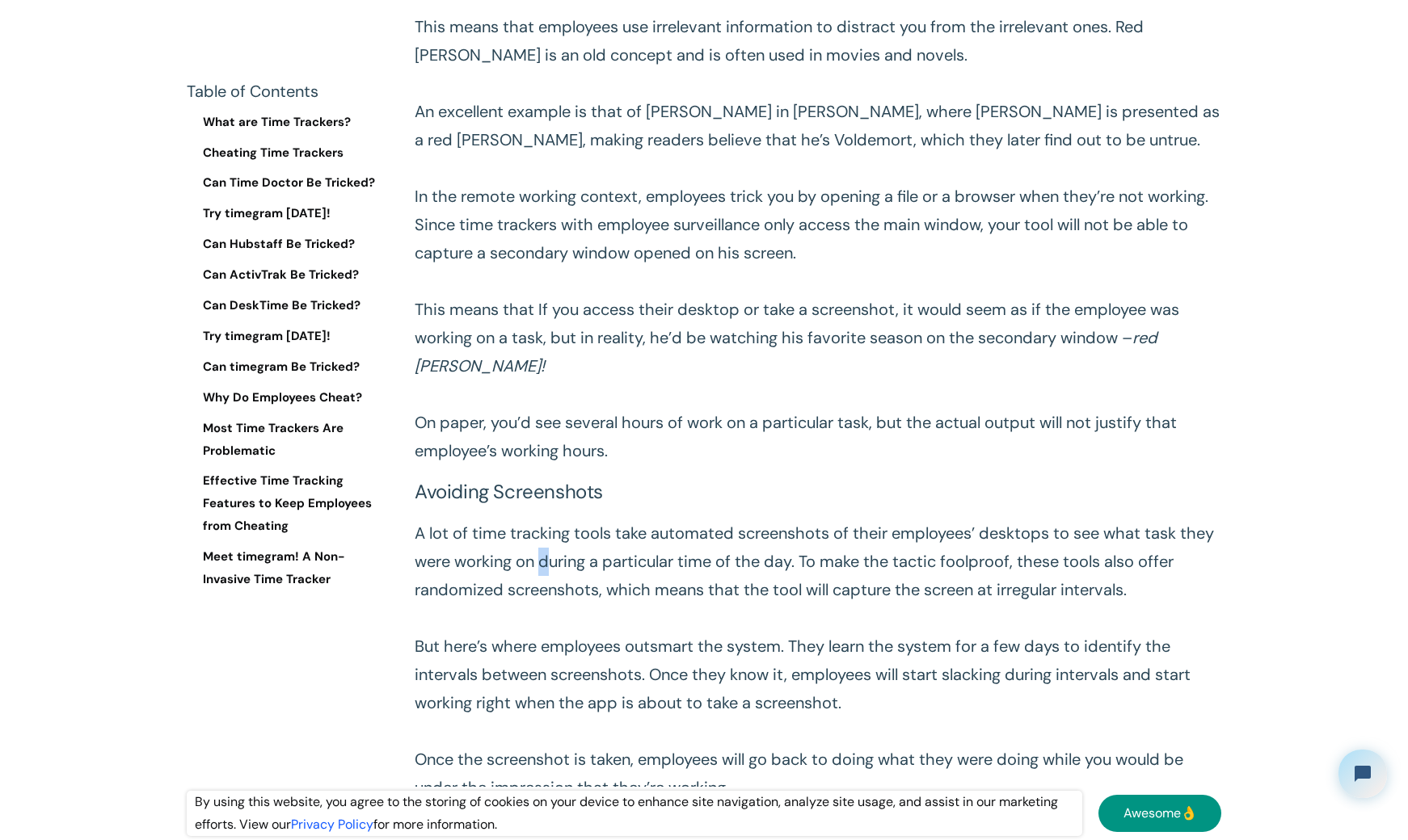
click at [545, 575] on p "A lot of time tracking tools take automated screenshots of their employees’ des…" at bounding box center [818, 660] width 807 height 282
click at [544, 575] on p "A lot of time tracking tools take automated screenshots of their employees’ des…" at bounding box center [818, 660] width 807 height 282
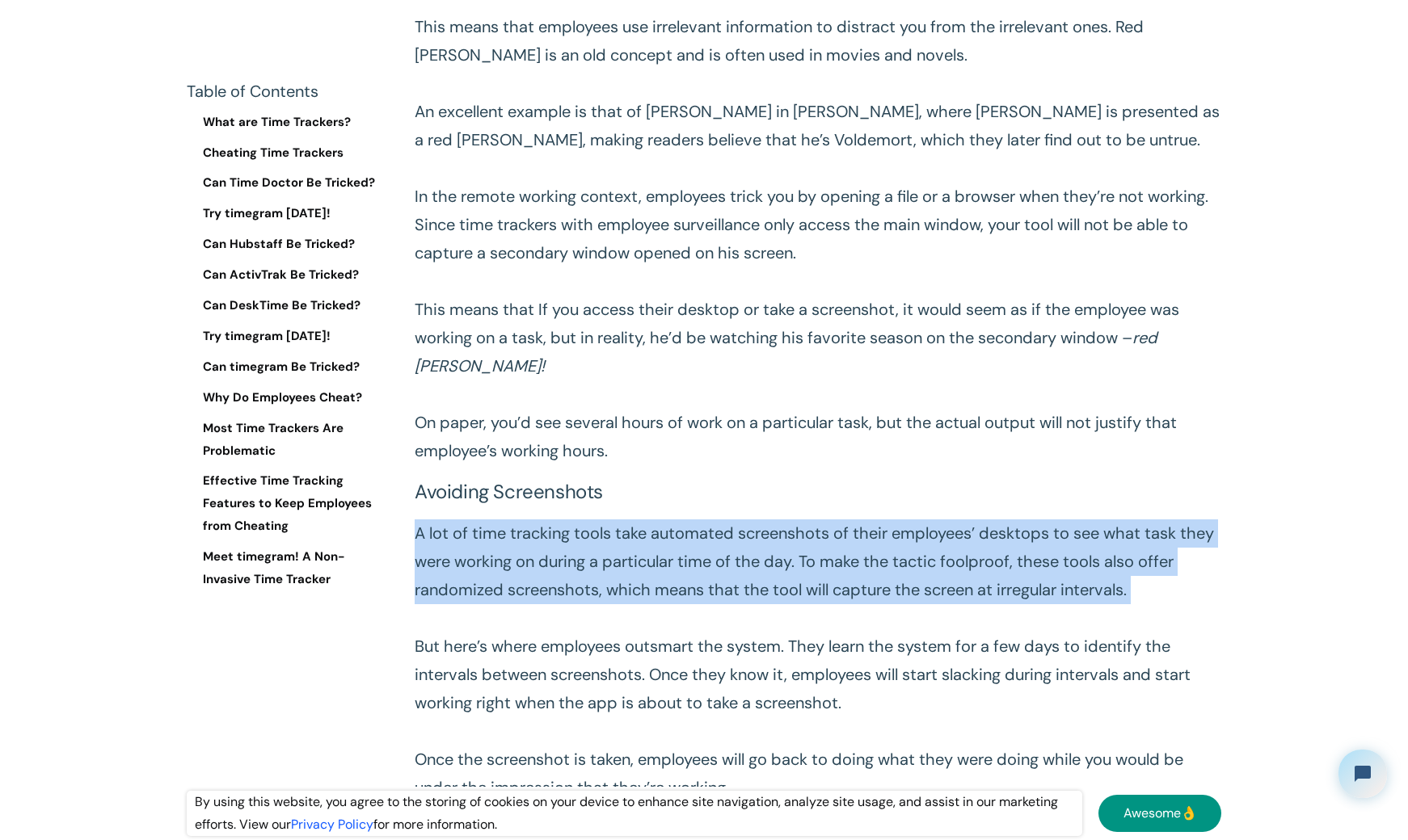
click at [544, 575] on p "A lot of time tracking tools take automated screenshots of their employees’ des…" at bounding box center [818, 660] width 807 height 282
click at [539, 592] on p "A lot of time tracking tools take automated screenshots of their employees’ des…" at bounding box center [818, 660] width 807 height 282
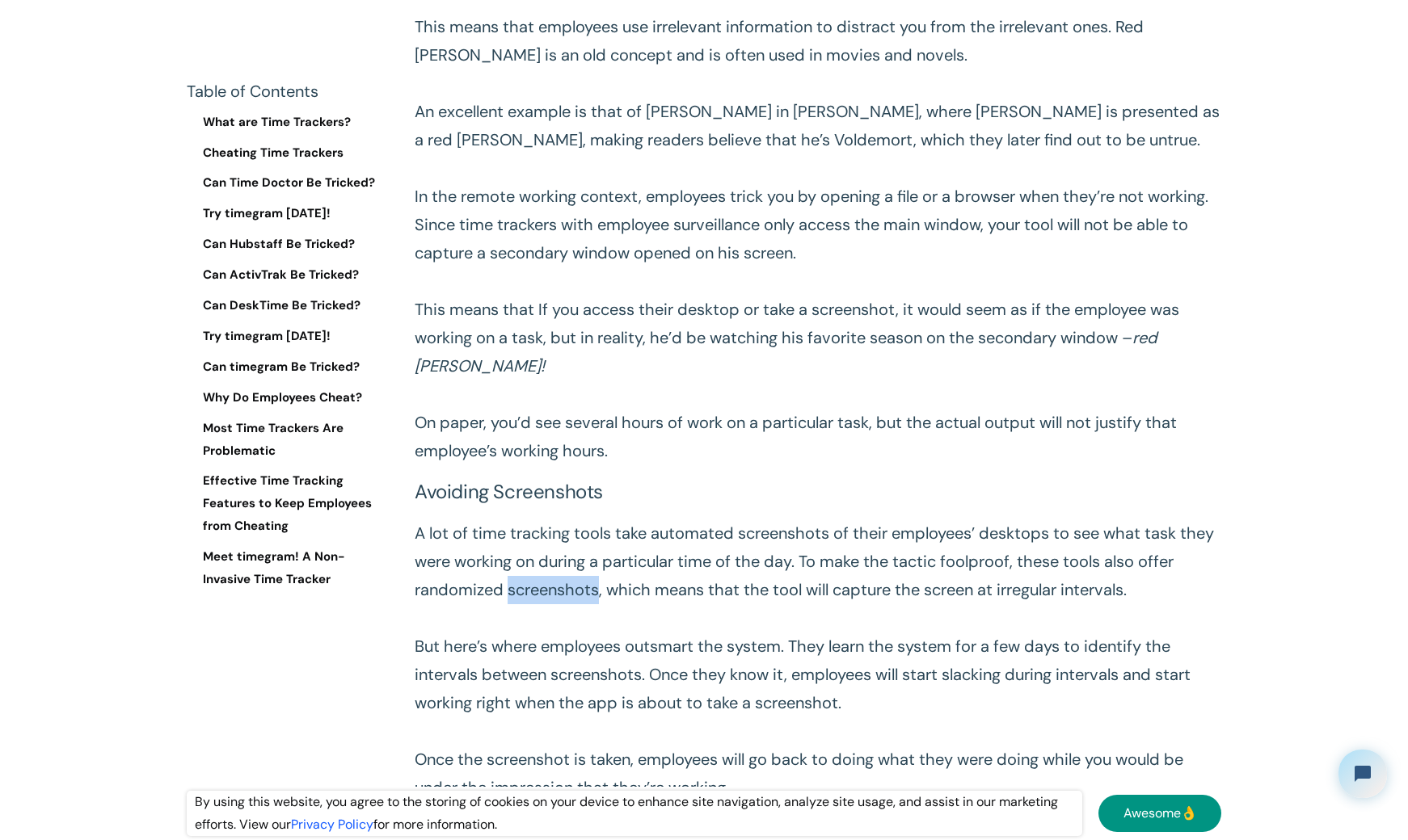
click at [539, 592] on p "A lot of time tracking tools take automated screenshots of their employees’ des…" at bounding box center [818, 660] width 807 height 282
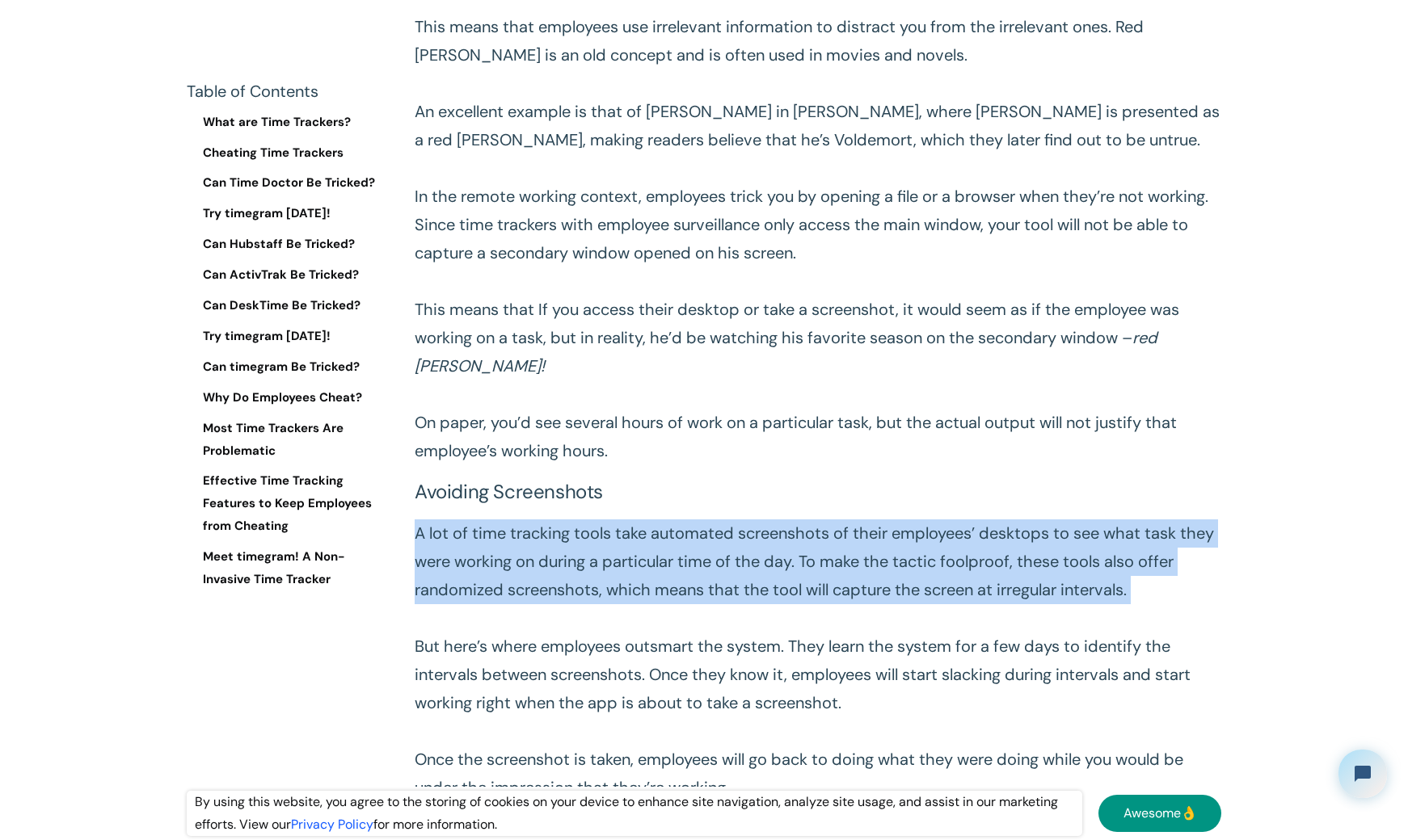
click at [539, 592] on p "A lot of time tracking tools take automated screenshots of their employees’ des…" at bounding box center [818, 660] width 807 height 282
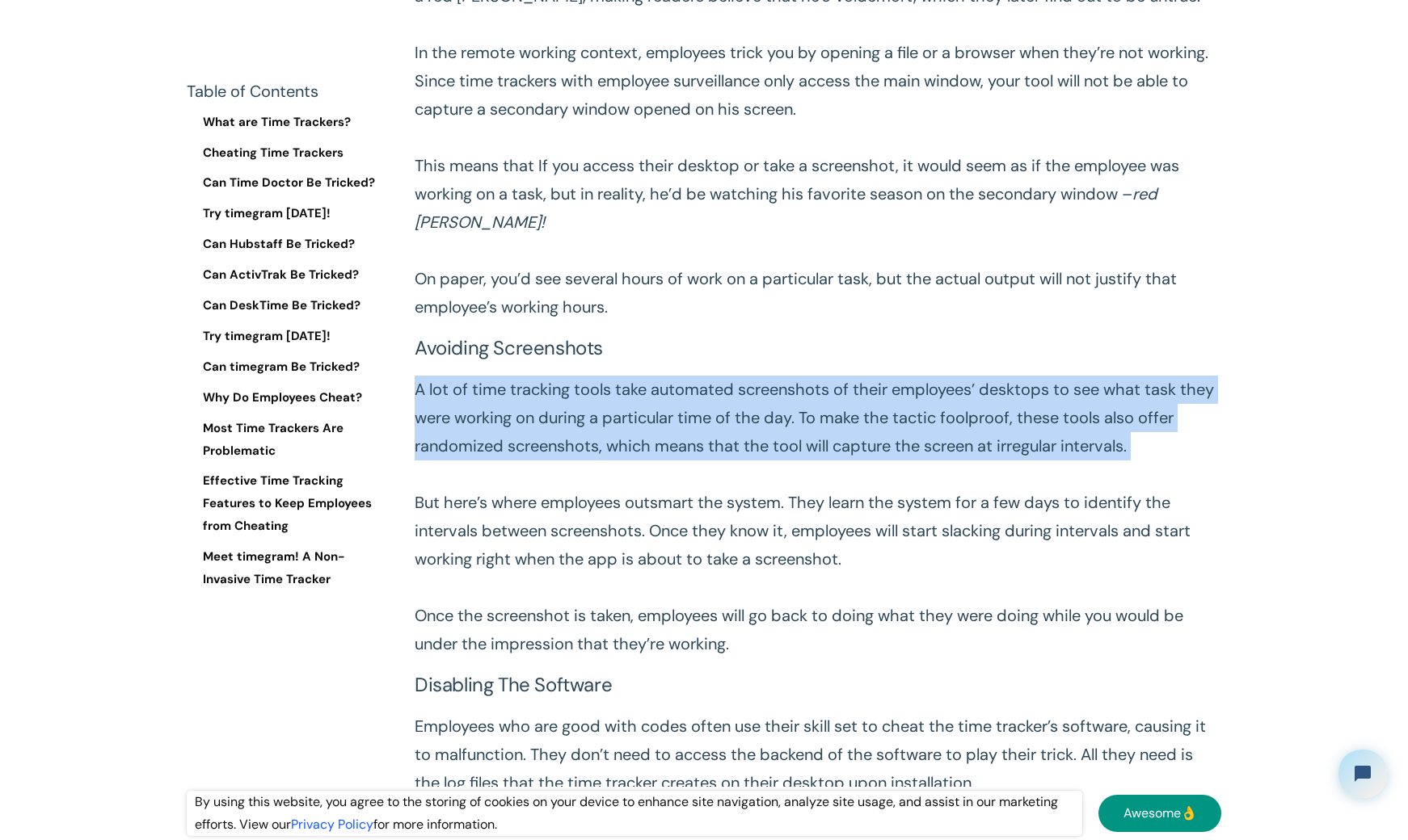
scroll to position [2181, 0]
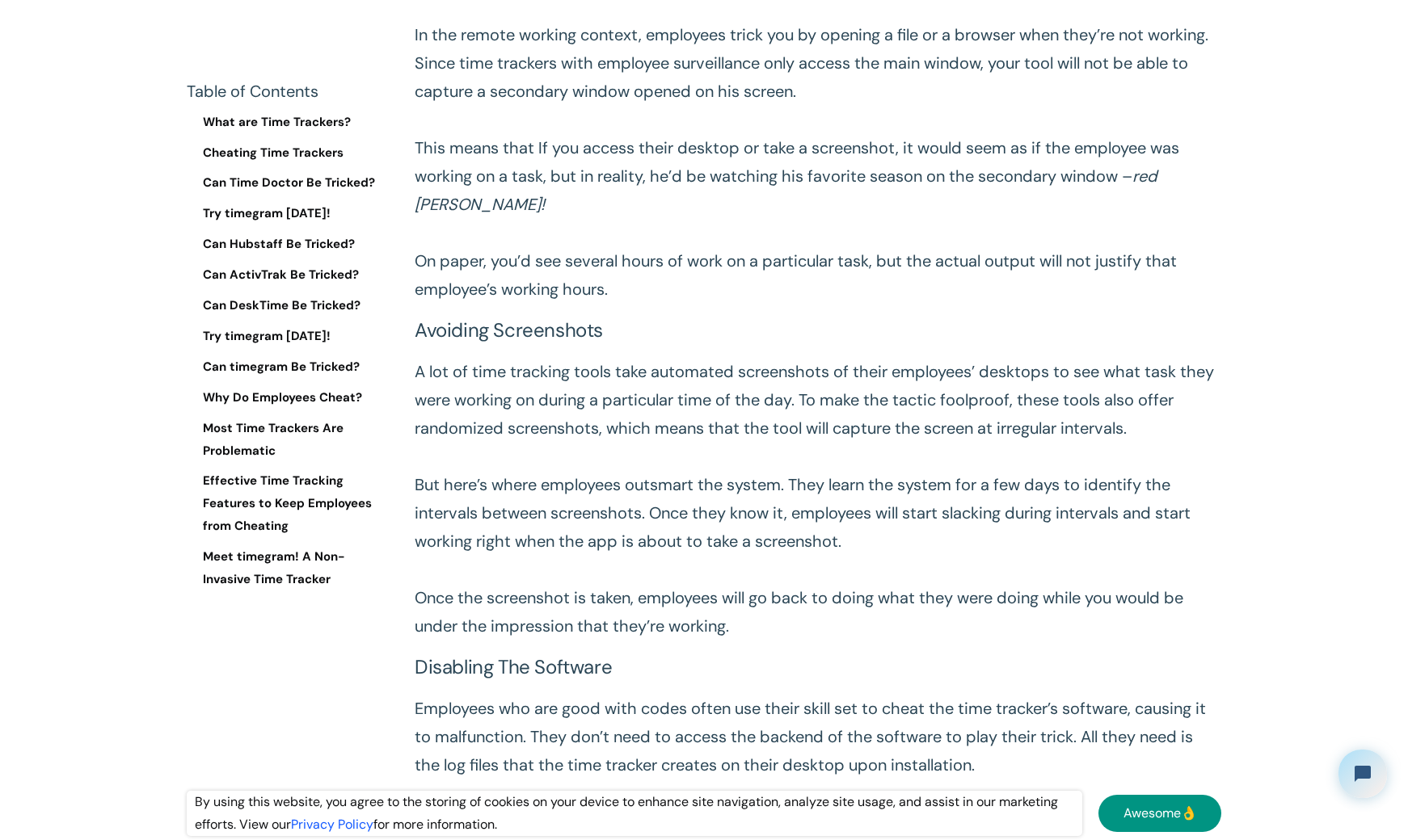
click at [488, 489] on p "A lot of time tracking tools take automated screenshots of their employees’ des…" at bounding box center [818, 498] width 807 height 282
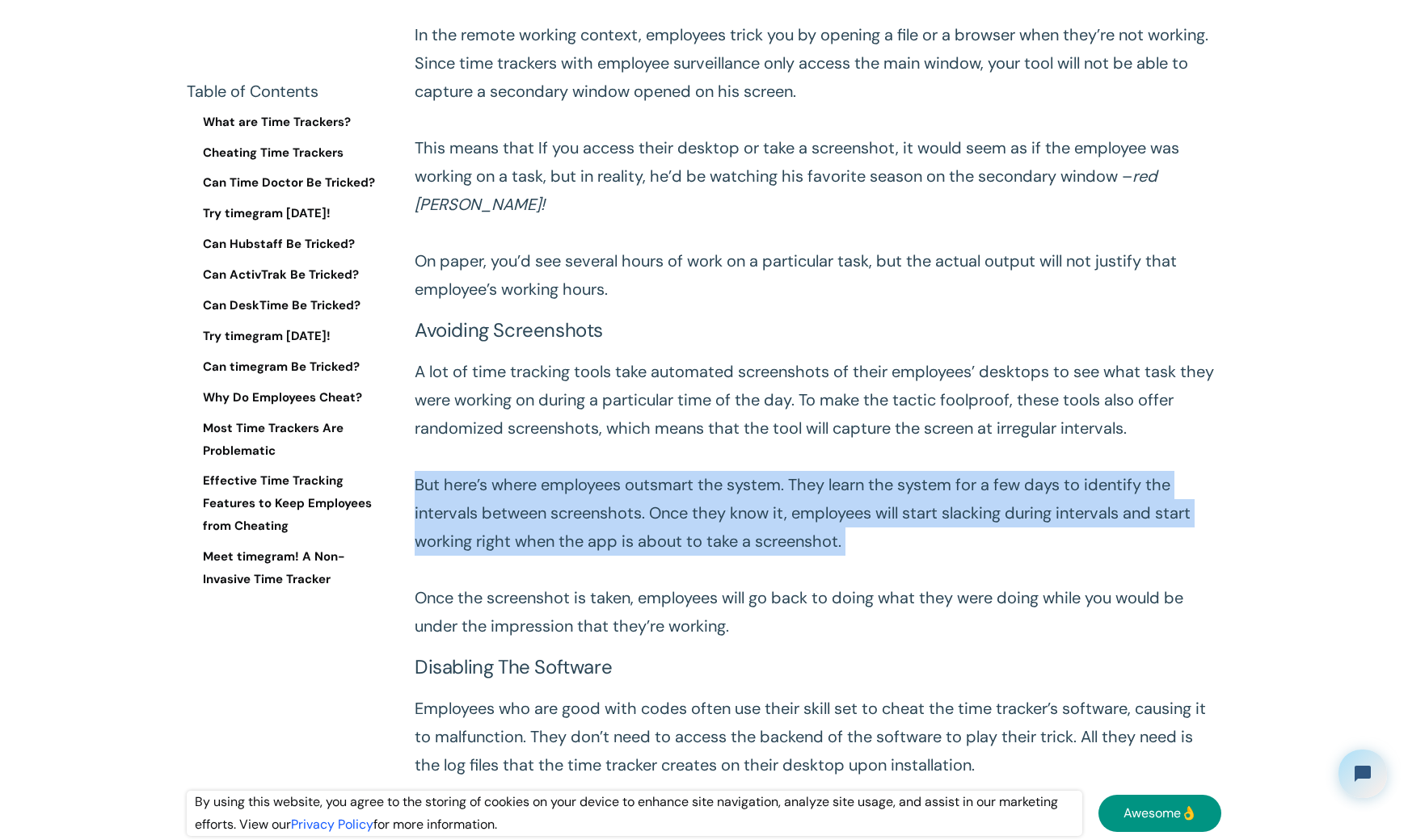
click at [488, 489] on p "A lot of time tracking tools take automated screenshots of their employees’ des…" at bounding box center [818, 498] width 807 height 282
click at [591, 553] on p "A lot of time tracking tools take automated screenshots of their employees’ des…" at bounding box center [818, 498] width 807 height 282
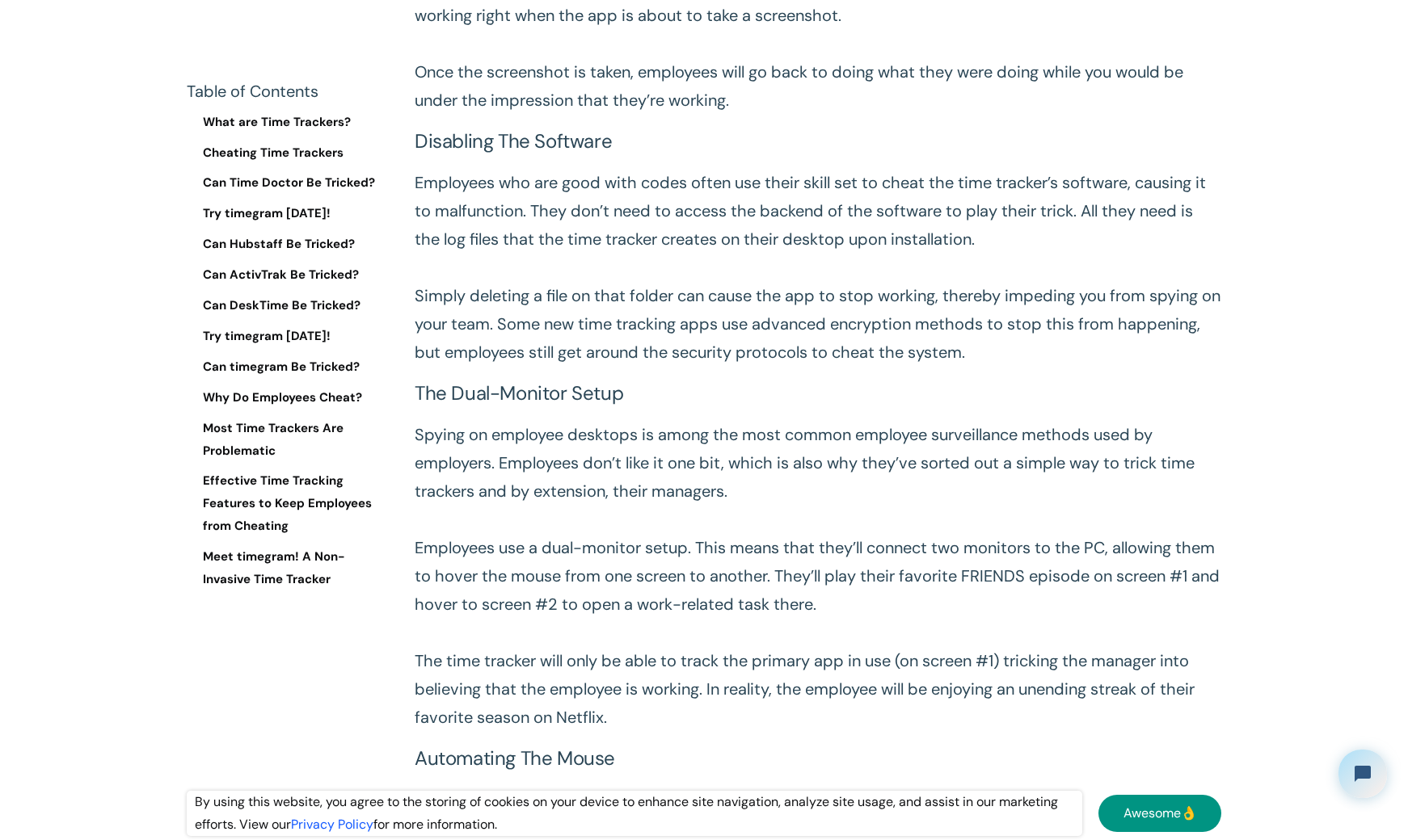
scroll to position [2746, 0]
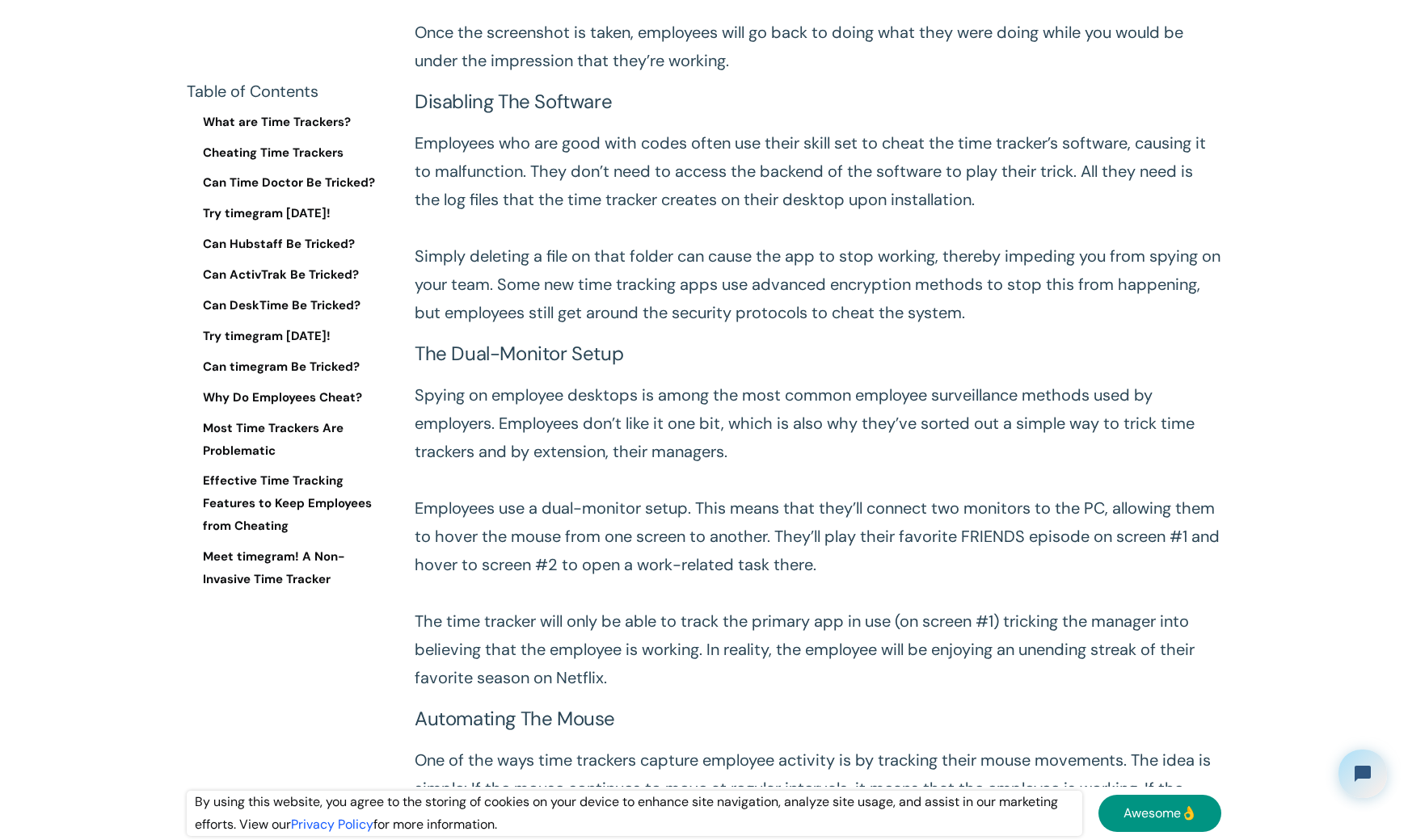
click at [562, 575] on p "Spying on employee desktops is among the most common employee surveillance meth…" at bounding box center [818, 537] width 807 height 311
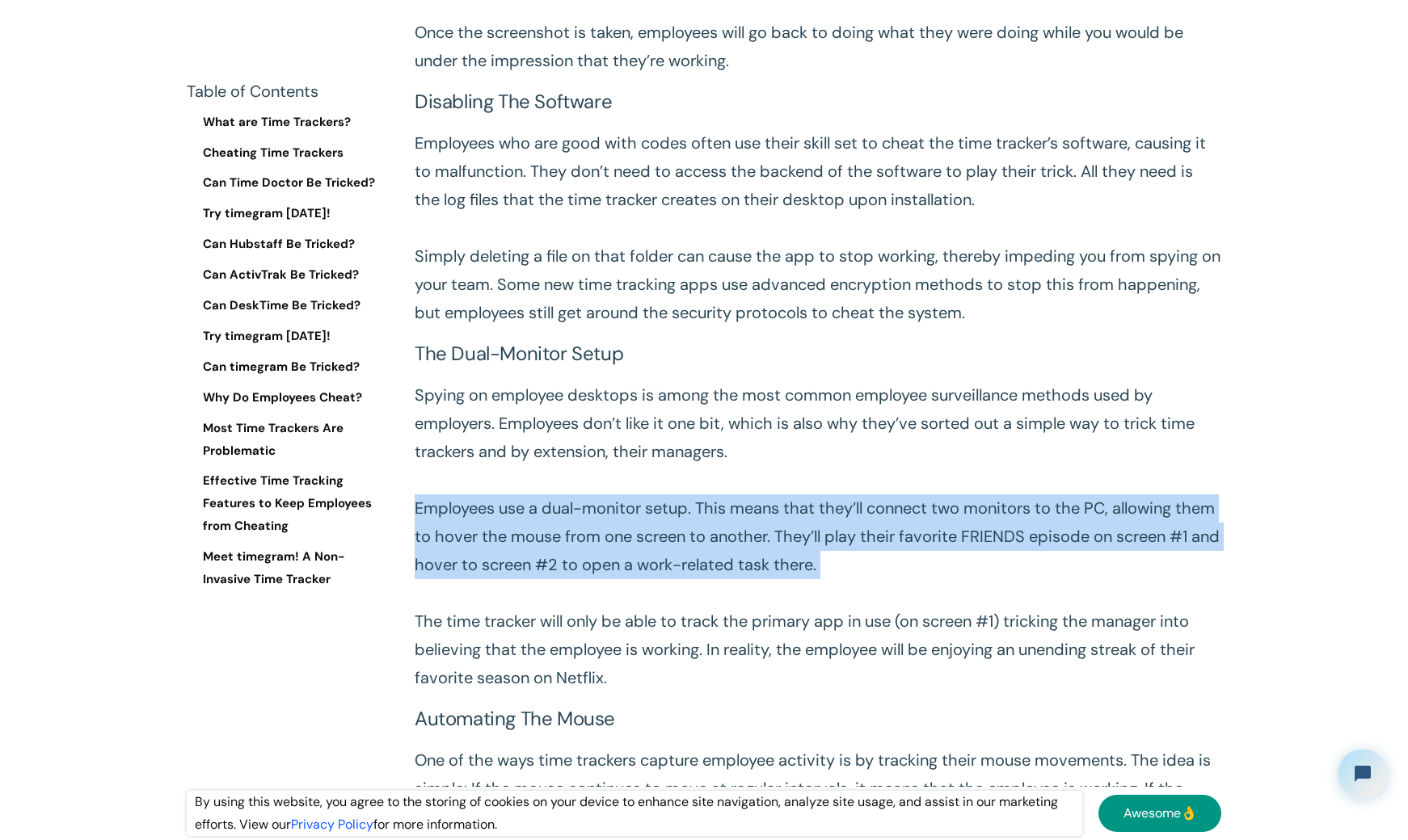
click at [562, 575] on p "Spying on employee desktops is among the most common employee surveillance meth…" at bounding box center [818, 537] width 807 height 311
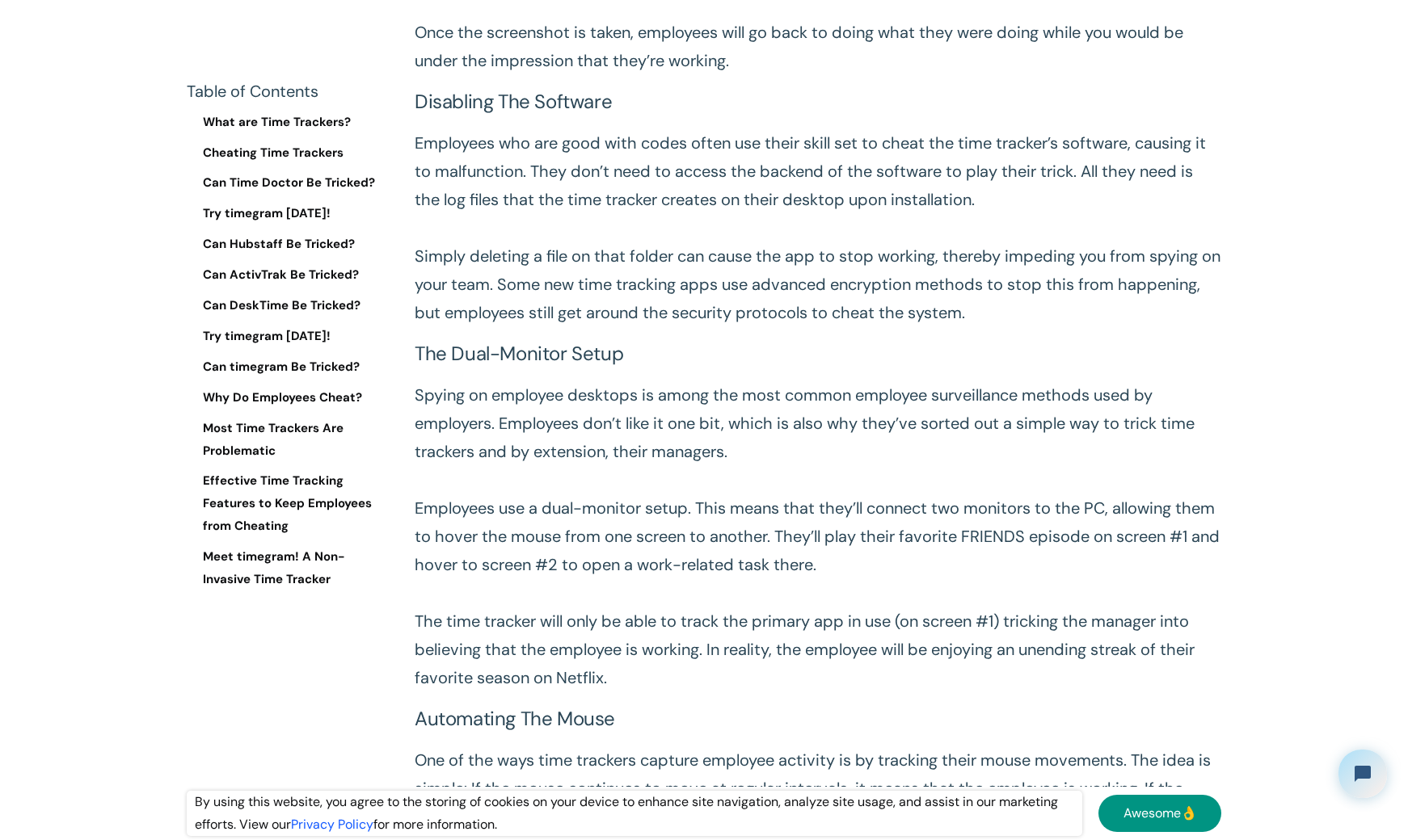
click at [605, 623] on p "Spying on employee desktops is among the most common employee surveillance meth…" at bounding box center [818, 537] width 807 height 311
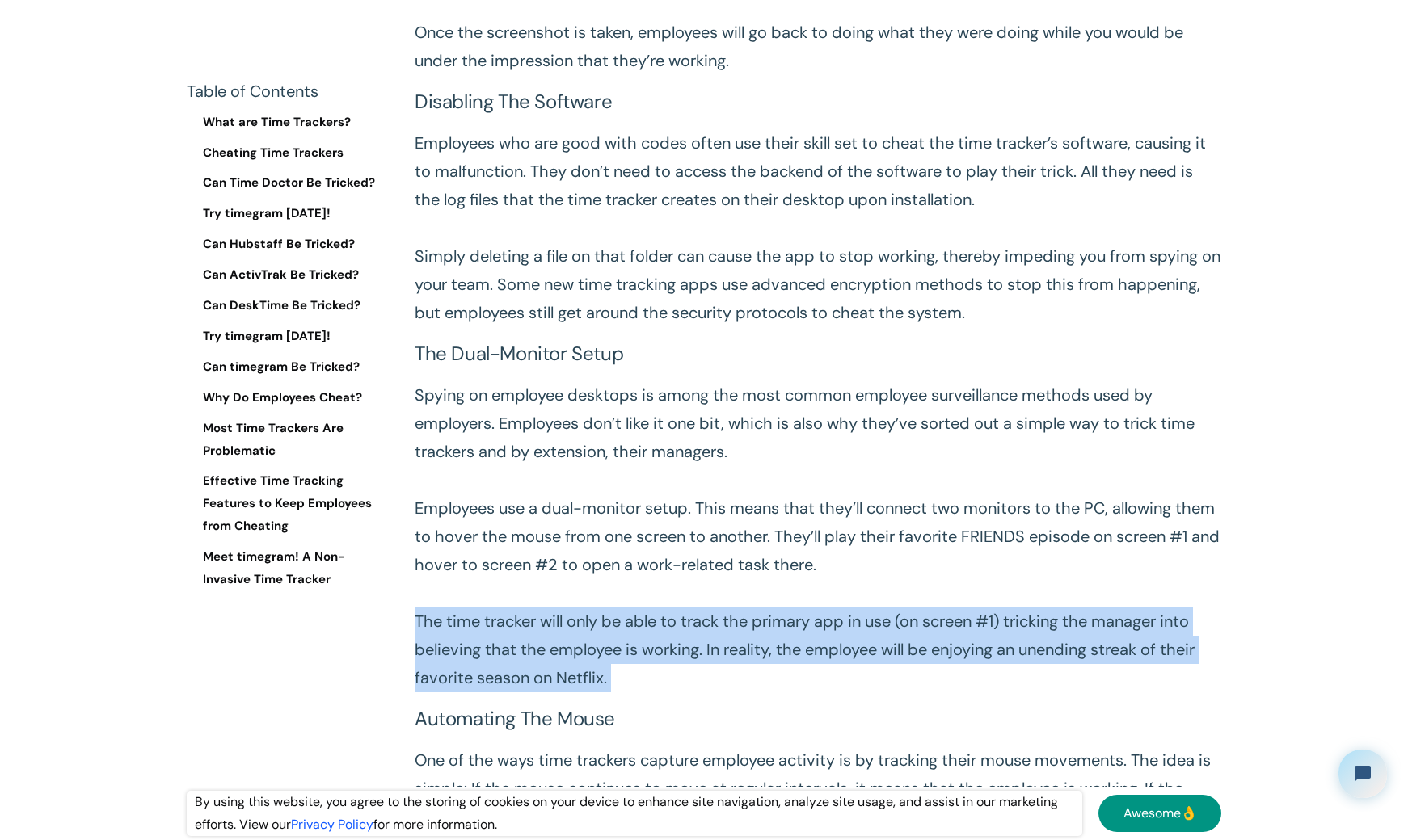
click at [605, 623] on p "Spying on employee desktops is among the most common employee surveillance meth…" at bounding box center [818, 537] width 807 height 311
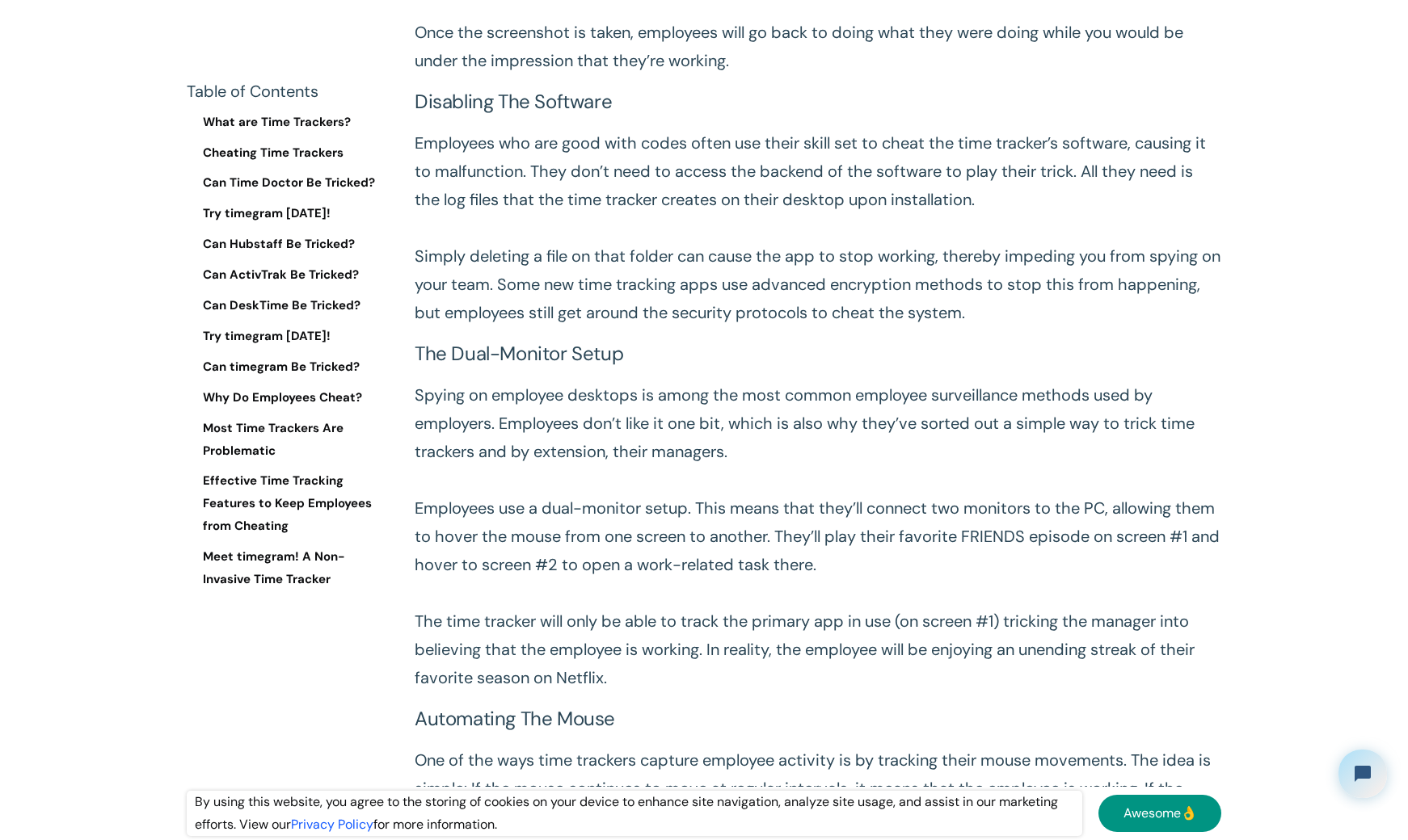
click at [631, 536] on p "Spying on employee desktops is among the most common employee surveillance meth…" at bounding box center [818, 537] width 807 height 311
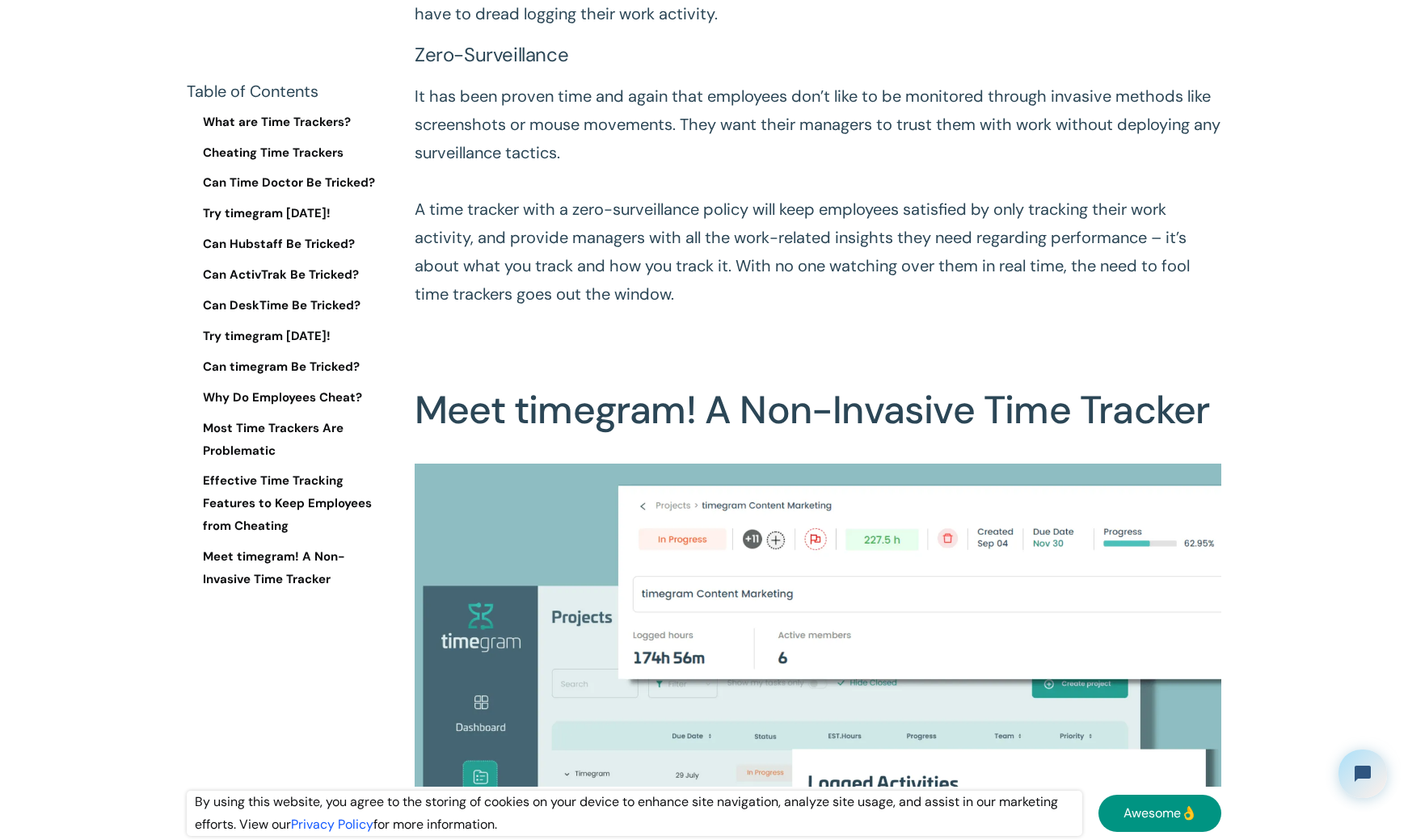
scroll to position [20356, 0]
